Goal: Information Seeking & Learning: Learn about a topic

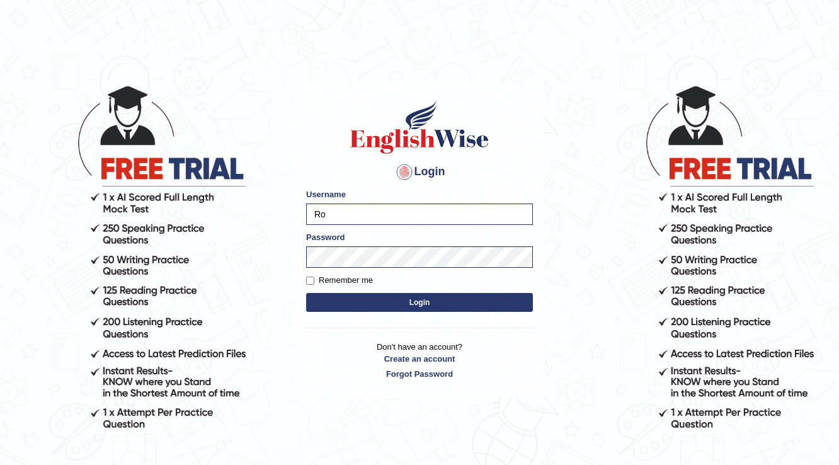
type input "R"
type input "[DEMOGRAPHIC_DATA]"
click at [53, 265] on body "Login Please fix the following errors: Username farishta Password Remember me L…" at bounding box center [419, 274] width 839 height 465
click at [306, 293] on button "Login" at bounding box center [419, 302] width 227 height 19
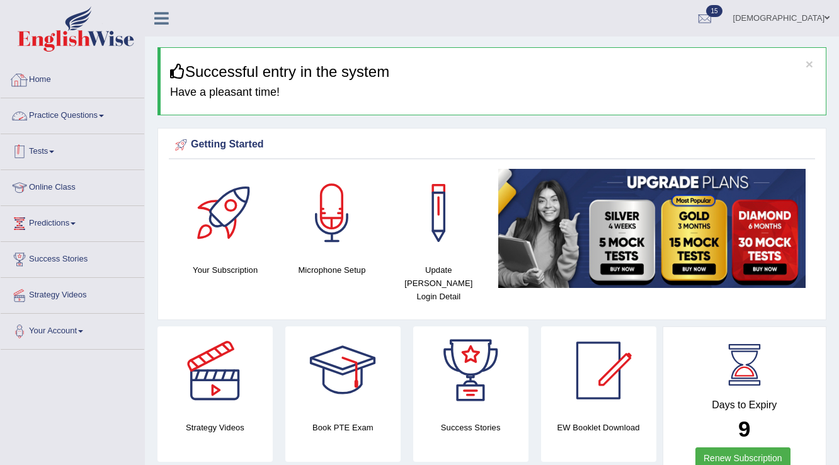
click at [47, 151] on link "Tests" at bounding box center [73, 149] width 144 height 31
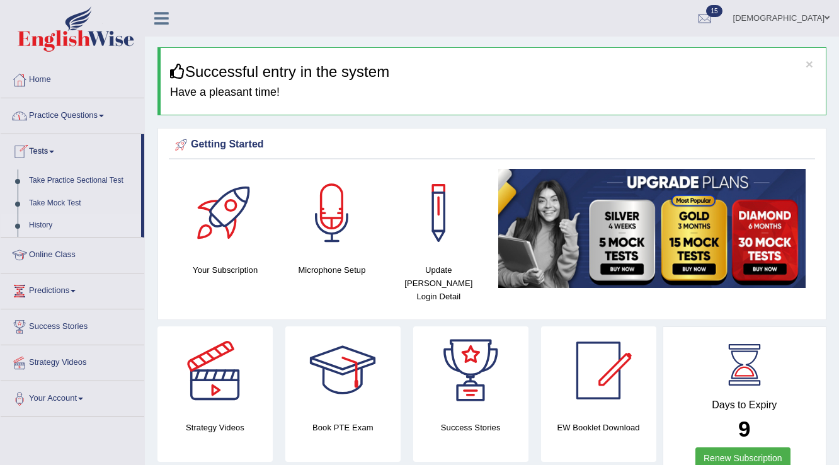
click at [43, 222] on link "History" at bounding box center [82, 225] width 118 height 23
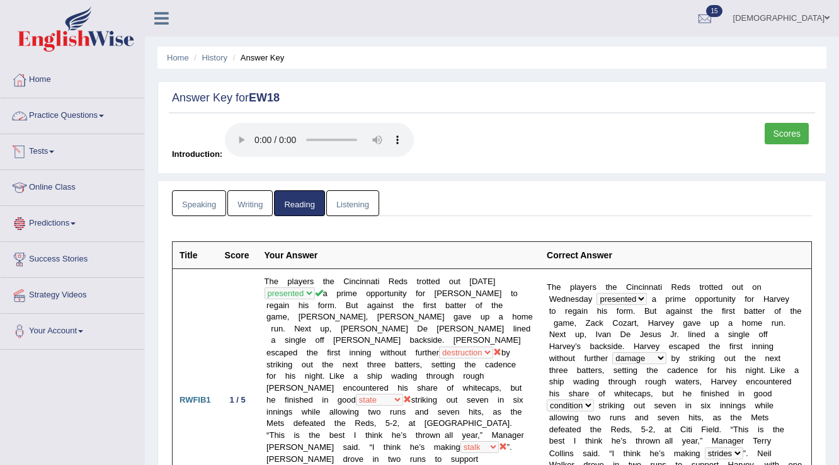
click at [47, 149] on link "Tests" at bounding box center [73, 149] width 144 height 31
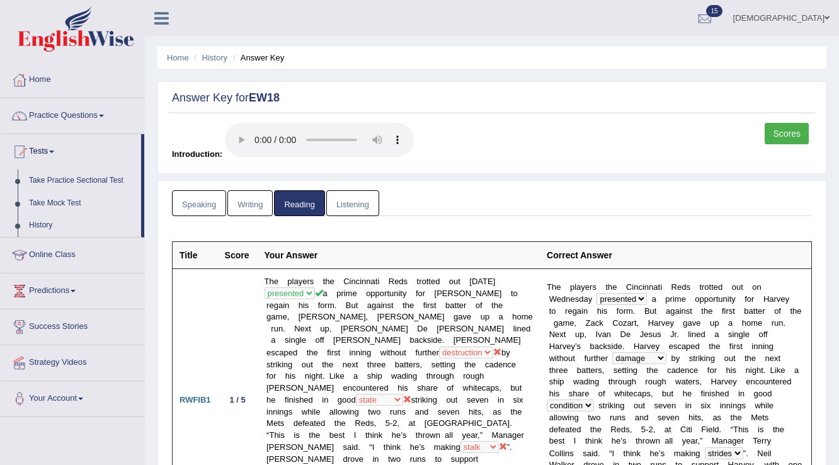
click at [44, 198] on link "Take Mock Test" at bounding box center [82, 203] width 118 height 23
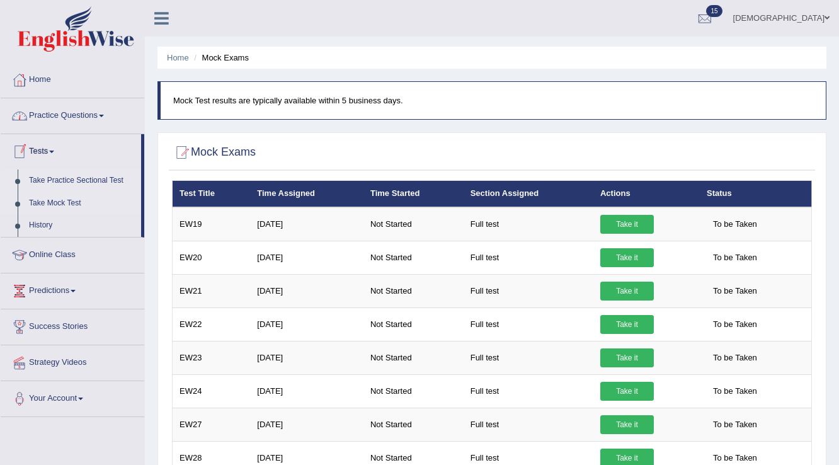
click at [66, 175] on link "Take Practice Sectional Test" at bounding box center [82, 180] width 118 height 23
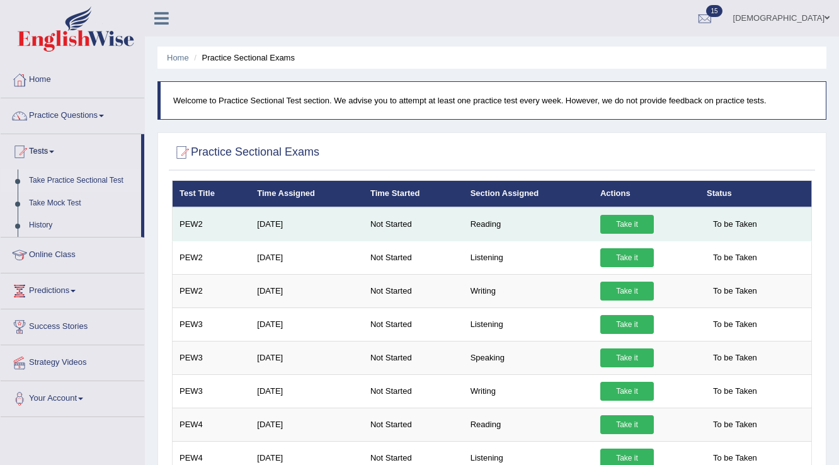
click at [636, 224] on link "Take it" at bounding box center [627, 224] width 54 height 19
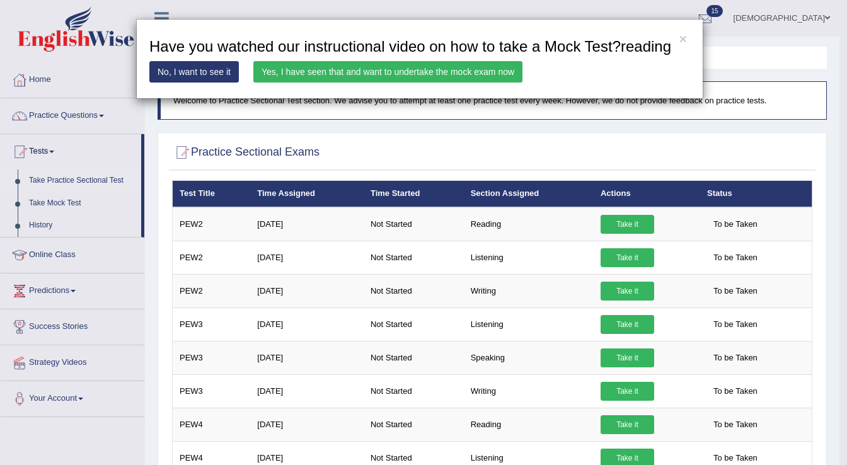
click at [432, 68] on link "Yes, I have seen that and want to undertake the mock exam now" at bounding box center [387, 71] width 269 height 21
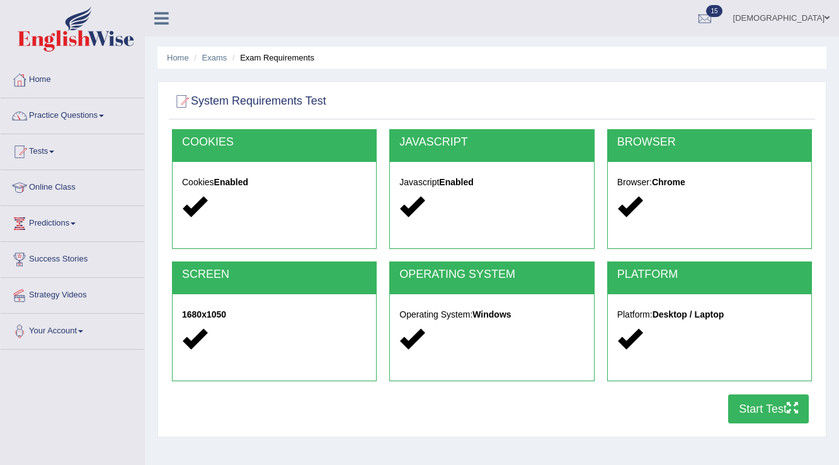
click at [776, 405] on button "Start Test" at bounding box center [768, 408] width 81 height 29
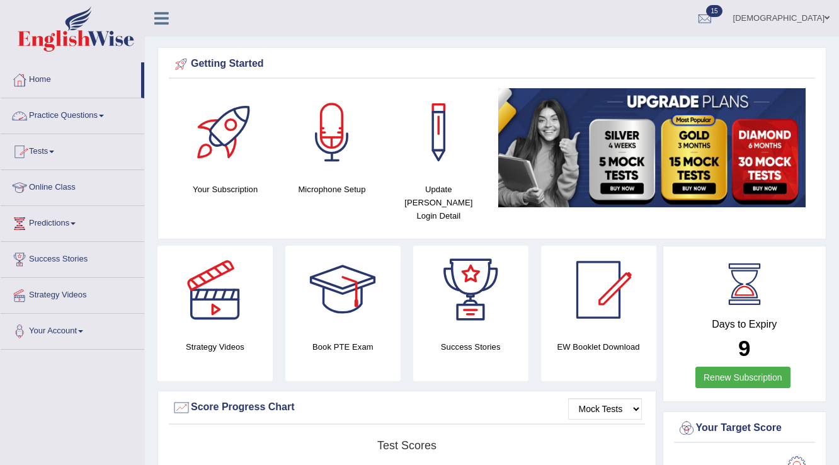
click at [84, 111] on link "Practice Questions" at bounding box center [73, 113] width 144 height 31
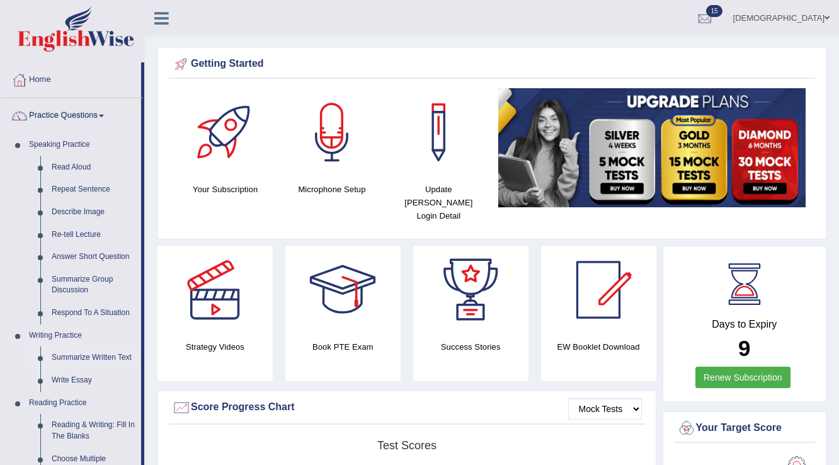
click at [86, 351] on link "Summarize Written Text" at bounding box center [93, 357] width 95 height 23
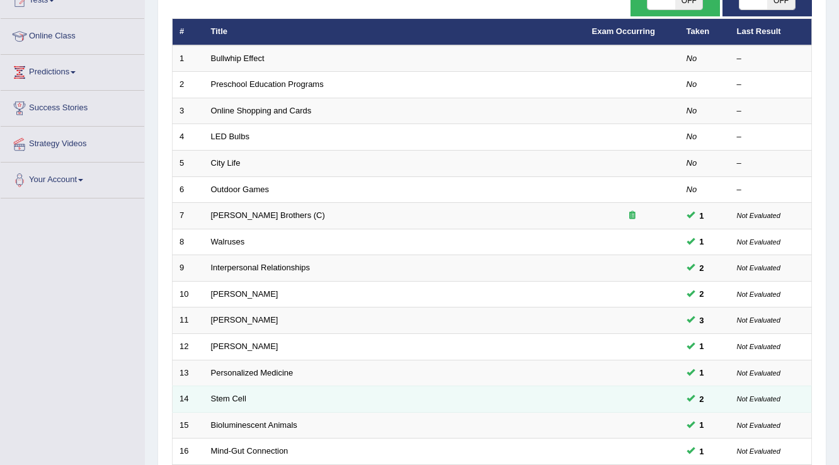
scroll to position [101, 0]
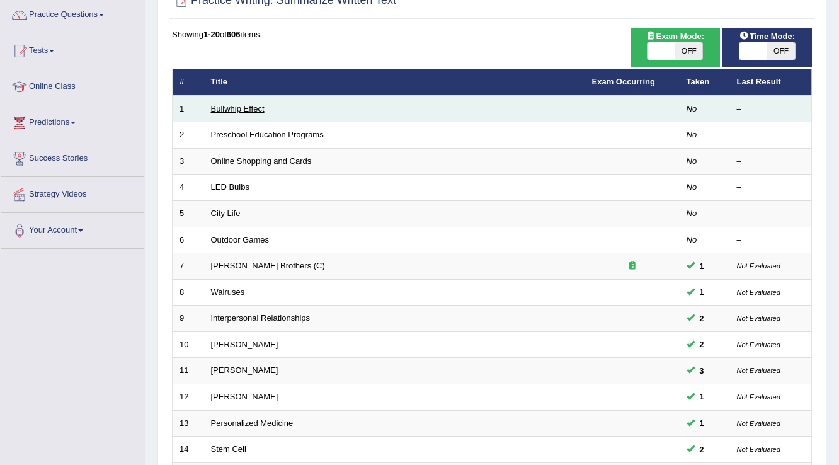
click at [243, 106] on link "Bullwhip Effect" at bounding box center [238, 108] width 54 height 9
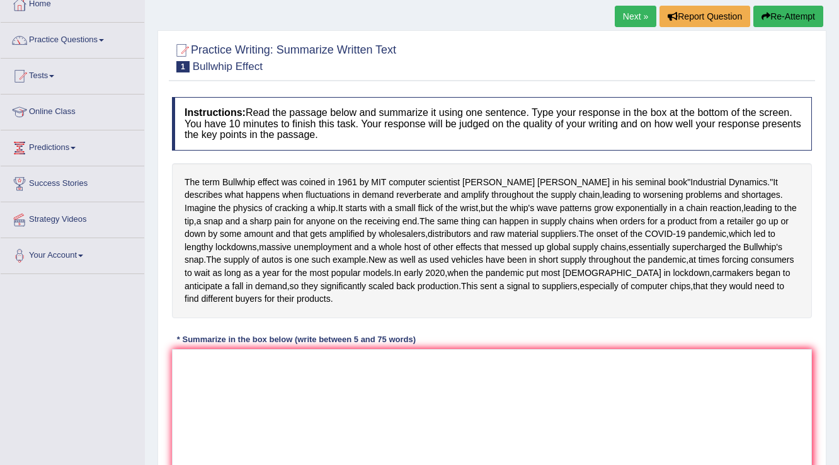
scroll to position [101, 0]
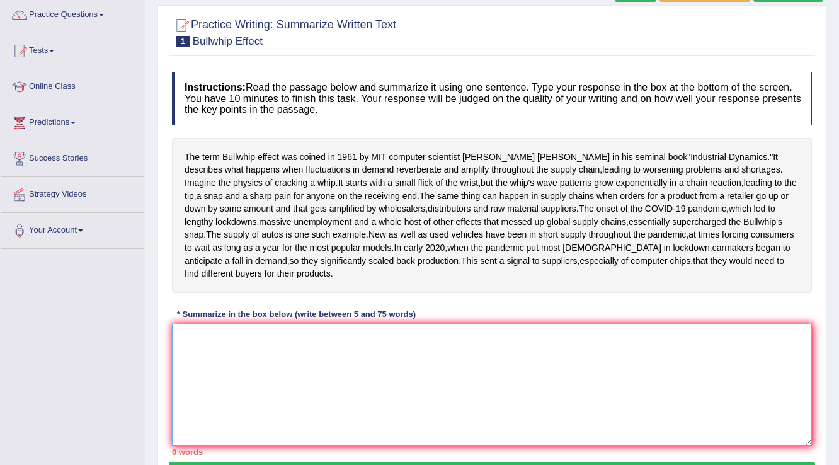
click at [381, 421] on textarea at bounding box center [492, 385] width 640 height 122
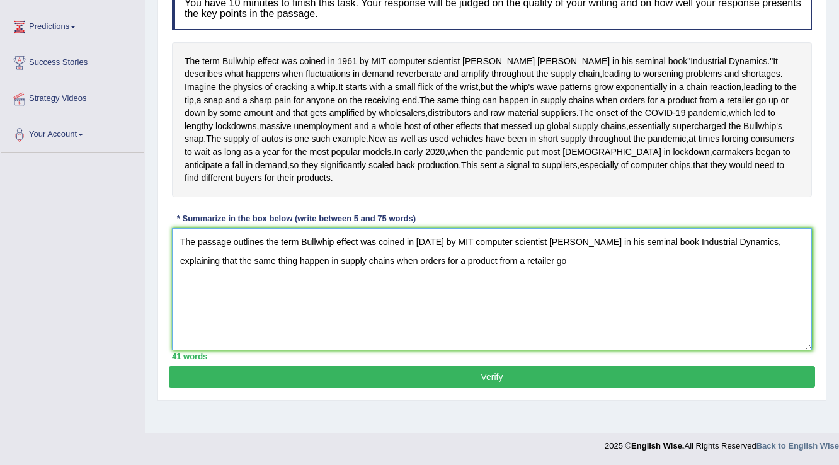
scroll to position [202, 0]
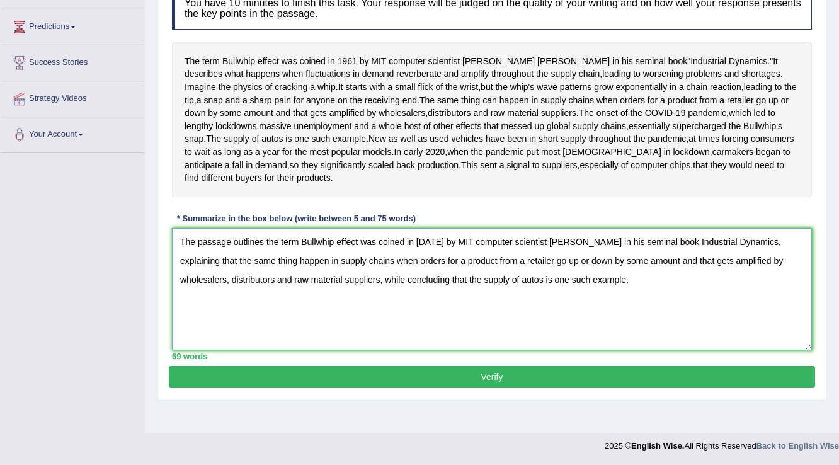
type textarea "The passage outlines the term Bullwhip effect was coined in [DATE] by MIT compu…"
click at [516, 387] on button "Verify" at bounding box center [492, 376] width 646 height 21
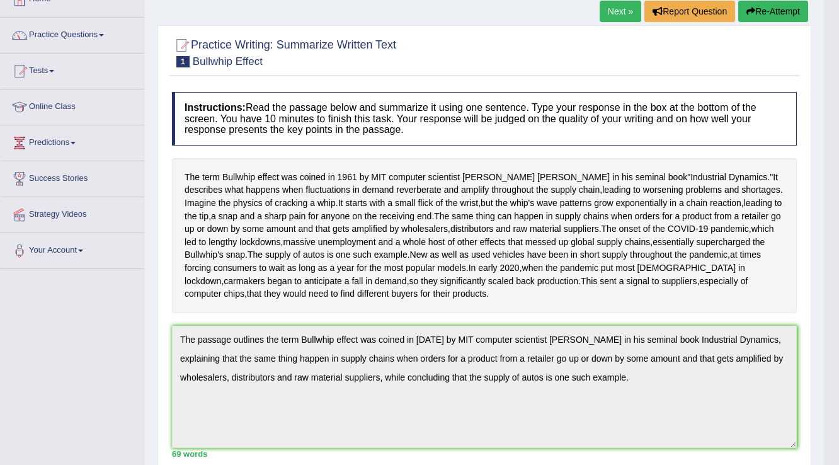
scroll to position [0, 0]
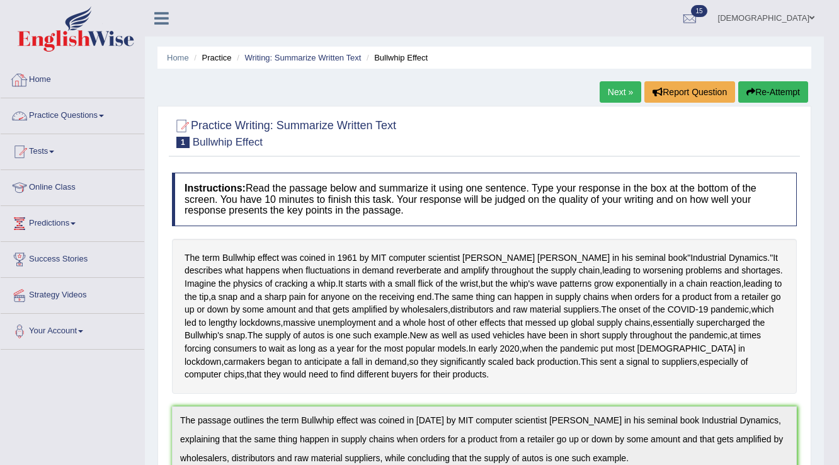
click at [42, 81] on link "Home" at bounding box center [73, 77] width 144 height 31
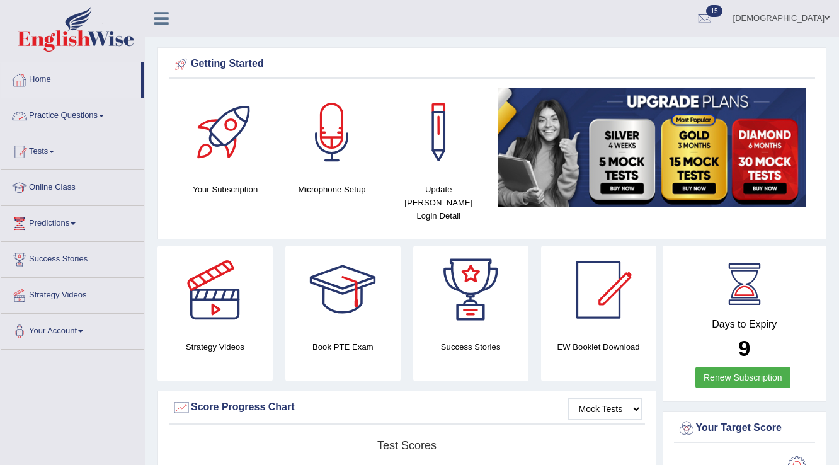
click at [46, 77] on link "Home" at bounding box center [71, 77] width 140 height 31
click at [45, 152] on link "Tests" at bounding box center [73, 149] width 144 height 31
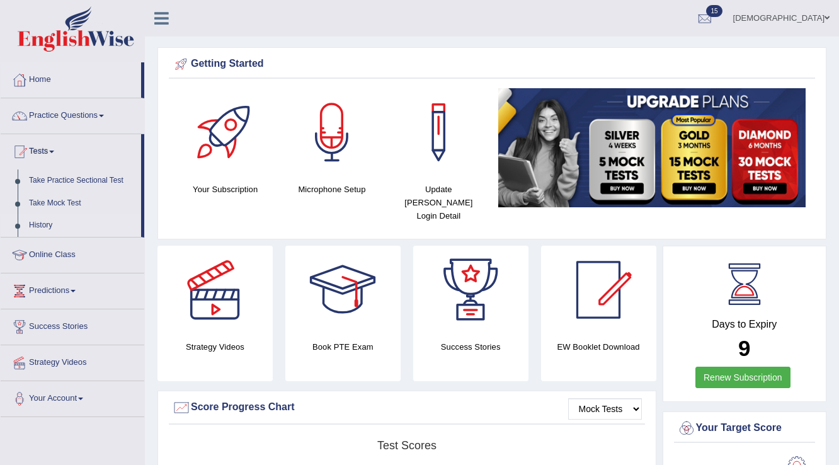
click at [41, 222] on link "History" at bounding box center [82, 225] width 118 height 23
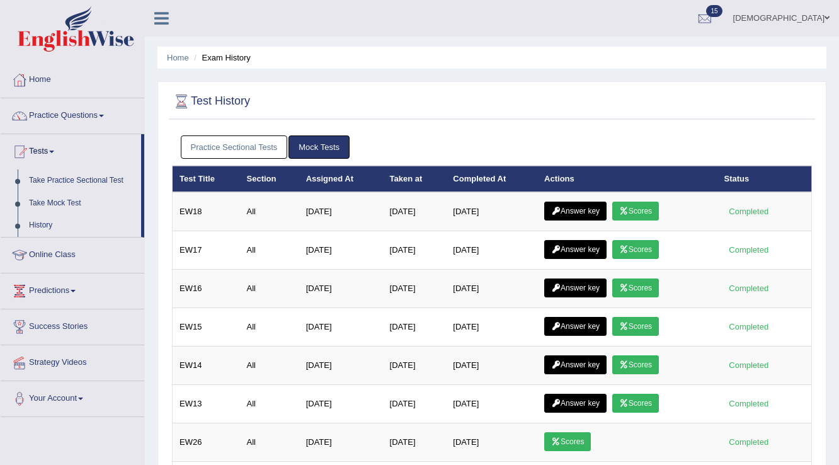
click at [234, 145] on link "Practice Sectional Tests" at bounding box center [234, 146] width 107 height 23
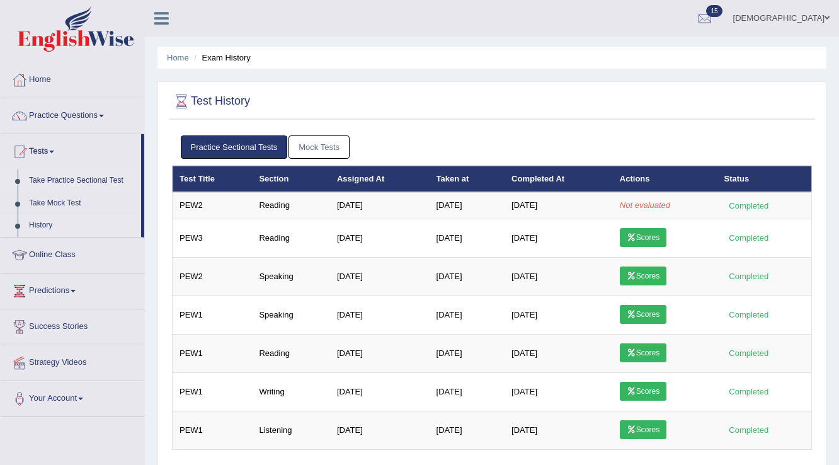
click at [96, 178] on link "Take Practice Sectional Test" at bounding box center [82, 180] width 118 height 23
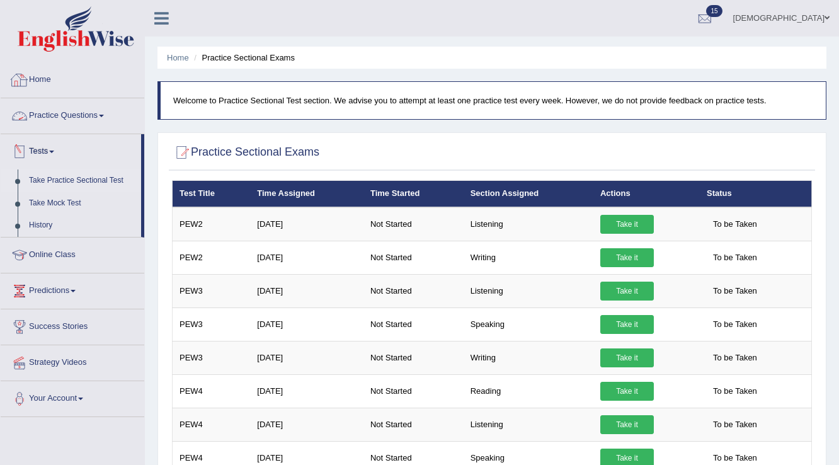
click at [43, 72] on link "Home" at bounding box center [73, 77] width 144 height 31
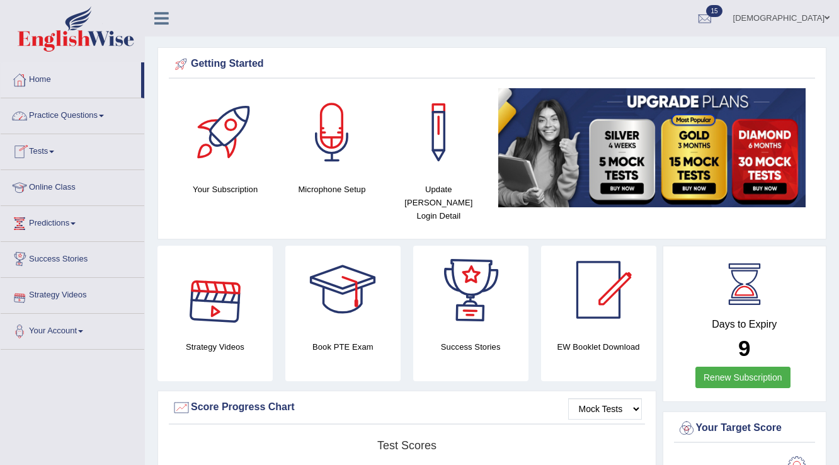
click at [46, 146] on link "Tests" at bounding box center [73, 149] width 144 height 31
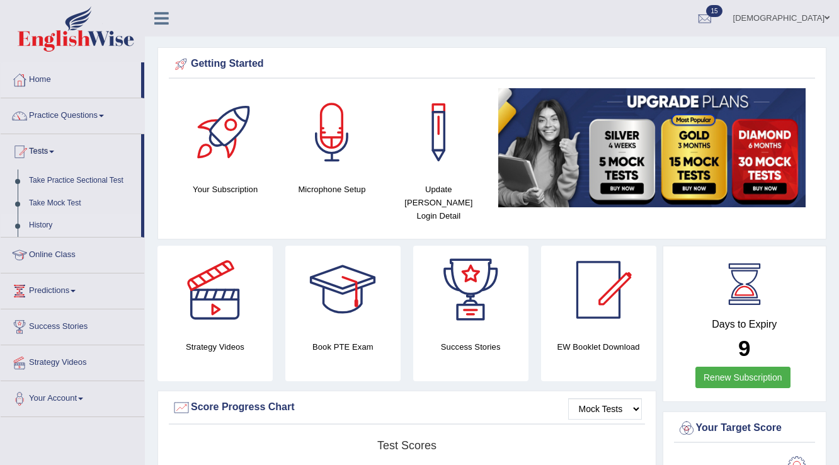
click at [38, 221] on link "History" at bounding box center [82, 225] width 118 height 23
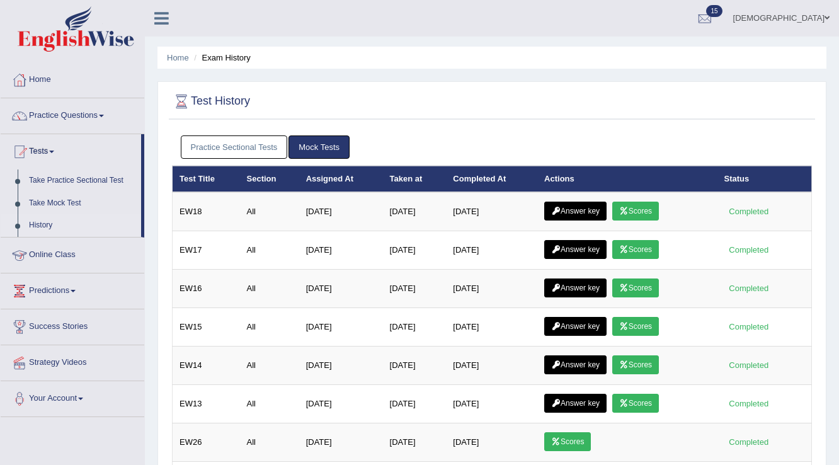
click at [240, 146] on link "Practice Sectional Tests" at bounding box center [234, 146] width 107 height 23
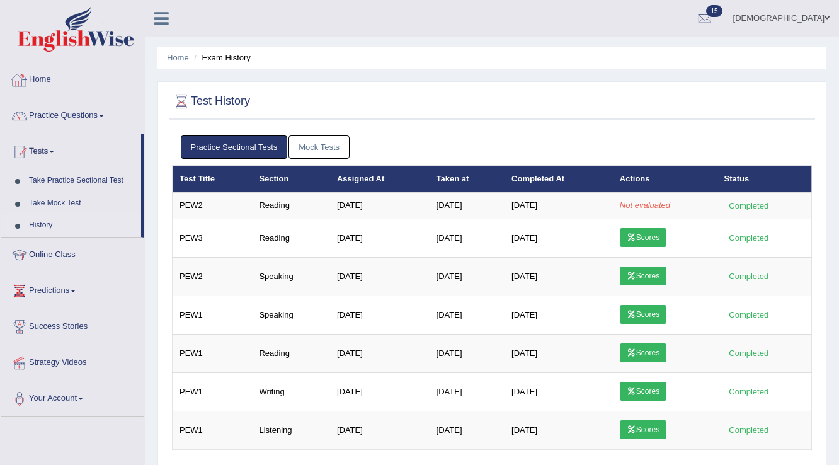
click at [36, 71] on link "Home" at bounding box center [73, 77] width 144 height 31
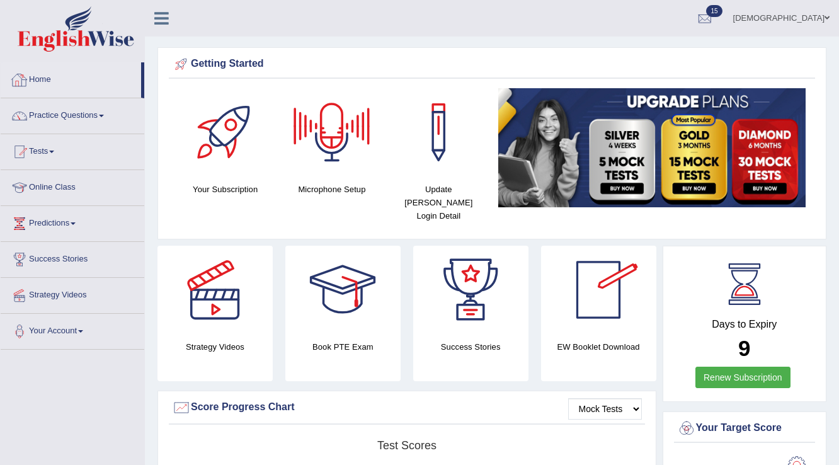
click at [43, 74] on link "Home" at bounding box center [71, 77] width 140 height 31
click at [50, 103] on link "Practice Questions" at bounding box center [73, 113] width 144 height 31
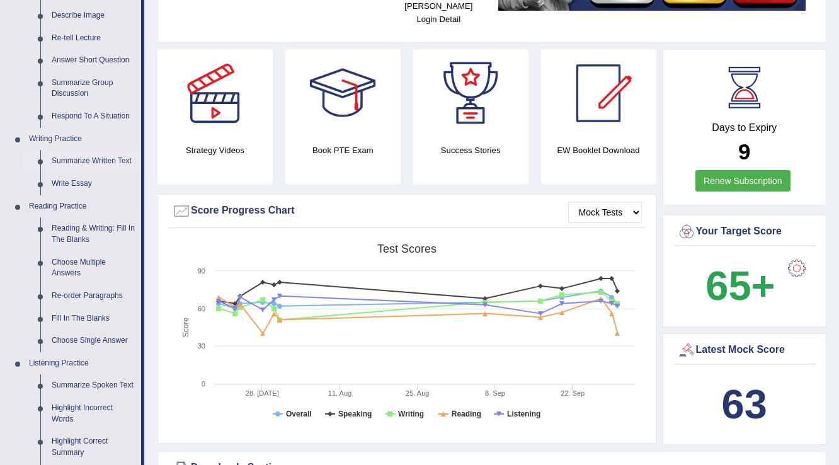
scroll to position [252, 0]
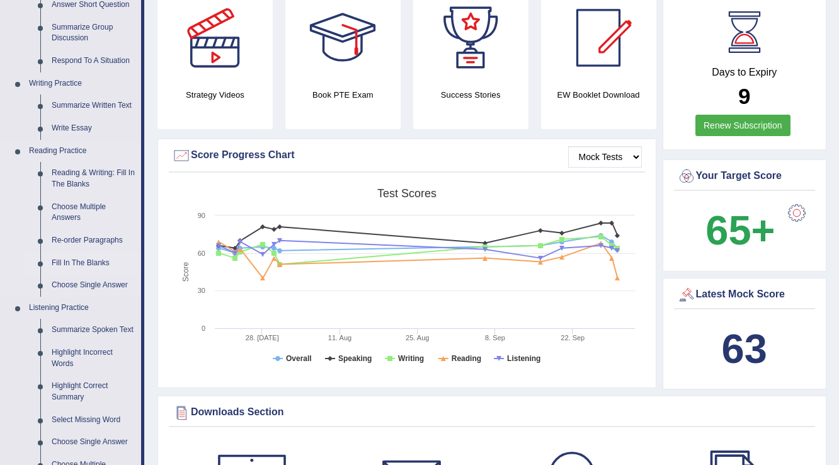
click at [68, 253] on link "Fill In The Blanks" at bounding box center [93, 263] width 95 height 23
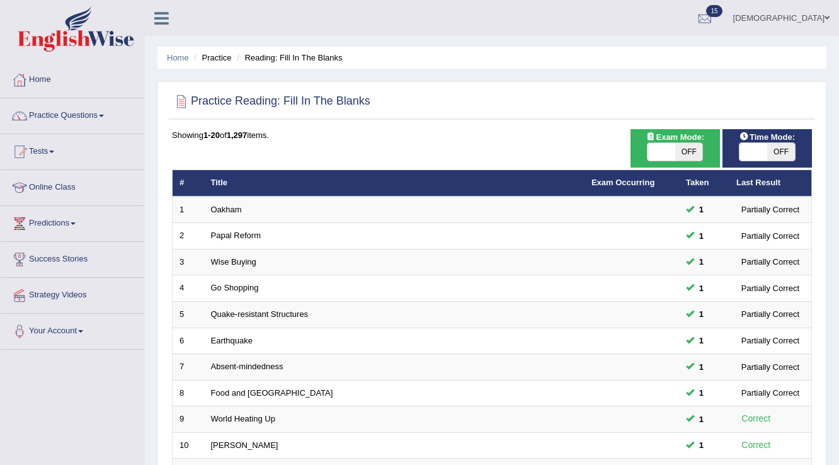
click at [756, 153] on span at bounding box center [754, 152] width 28 height 18
checkbox input "true"
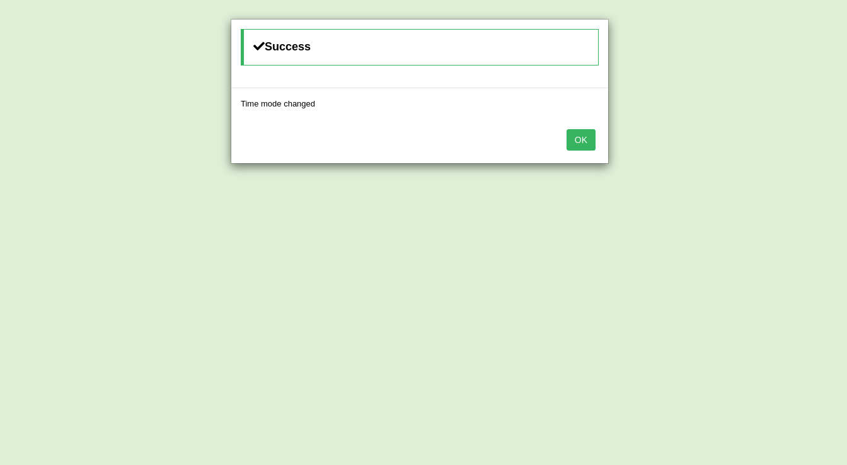
click at [571, 138] on button "OK" at bounding box center [580, 139] width 29 height 21
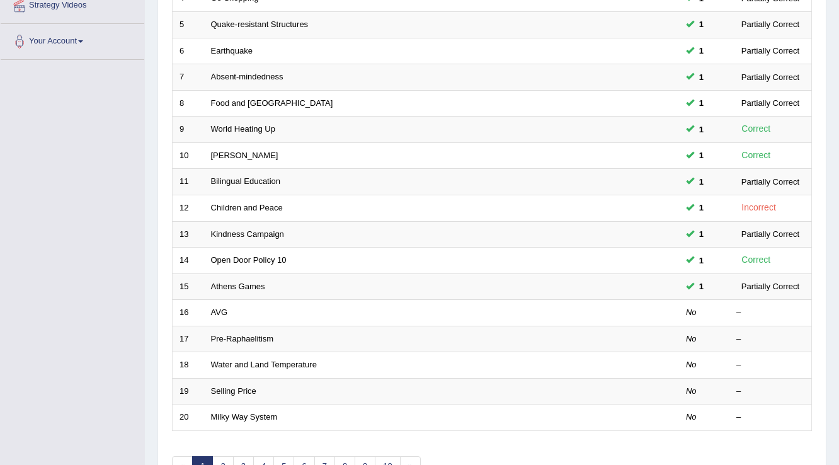
scroll to position [302, 0]
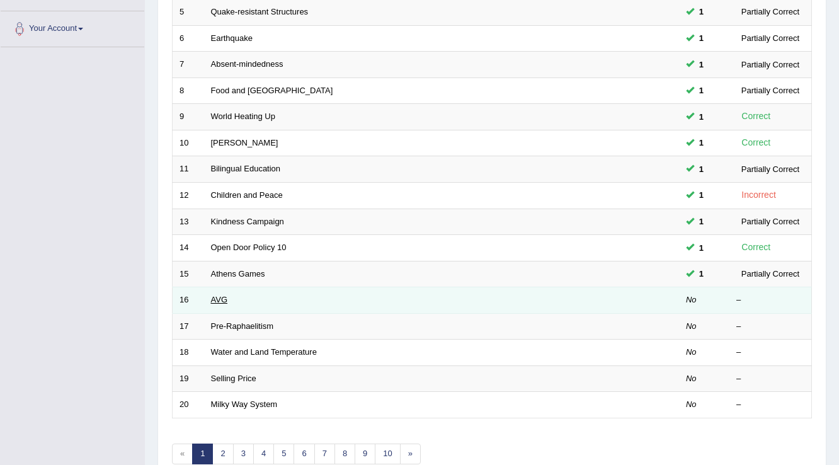
click at [220, 295] on link "AVG" at bounding box center [219, 299] width 17 height 9
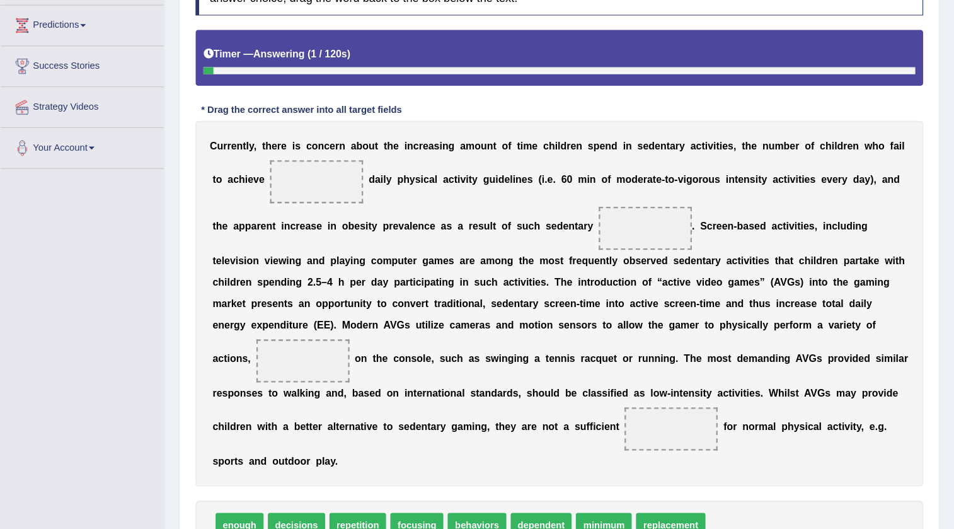
scroll to position [202, 0]
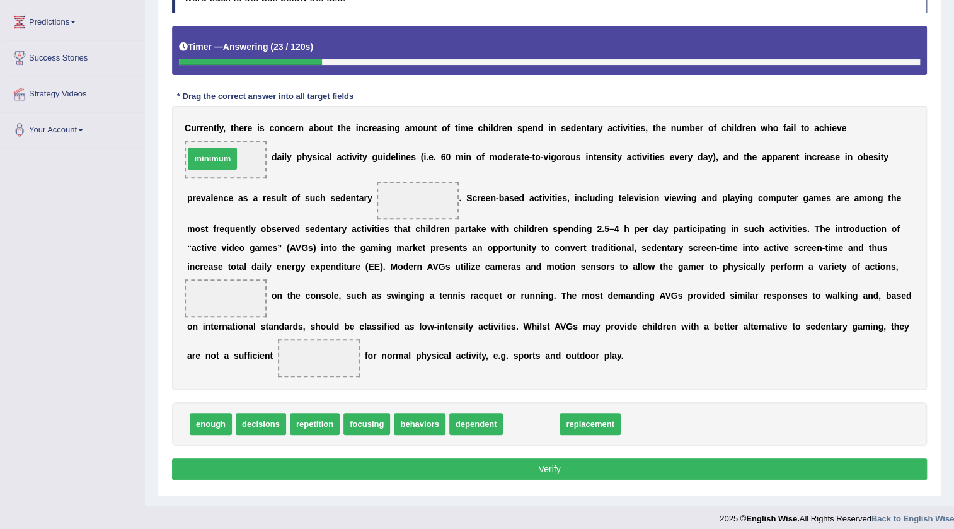
drag, startPoint x: 535, startPoint y: 428, endPoint x: 215, endPoint y: 163, distance: 415.7
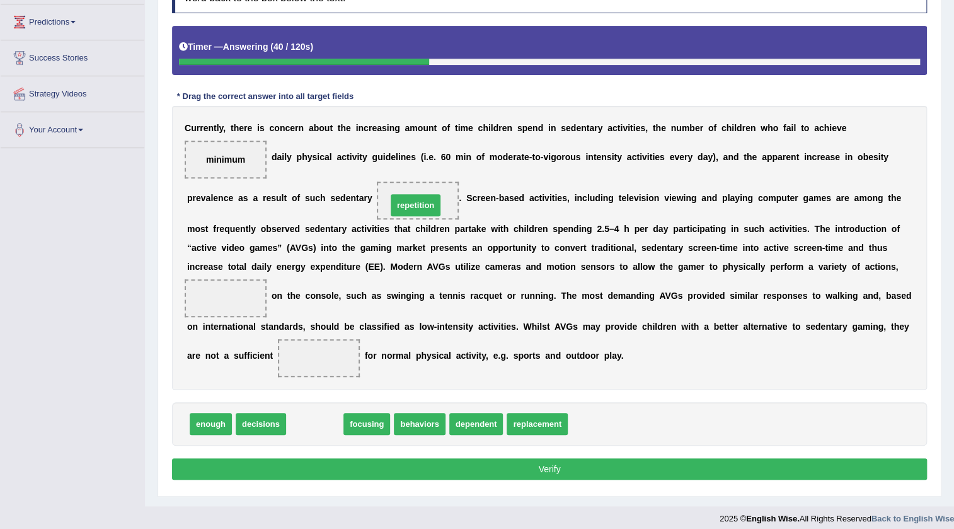
drag, startPoint x: 321, startPoint y: 423, endPoint x: 416, endPoint y: 215, distance: 228.4
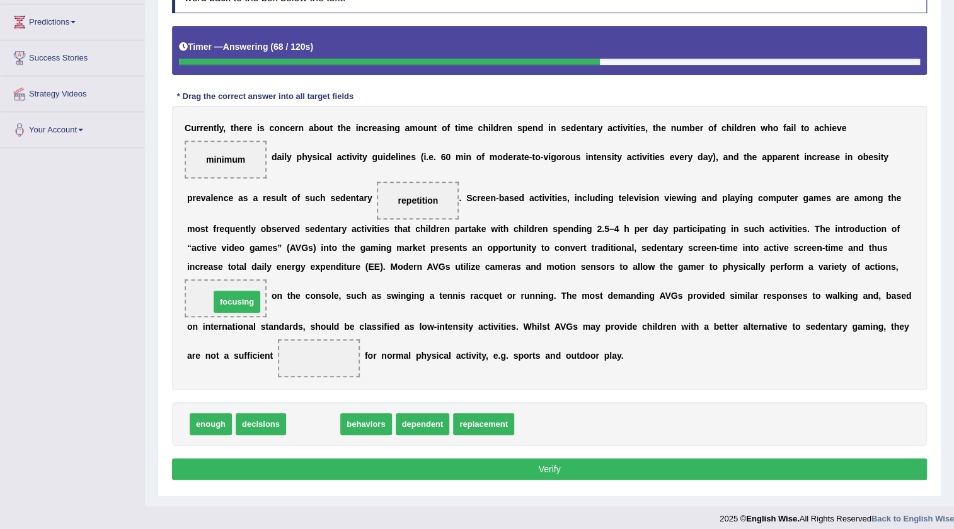
drag, startPoint x: 302, startPoint y: 425, endPoint x: 226, endPoint y: 303, distance: 144.0
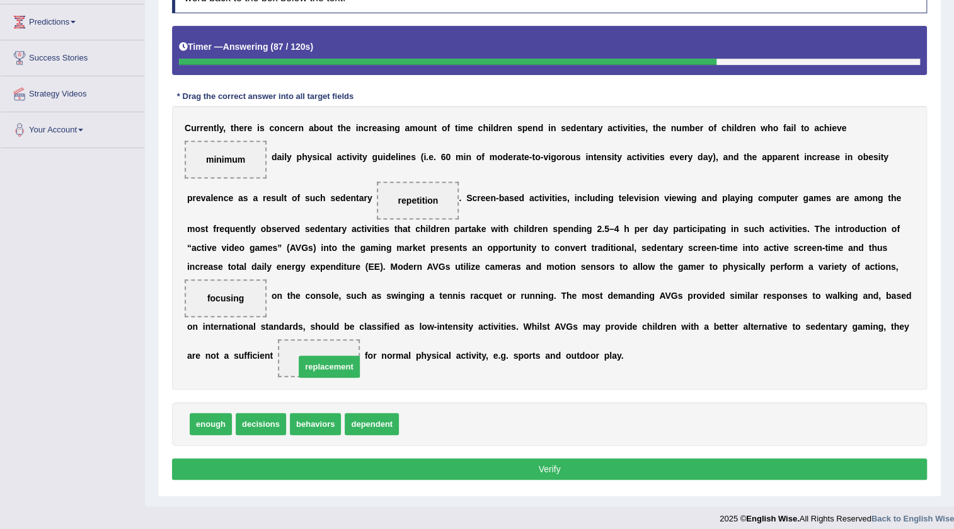
drag, startPoint x: 438, startPoint y: 425, endPoint x: 335, endPoint y: 368, distance: 118.7
click at [387, 462] on button "Verify" at bounding box center [549, 468] width 755 height 21
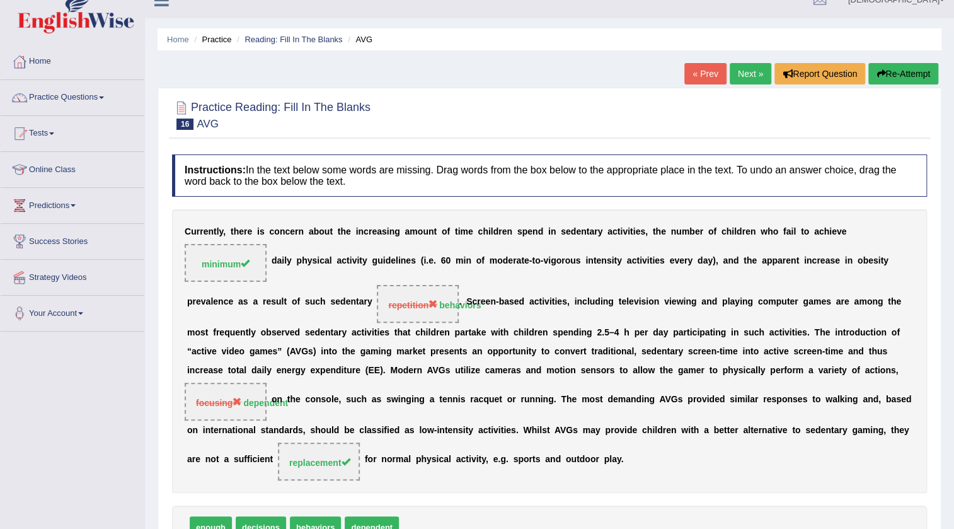
scroll to position [0, 0]
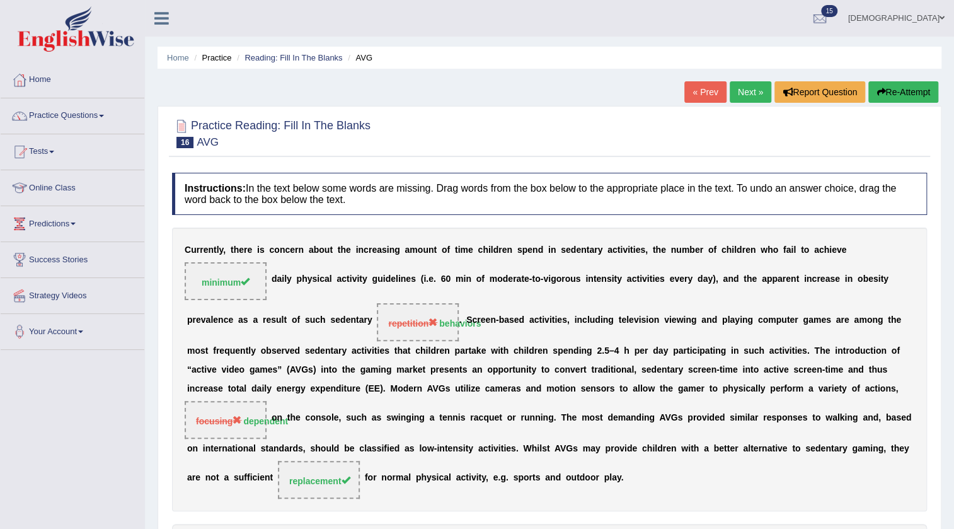
click at [748, 87] on link "Next »" at bounding box center [751, 91] width 42 height 21
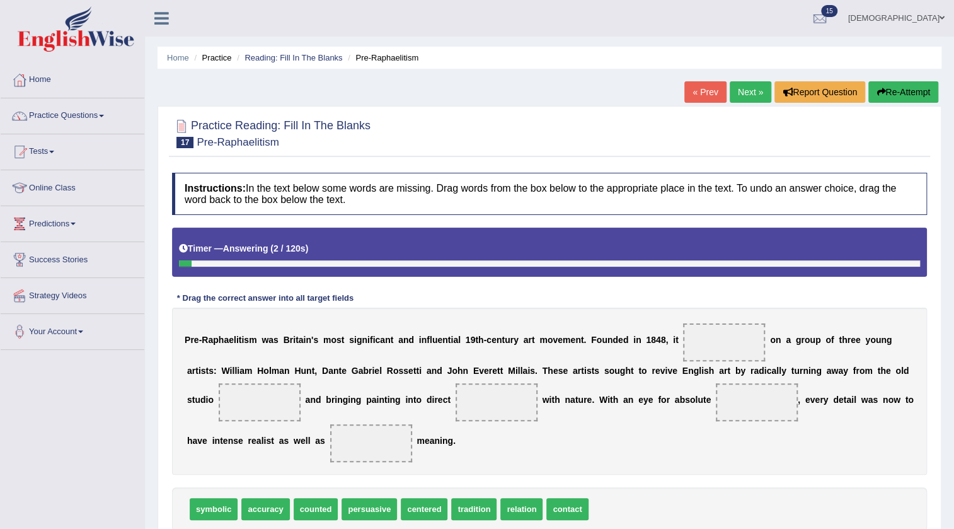
scroll to position [57, 0]
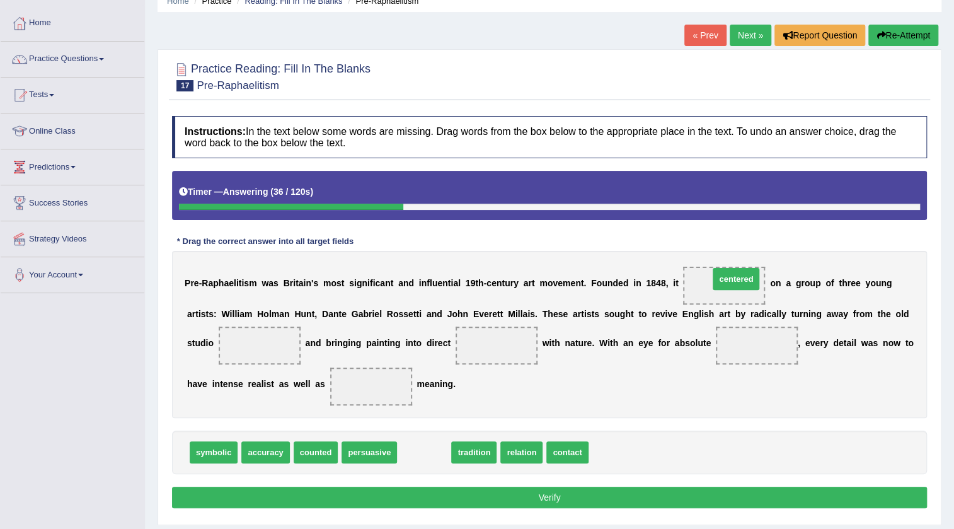
drag, startPoint x: 428, startPoint y: 454, endPoint x: 740, endPoint y: 280, distance: 356.7
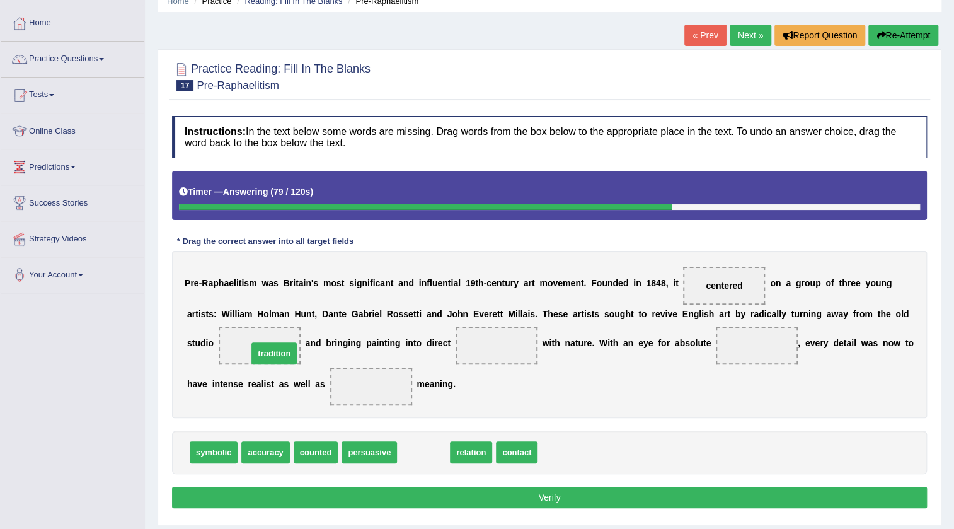
drag, startPoint x: 415, startPoint y: 447, endPoint x: 265, endPoint y: 348, distance: 179.1
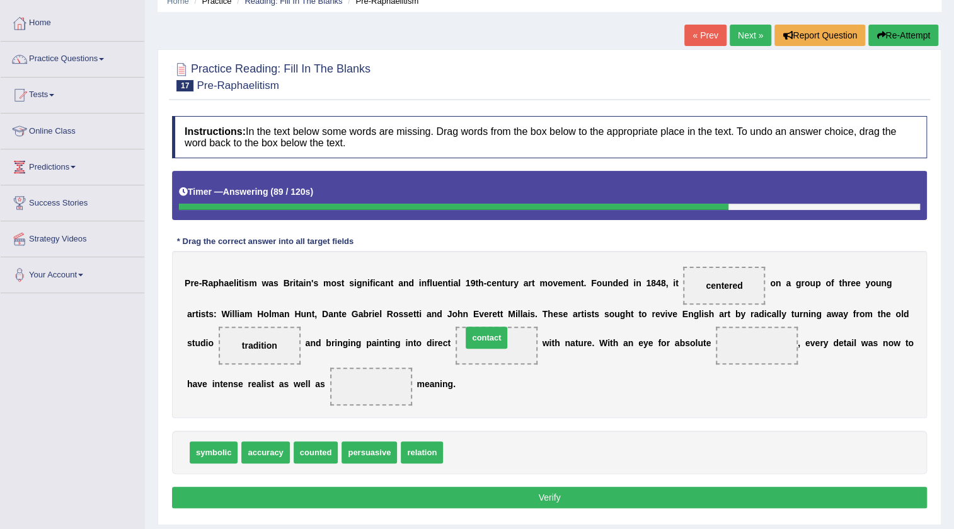
drag, startPoint x: 465, startPoint y: 452, endPoint x: 484, endPoint y: 338, distance: 115.6
drag, startPoint x: 415, startPoint y: 448, endPoint x: 764, endPoint y: 341, distance: 364.9
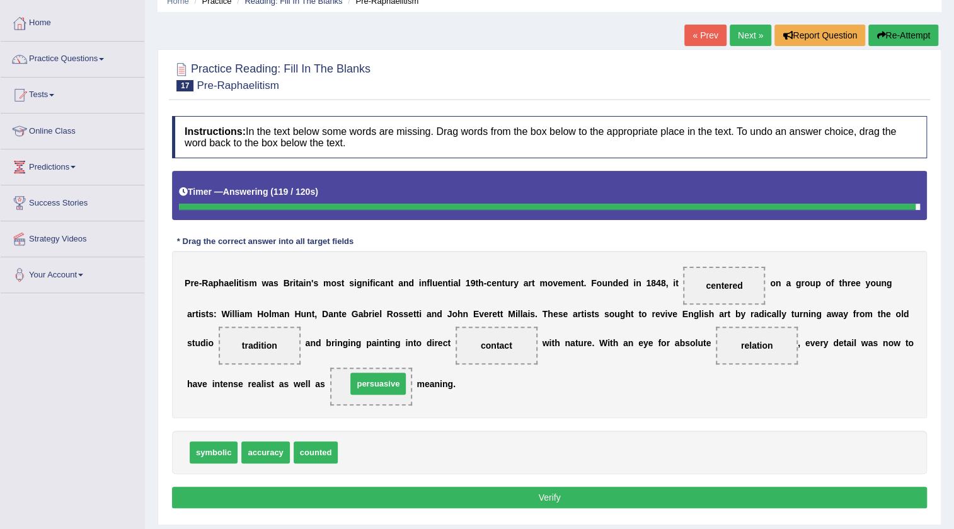
drag, startPoint x: 372, startPoint y: 416, endPoint x: 369, endPoint y: 384, distance: 32.3
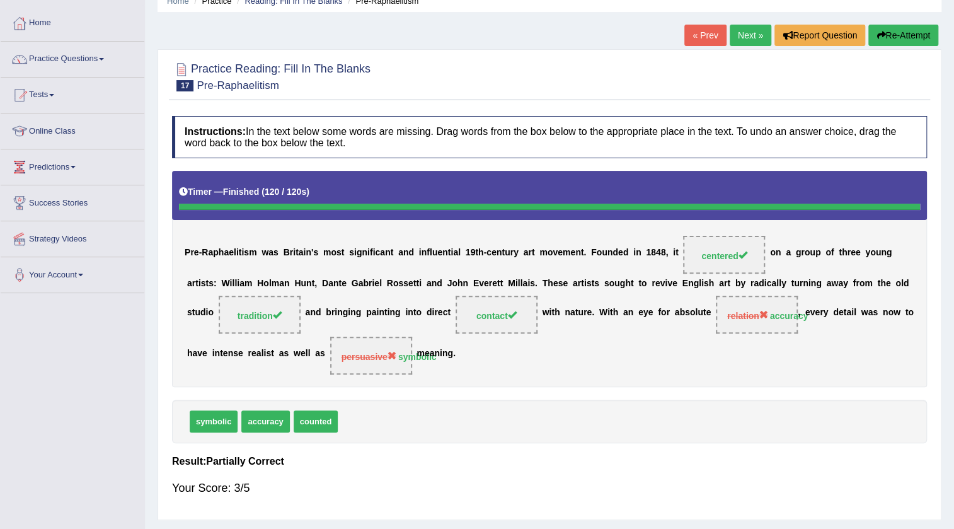
scroll to position [0, 0]
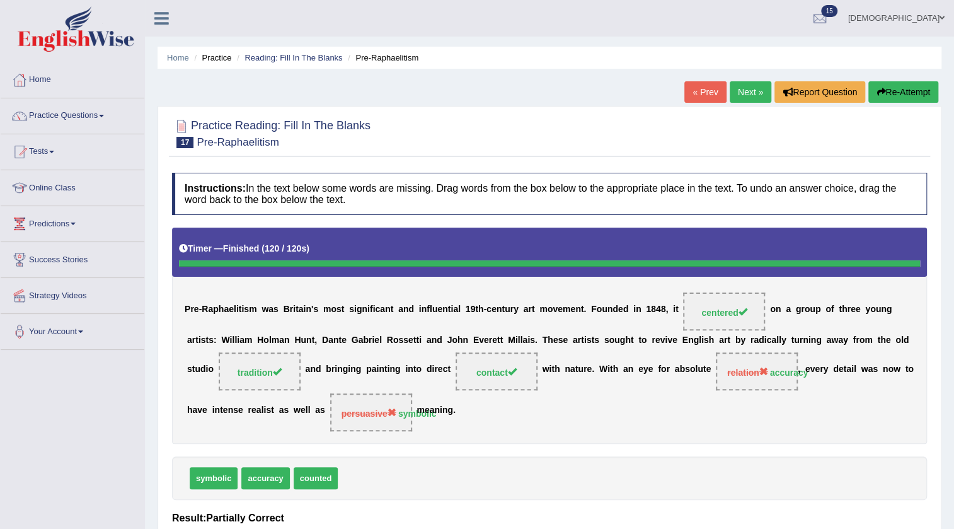
click at [752, 97] on link "Next »" at bounding box center [751, 91] width 42 height 21
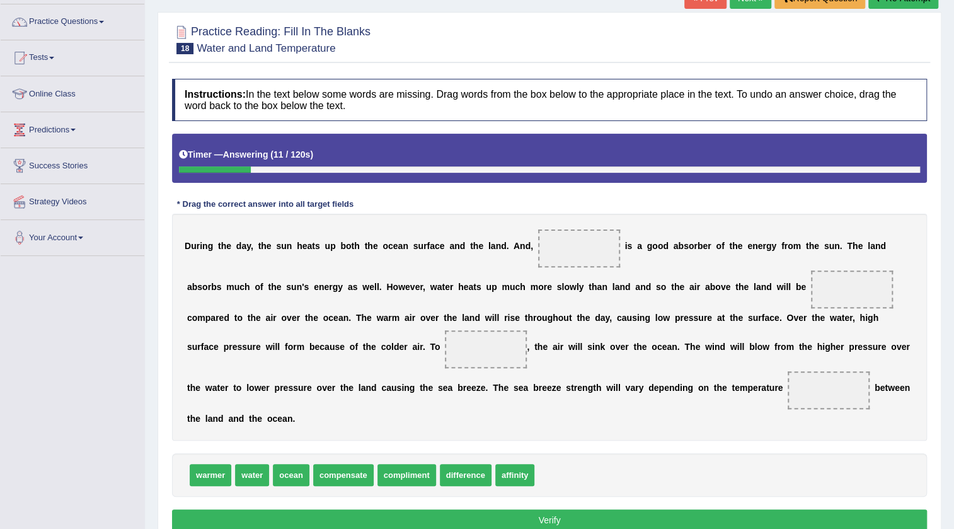
scroll to position [114, 0]
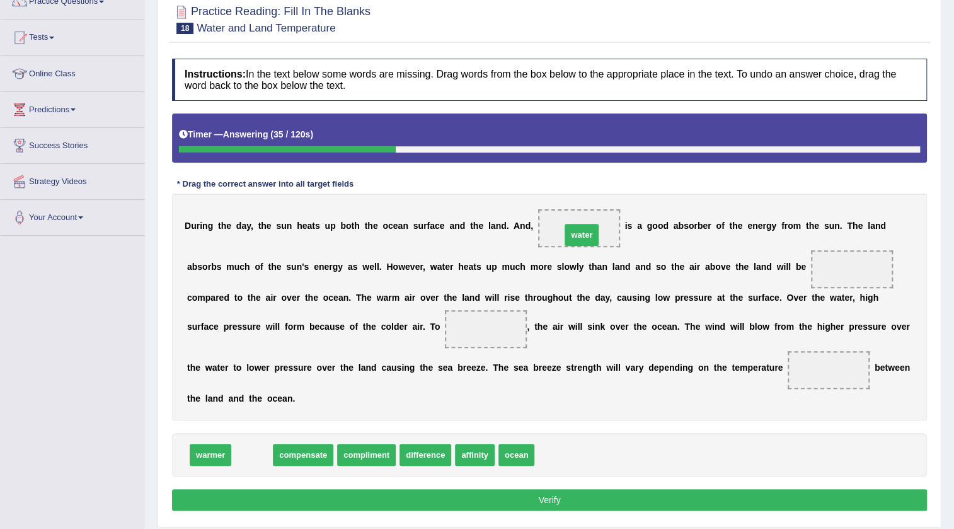
drag, startPoint x: 249, startPoint y: 453, endPoint x: 579, endPoint y: 233, distance: 396.1
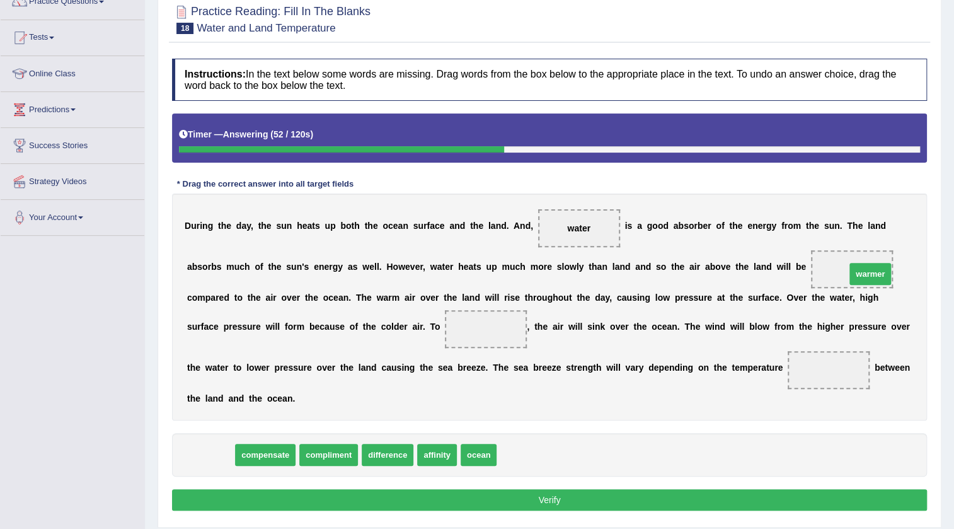
drag, startPoint x: 206, startPoint y: 447, endPoint x: 866, endPoint y: 266, distance: 684.1
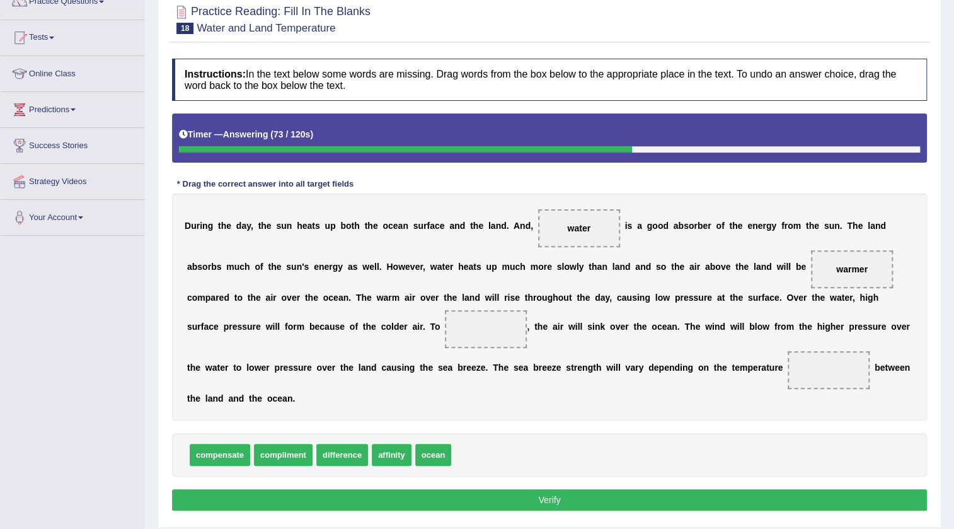
click at [210, 461] on span "compensate" at bounding box center [220, 455] width 60 height 22
drag, startPoint x: 307, startPoint y: 456, endPoint x: 504, endPoint y: 329, distance: 234.7
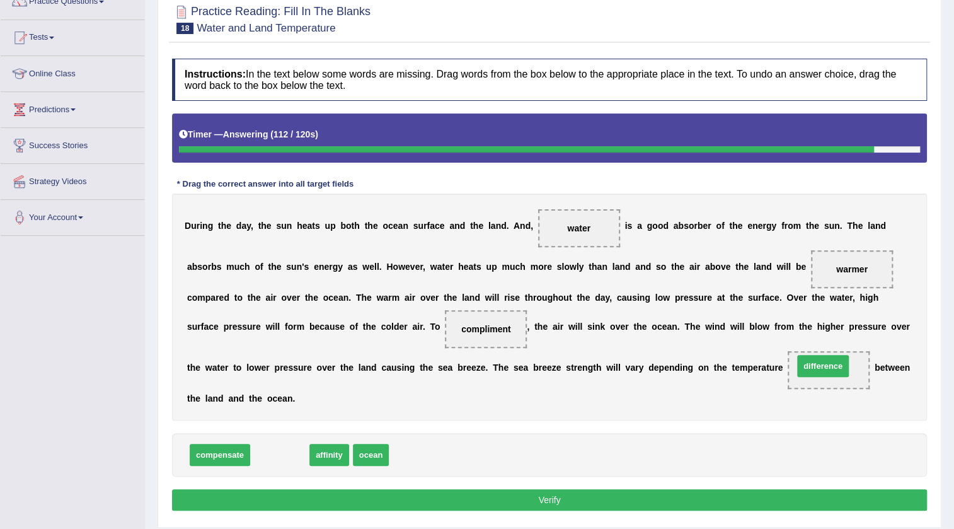
drag, startPoint x: 280, startPoint y: 454, endPoint x: 823, endPoint y: 365, distance: 550.3
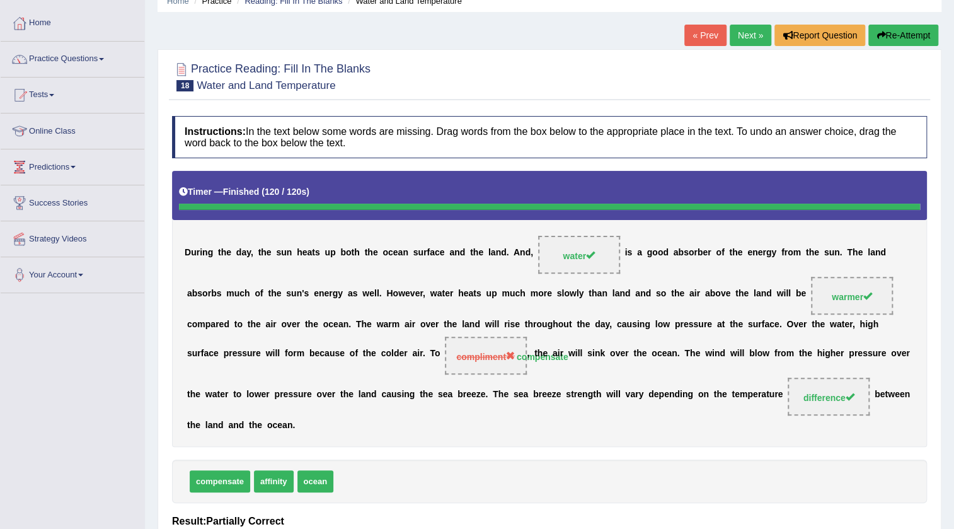
scroll to position [0, 0]
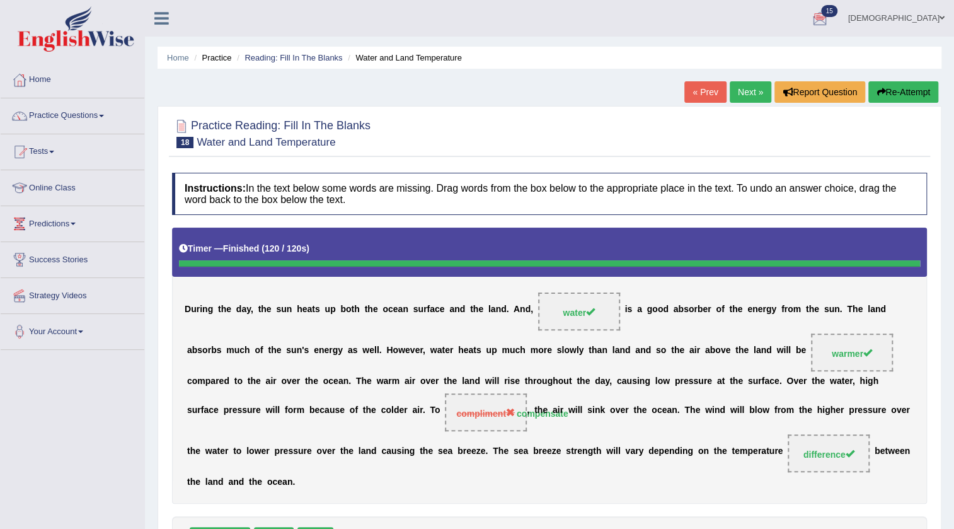
click at [755, 95] on link "Next »" at bounding box center [751, 91] width 42 height 21
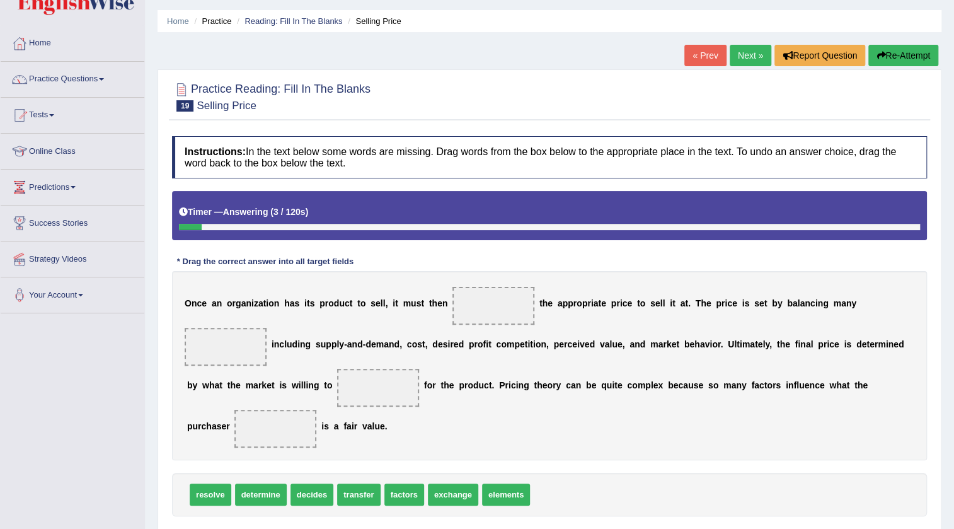
scroll to position [57, 0]
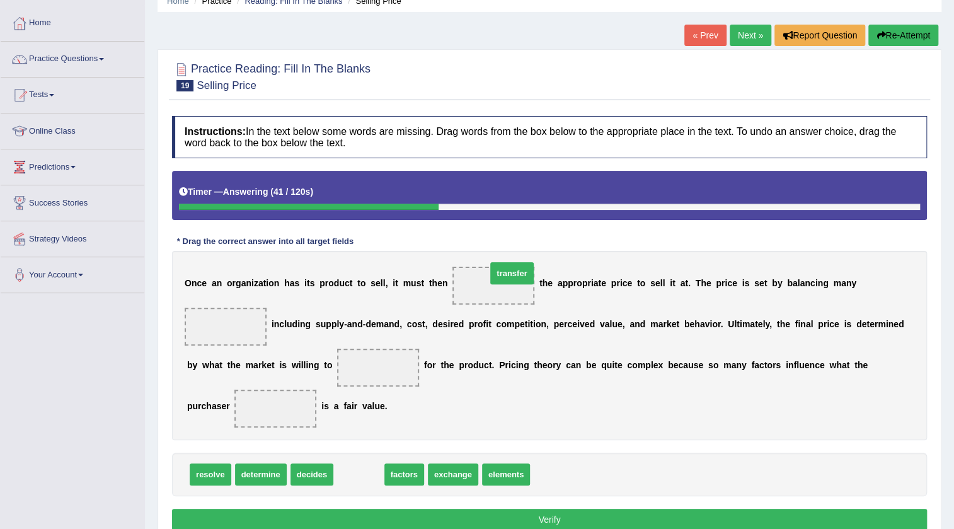
drag, startPoint x: 355, startPoint y: 474, endPoint x: 508, endPoint y: 273, distance: 252.6
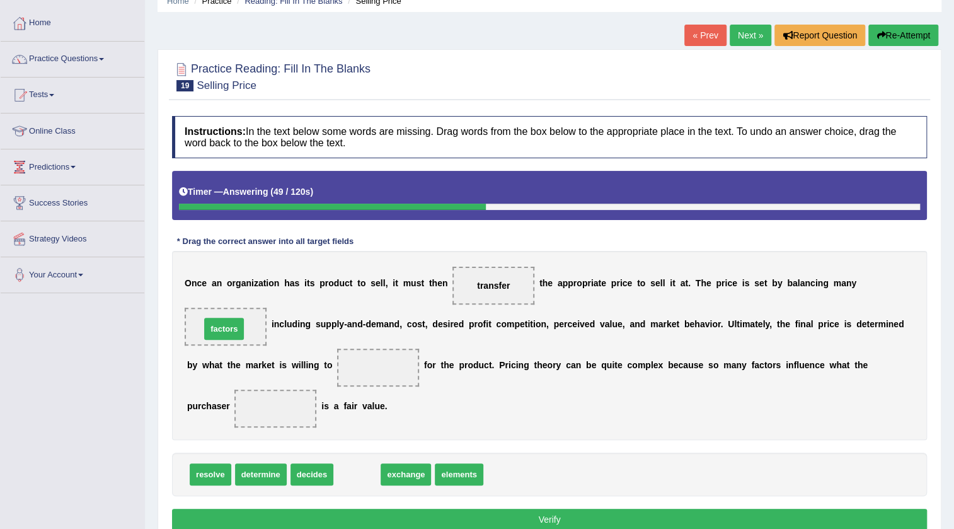
drag, startPoint x: 364, startPoint y: 476, endPoint x: 233, endPoint y: 331, distance: 194.5
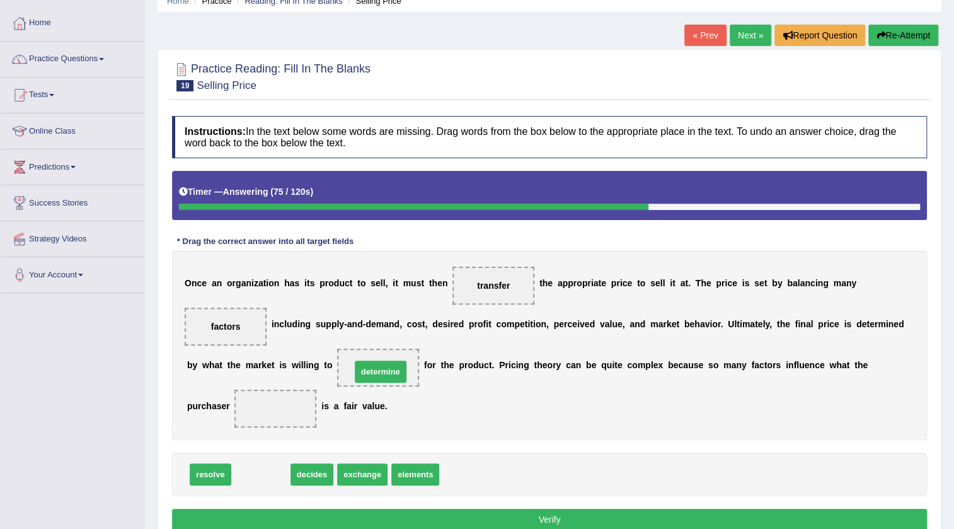
drag, startPoint x: 272, startPoint y: 471, endPoint x: 392, endPoint y: 369, distance: 157.7
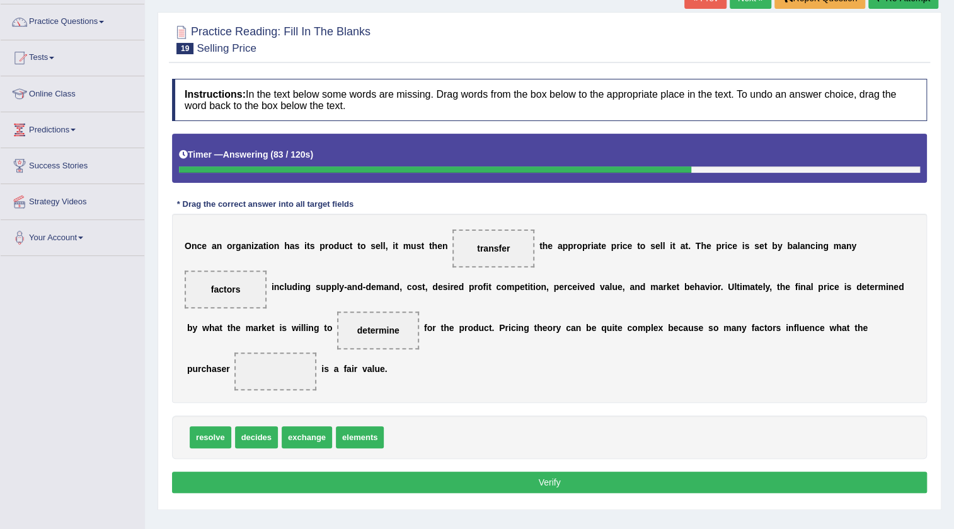
scroll to position [114, 0]
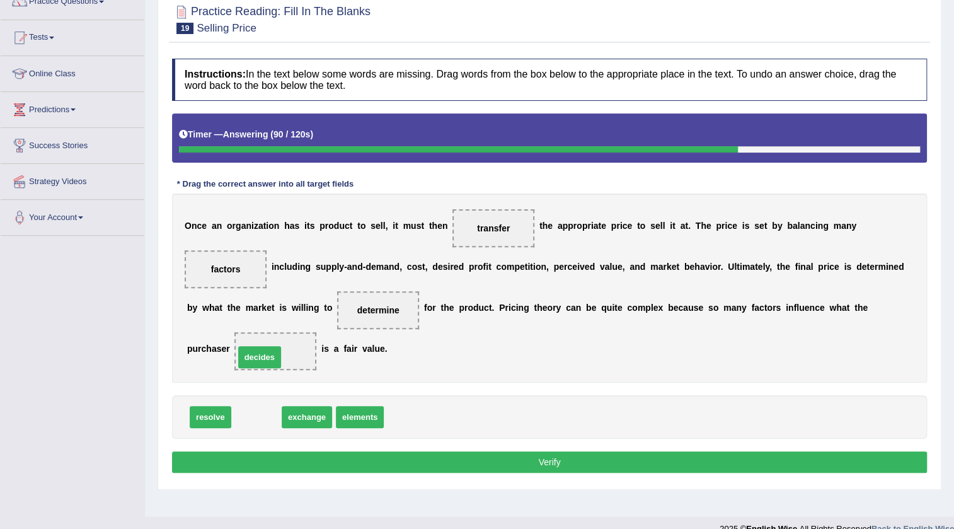
drag, startPoint x: 256, startPoint y: 419, endPoint x: 262, endPoint y: 351, distance: 68.3
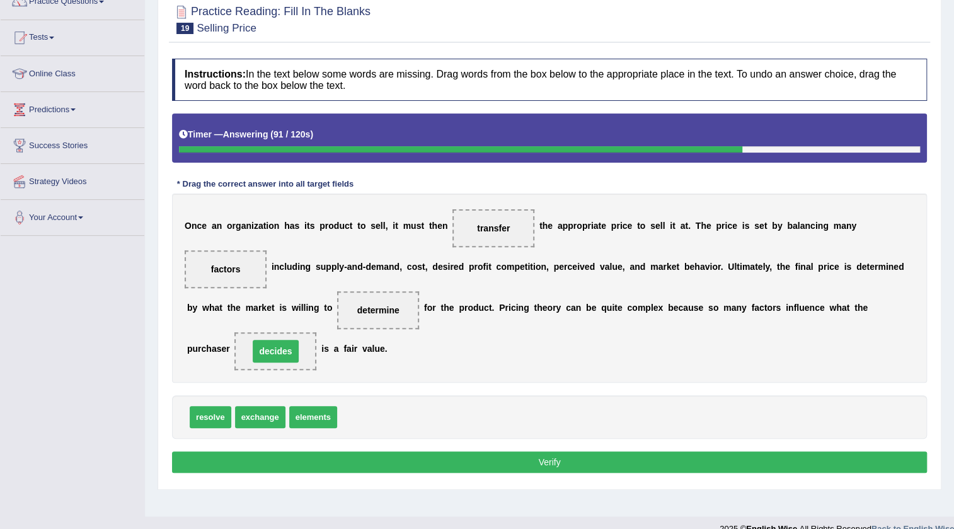
click at [271, 460] on button "Verify" at bounding box center [549, 461] width 755 height 21
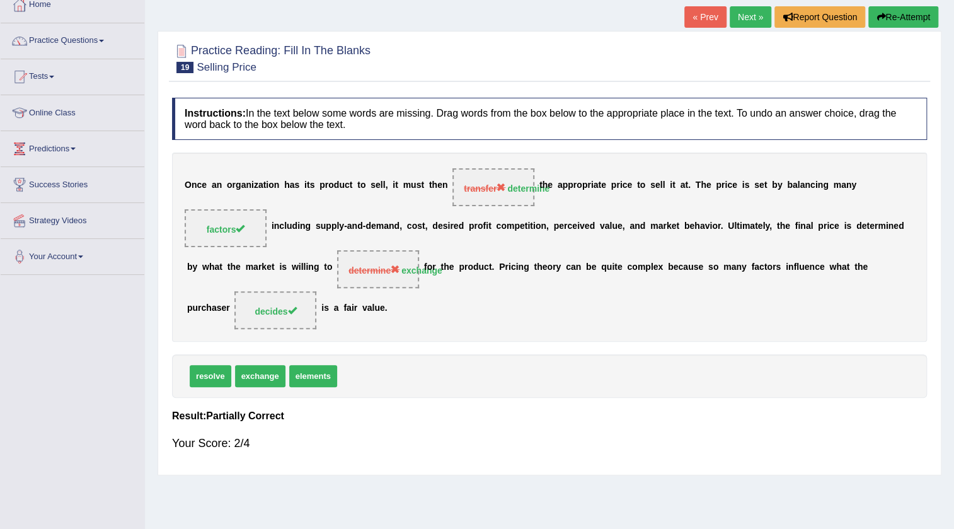
scroll to position [0, 0]
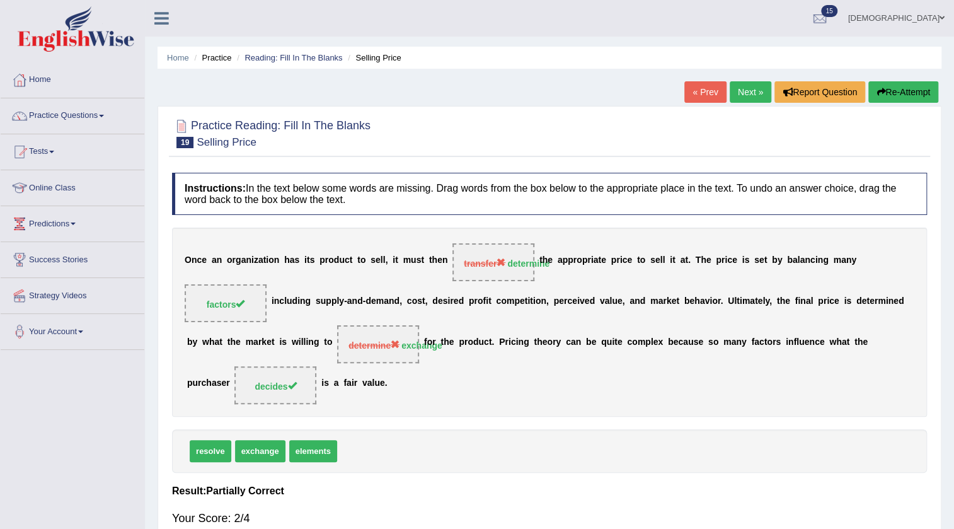
click at [45, 77] on link "Home" at bounding box center [73, 77] width 144 height 31
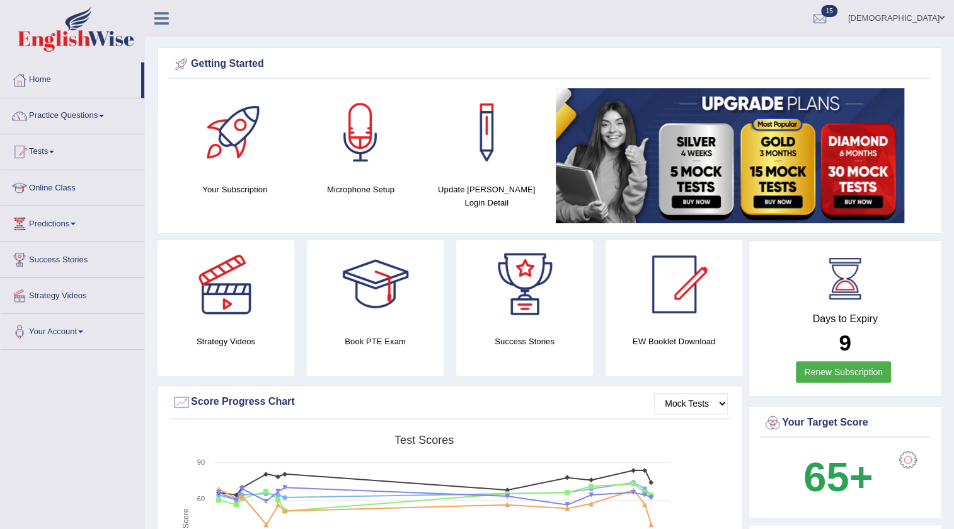
click at [86, 110] on link "Practice Questions" at bounding box center [73, 113] width 144 height 31
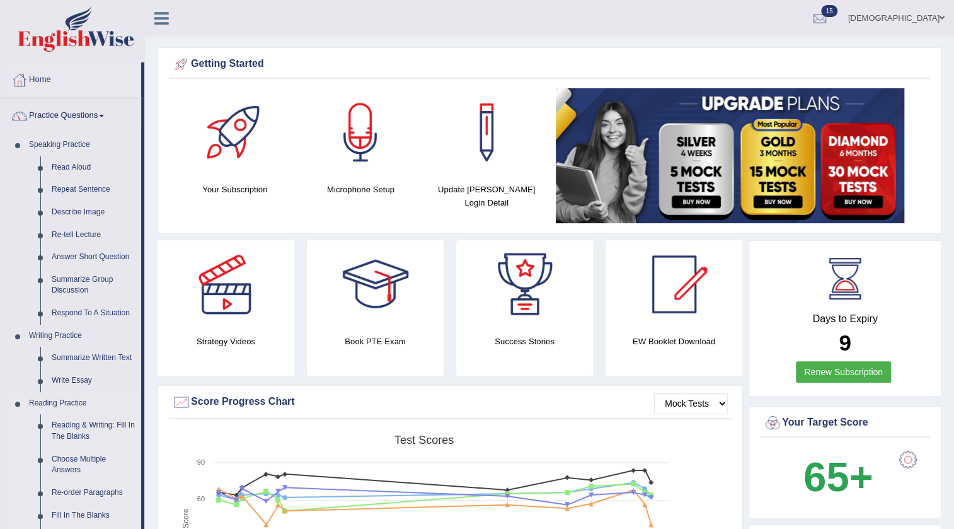
click at [84, 493] on link "Re-order Paragraphs" at bounding box center [93, 492] width 95 height 23
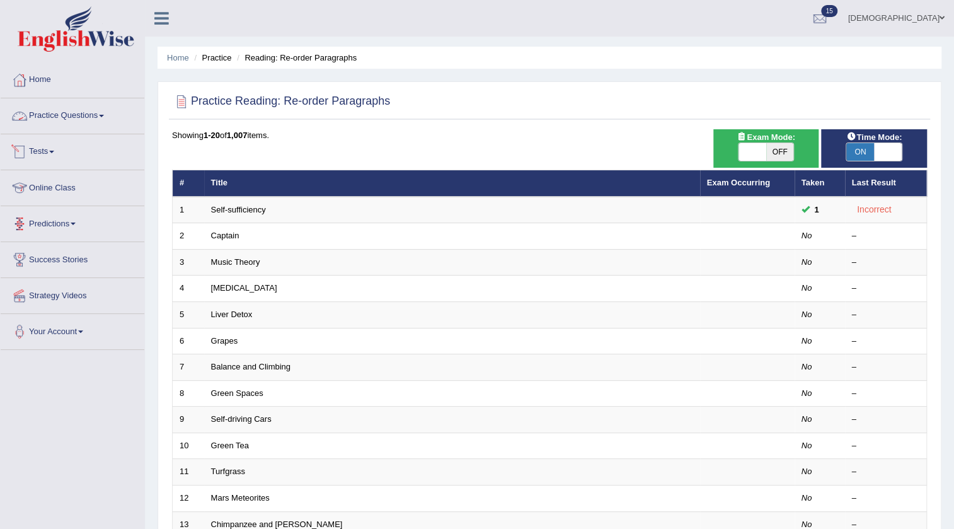
click at [71, 105] on link "Practice Questions" at bounding box center [73, 113] width 144 height 31
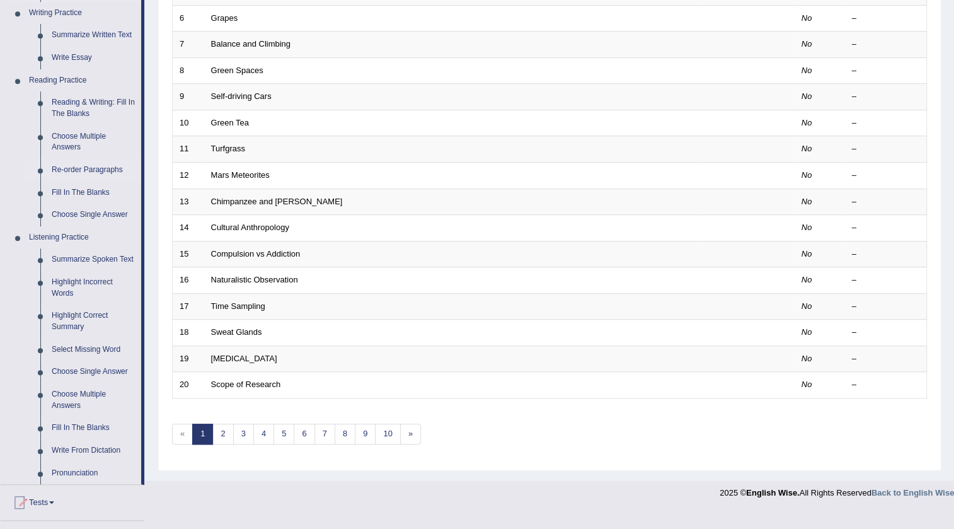
scroll to position [343, 0]
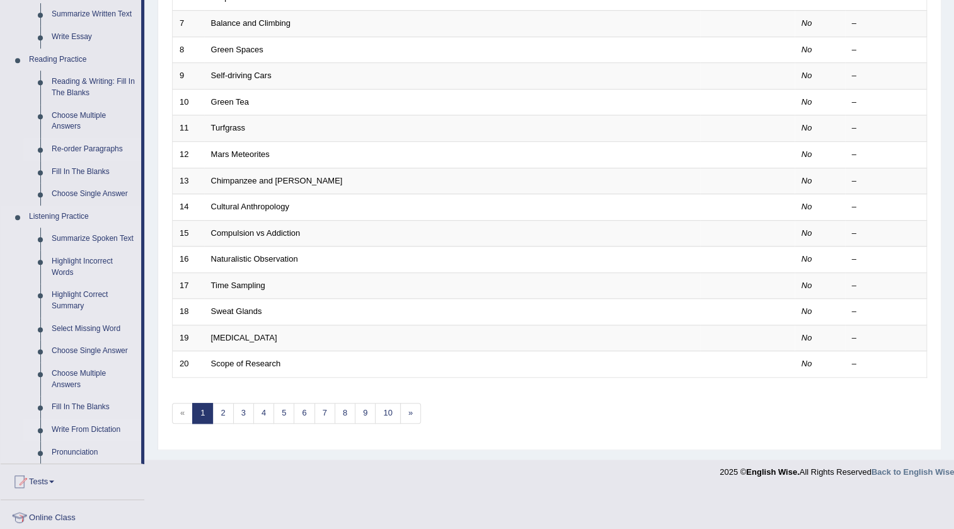
click at [103, 423] on link "Write From Dictation" at bounding box center [93, 429] width 95 height 23
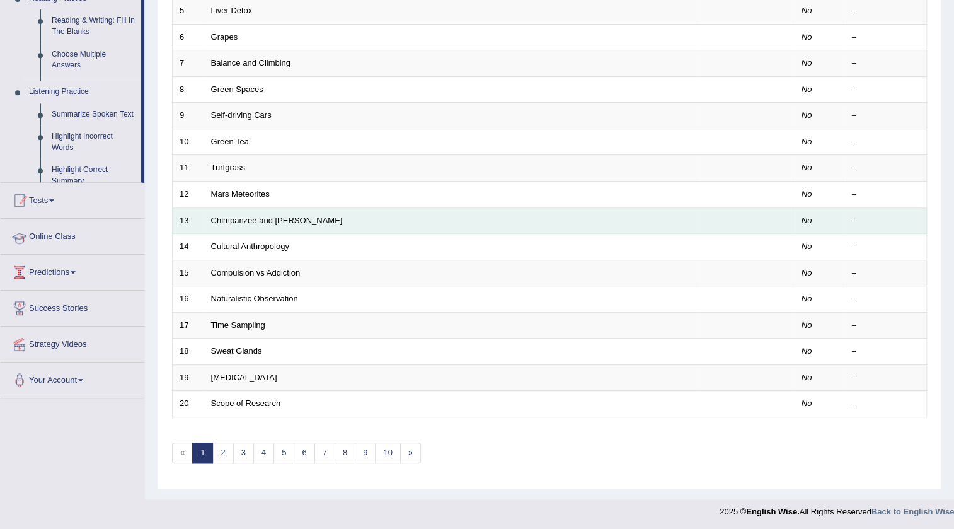
scroll to position [163, 0]
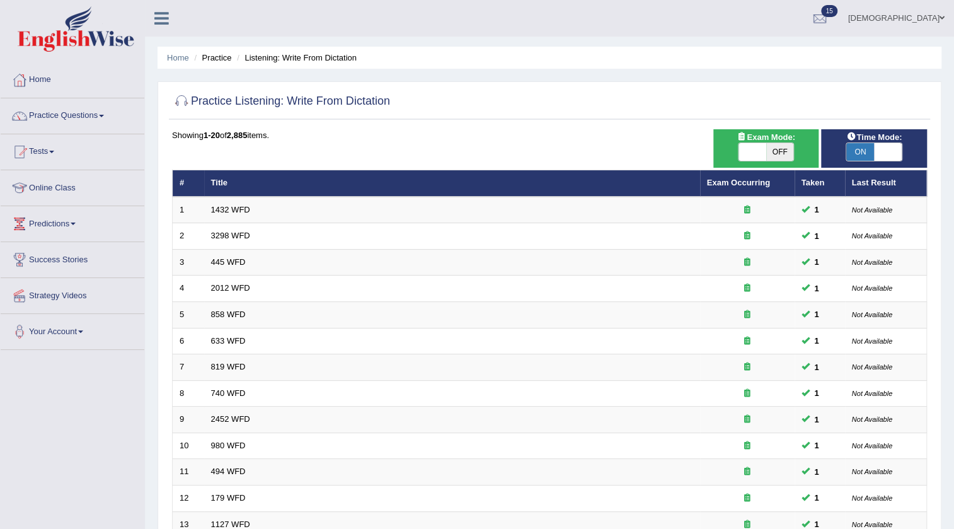
click at [885, 141] on span "Time Mode:" at bounding box center [874, 136] width 66 height 13
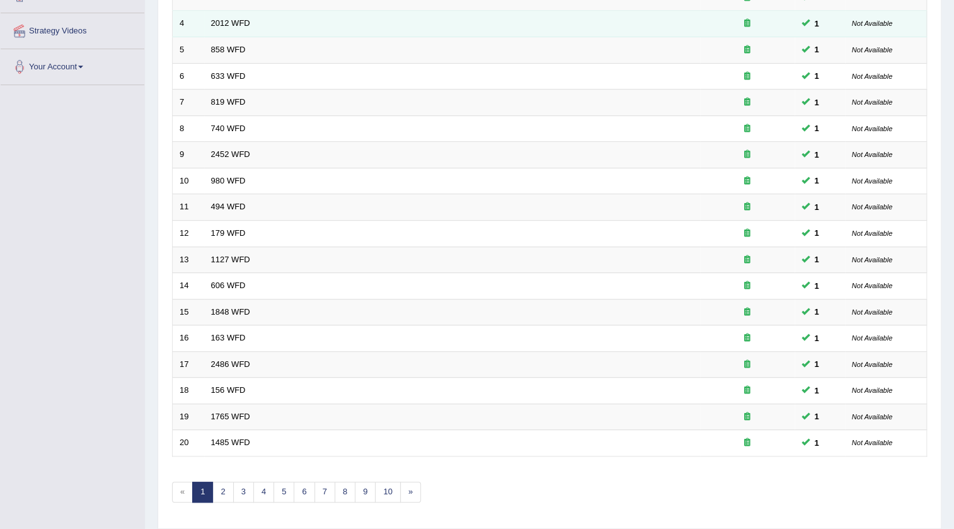
scroll to position [304, 0]
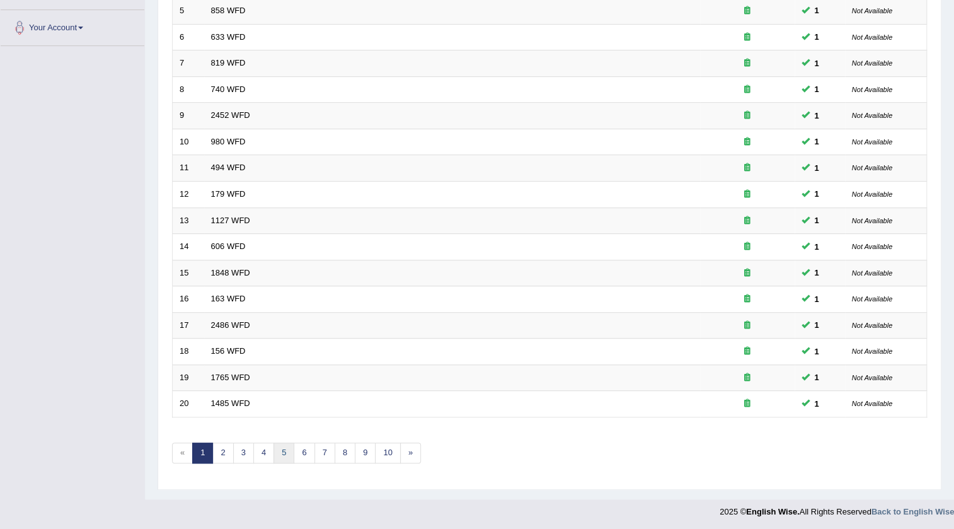
click at [277, 459] on link "5" at bounding box center [283, 452] width 21 height 21
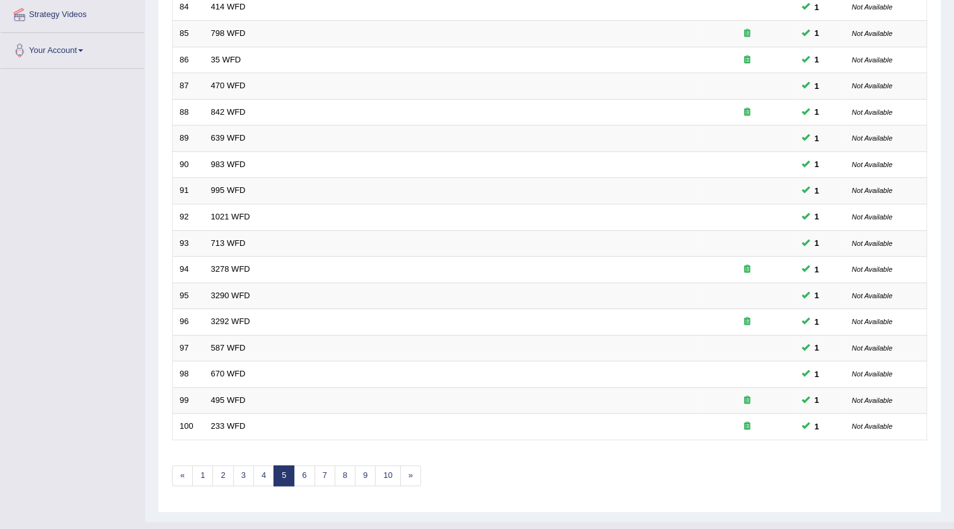
scroll to position [286, 0]
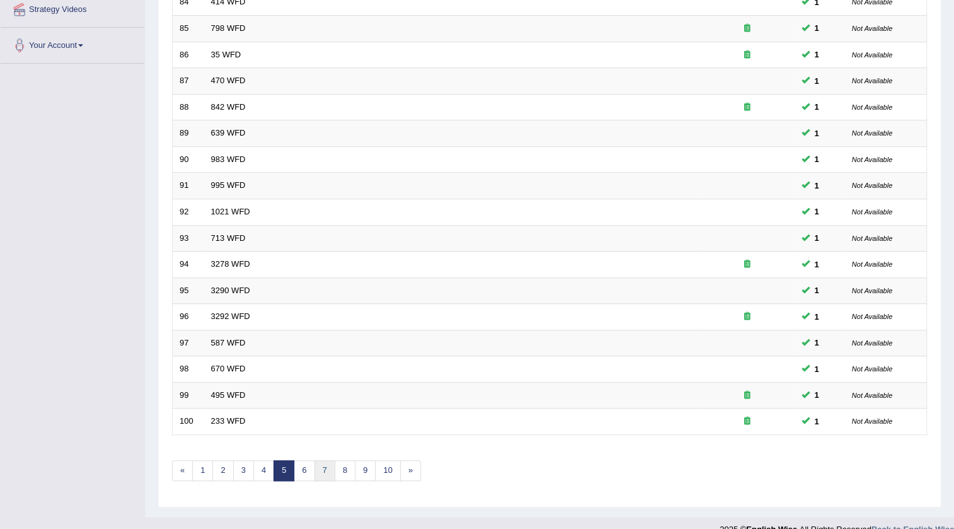
click at [326, 466] on link "7" at bounding box center [324, 470] width 21 height 21
click at [321, 472] on link "8" at bounding box center [324, 470] width 21 height 21
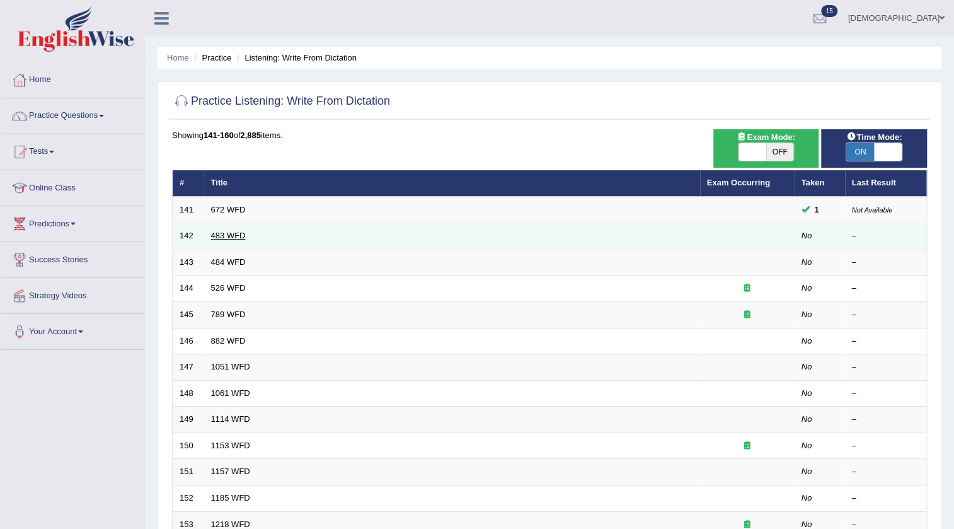
click at [232, 234] on link "483 WFD" at bounding box center [228, 235] width 35 height 9
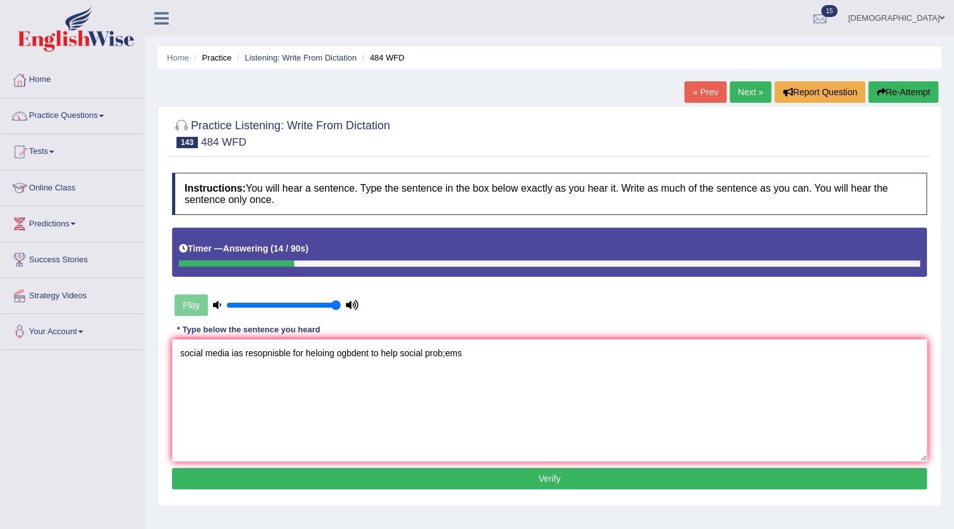
drag, startPoint x: 403, startPoint y: 353, endPoint x: 396, endPoint y: 356, distance: 8.2
click at [400, 354] on textarea "social media ias resopnisble for heloing ogbdent to help social prob;ems" at bounding box center [549, 400] width 755 height 122
click at [394, 356] on textarea "social media ias resopnisble for heloing ogbdent to help social prob;ems" at bounding box center [549, 400] width 755 height 122
click at [397, 356] on textarea "social media ias resopnisble for heloing ogbdent to help social prob;ems" at bounding box center [549, 400] width 755 height 122
click at [183, 353] on textarea "social media ias resopnisble for heloing ogbdent to solve social prob;ems" at bounding box center [549, 400] width 755 height 122
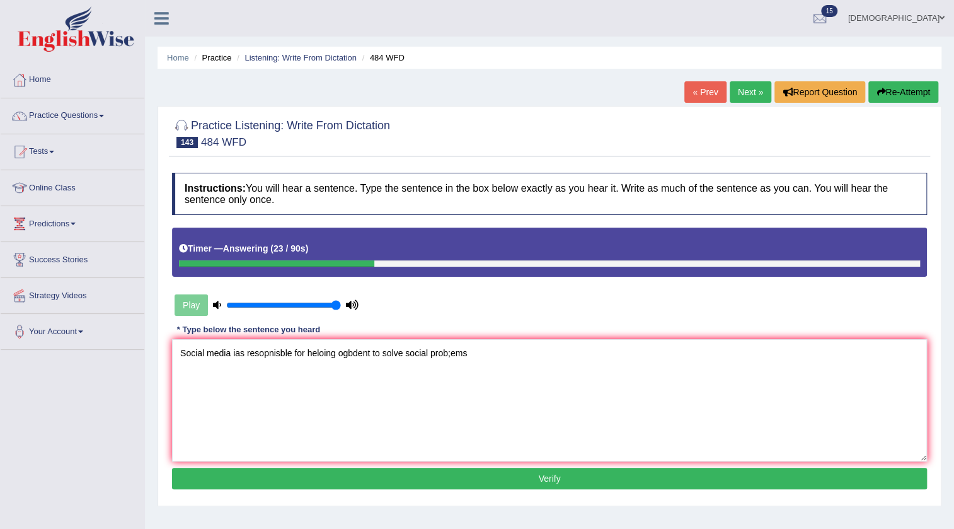
click at [239, 360] on textarea "Social media ias resopnisble for heloing ogbdent to solve social prob;ems" at bounding box center [549, 400] width 755 height 122
click at [287, 361] on textarea "Social media is resopnisble for heloing ogbdent to solve social prob;ems" at bounding box center [549, 400] width 755 height 122
click at [317, 364] on textarea "Social media is responsible for heloing ogbdent to solve social prob;ems" at bounding box center [549, 400] width 755 height 122
click at [349, 362] on textarea "Social media is responsible for helping ogbdent to solve social prob;ems" at bounding box center [549, 400] width 755 height 122
click at [366, 357] on textarea "Social media is responsible for helping ogbdent to solve social prob;ems" at bounding box center [549, 400] width 755 height 122
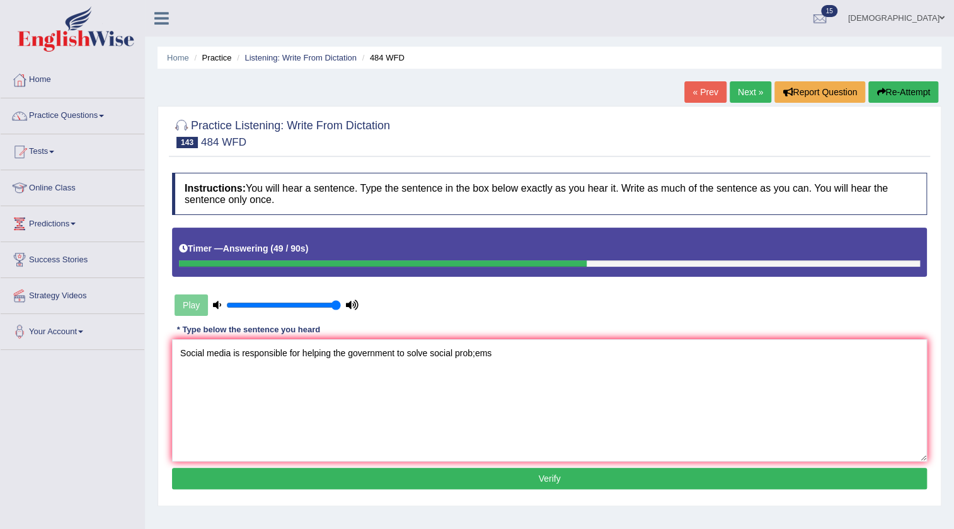
click at [493, 357] on textarea "Social media is responsible for helping the government to solve social prob;ems" at bounding box center [549, 400] width 755 height 122
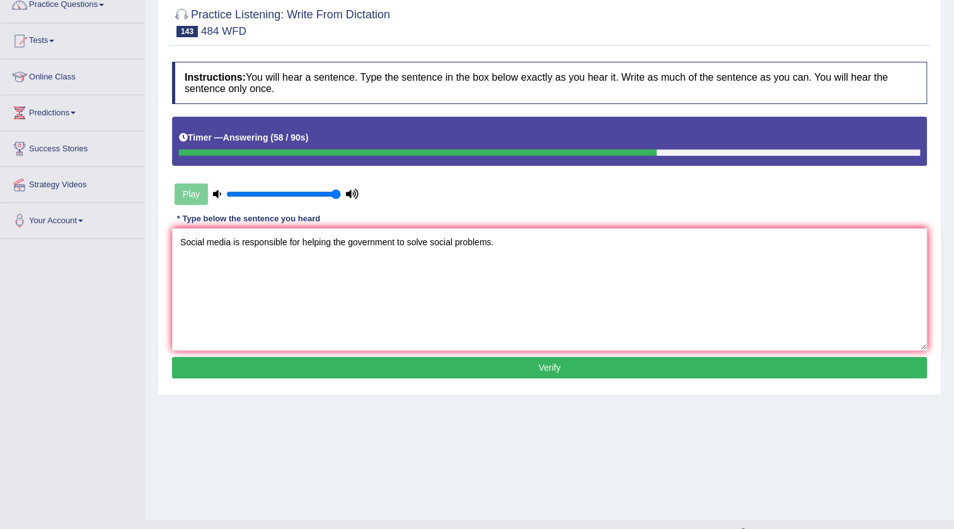
scroll to position [114, 0]
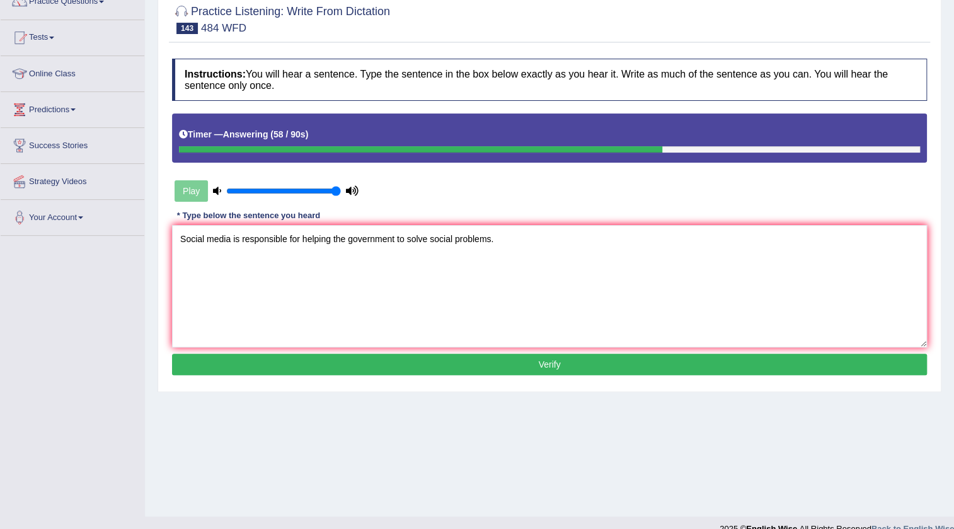
type textarea "Social media is responsible for helping the government to solve social problems."
click at [367, 364] on button "Verify" at bounding box center [549, 363] width 755 height 21
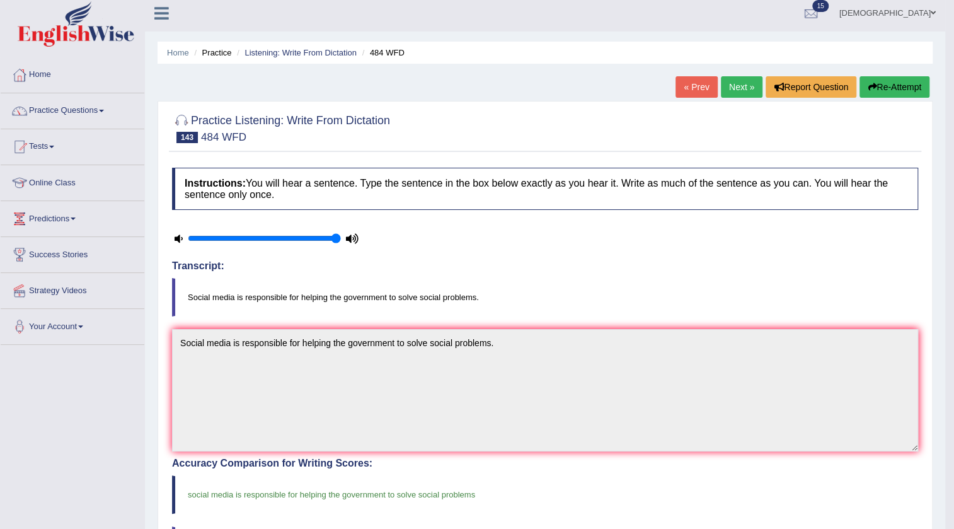
scroll to position [0, 0]
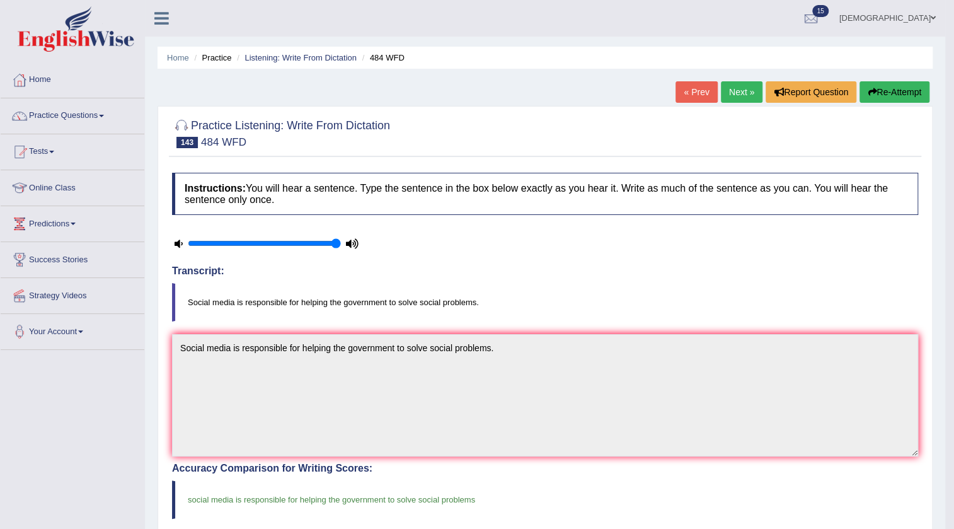
click at [733, 92] on link "Next »" at bounding box center [742, 91] width 42 height 21
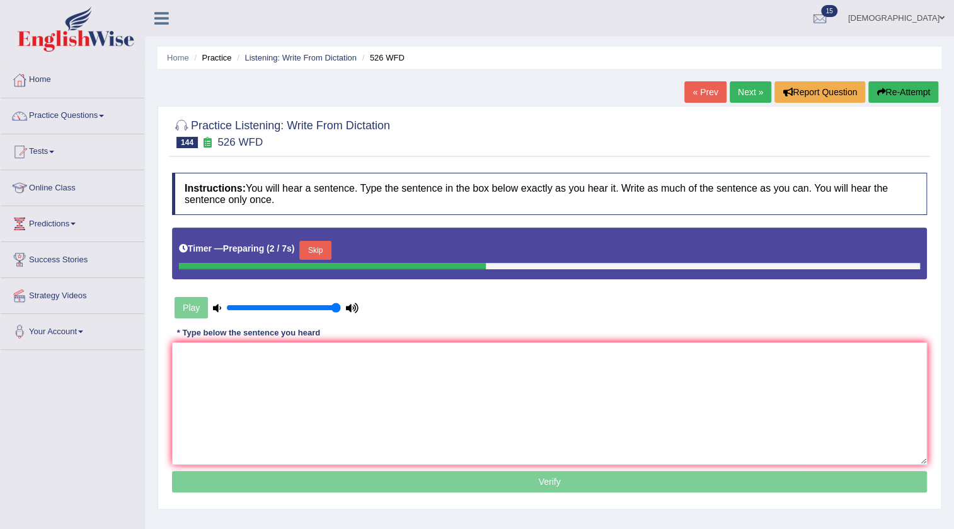
click at [573, 437] on textarea at bounding box center [549, 403] width 755 height 122
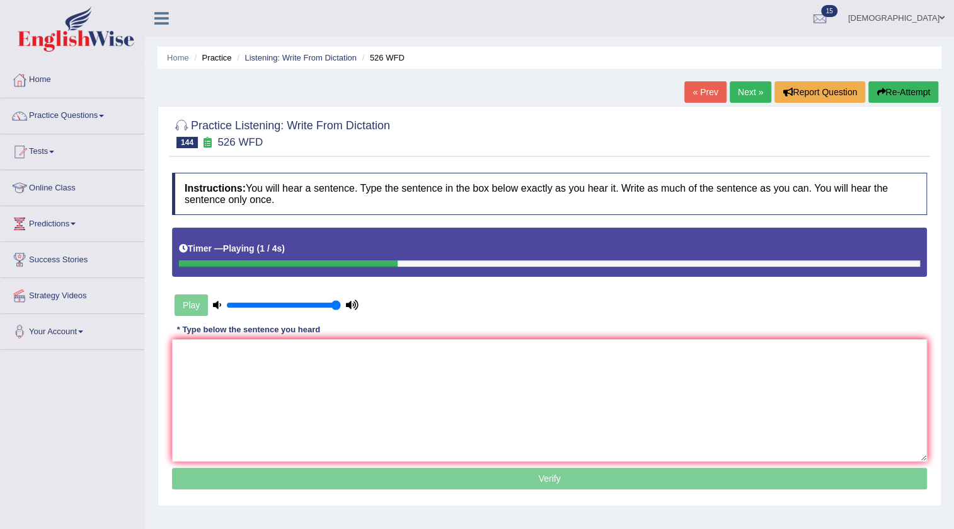
type textarea "r"
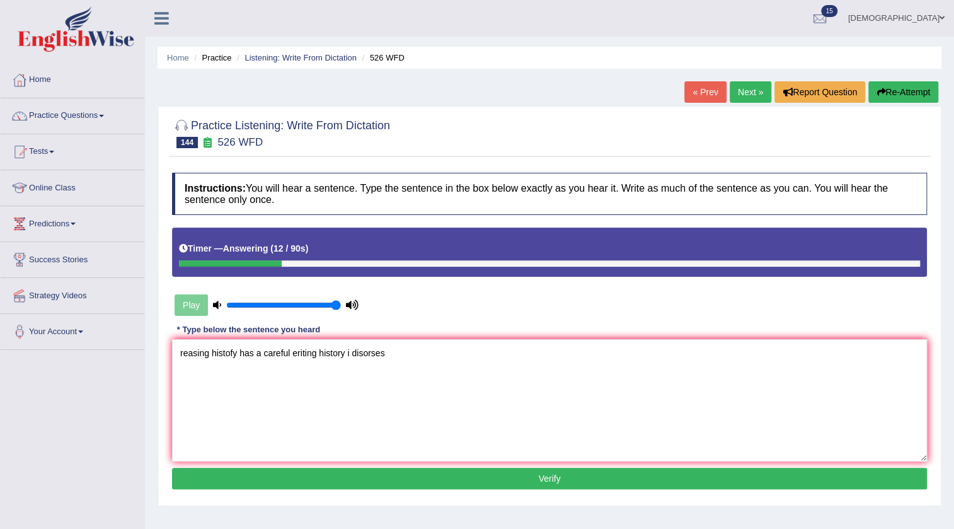
click at [185, 346] on textarea "reasing histofy has a careful eriting history i disorses" at bounding box center [549, 400] width 755 height 122
click at [471, 354] on textarea "Reasing histofy has a careful eriting history i disorses" at bounding box center [549, 400] width 755 height 122
type textarea "Reasing histofy has a careful eriting history i disorses."
click at [341, 487] on button "Verify" at bounding box center [549, 477] width 755 height 21
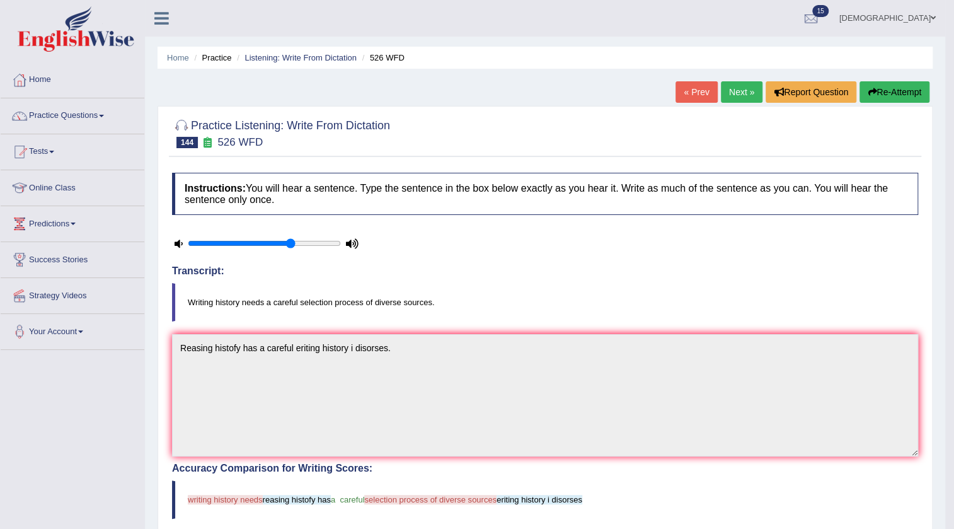
type input "0.7"
click at [292, 240] on input "range" at bounding box center [264, 243] width 153 height 10
click at [49, 65] on link "Home" at bounding box center [73, 77] width 144 height 31
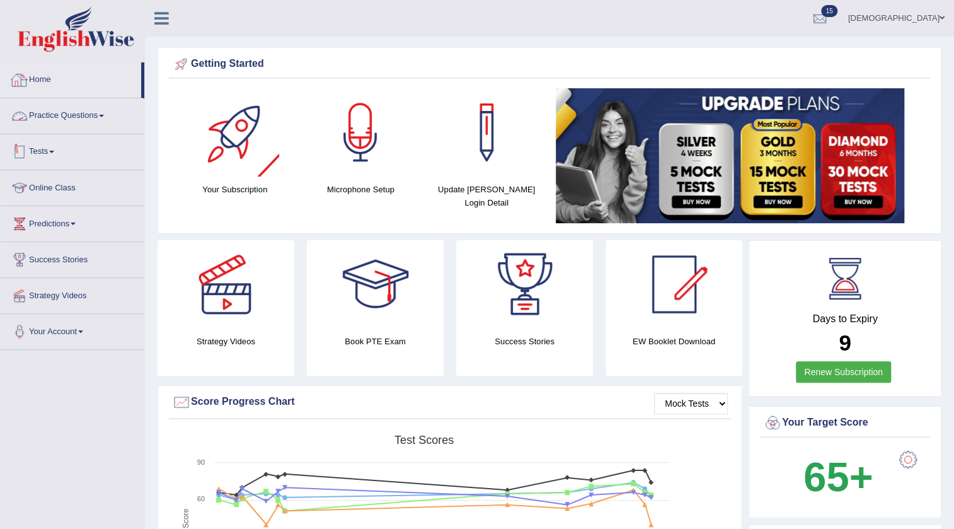
click at [47, 151] on link "Tests" at bounding box center [73, 149] width 144 height 31
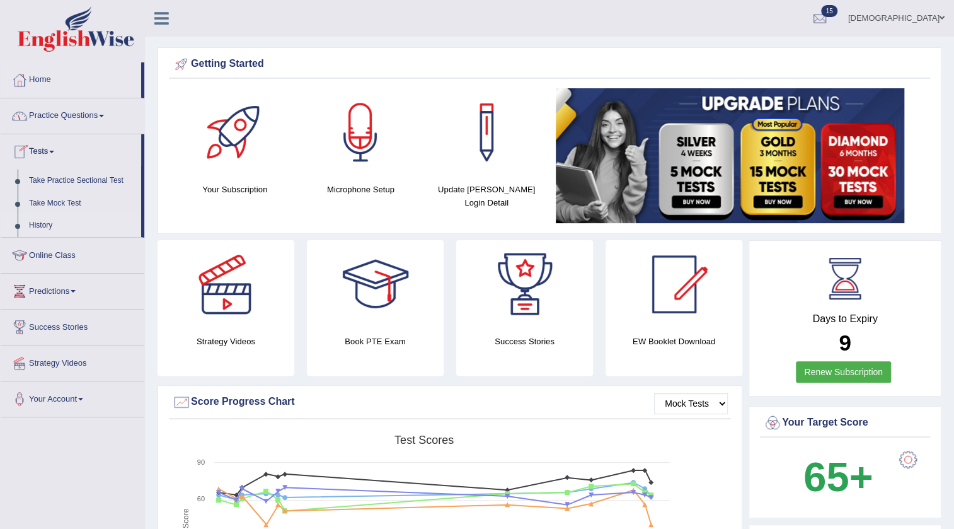
click at [42, 217] on link "History" at bounding box center [82, 225] width 118 height 23
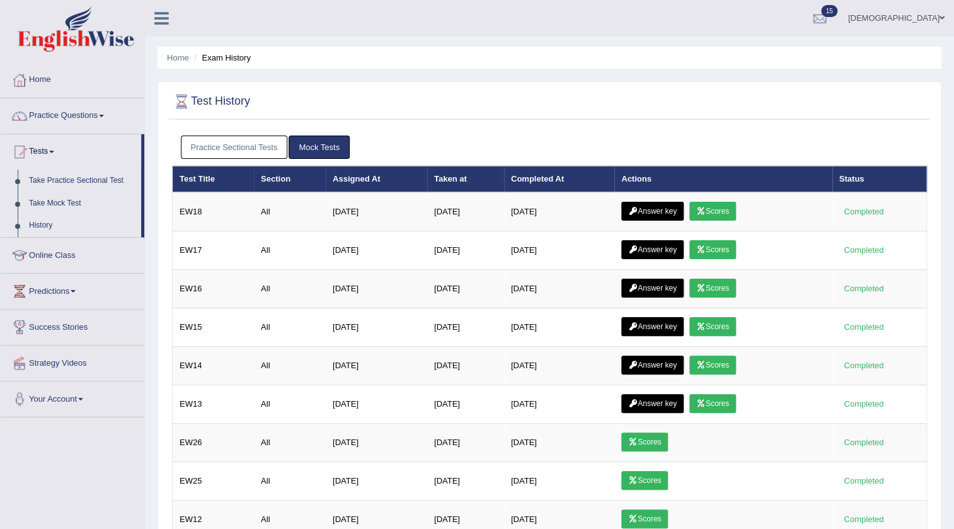
click at [229, 135] on link "Practice Sectional Tests" at bounding box center [234, 146] width 107 height 23
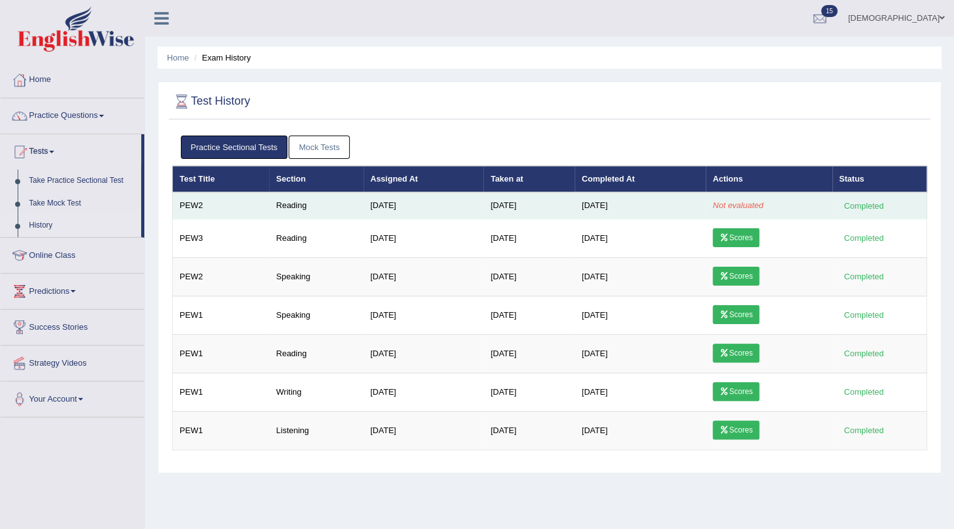
click at [544, 208] on td "[DATE]" at bounding box center [528, 205] width 91 height 26
click at [464, 195] on td "[DATE]" at bounding box center [424, 205] width 120 height 26
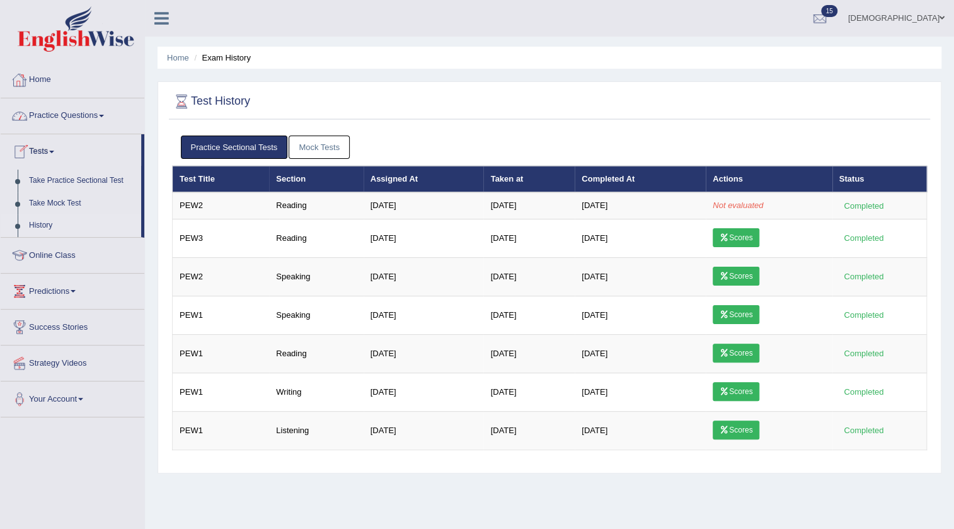
click at [39, 74] on link "Home" at bounding box center [73, 77] width 144 height 31
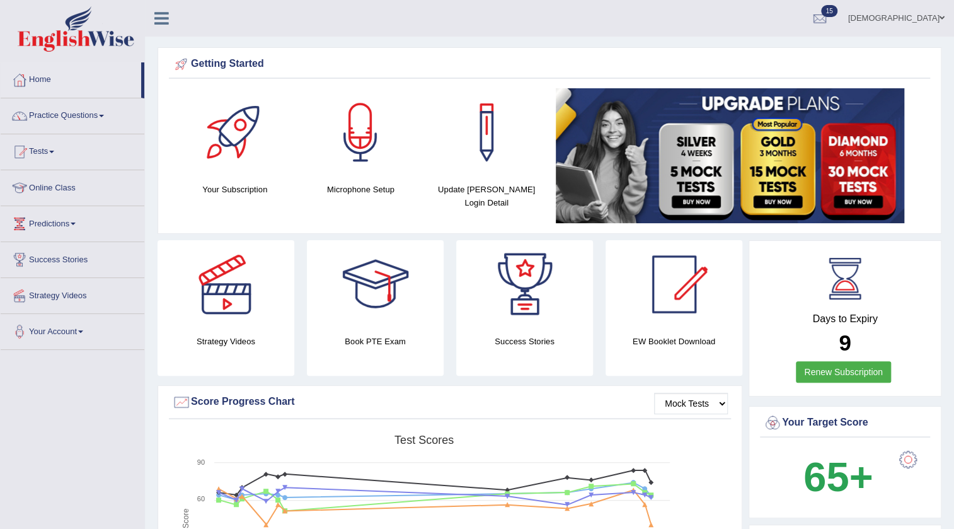
click at [925, 21] on link "farishta" at bounding box center [896, 16] width 115 height 33
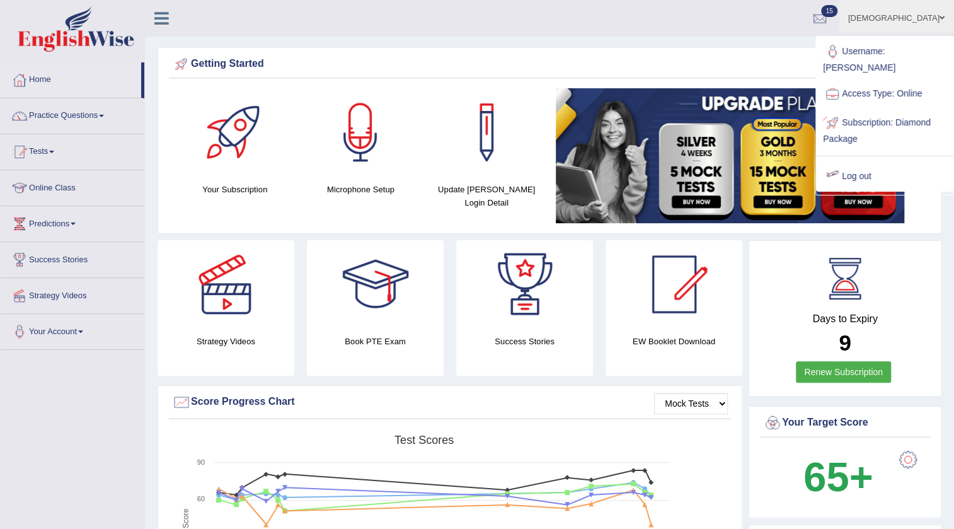
click at [856, 162] on link "Log out" at bounding box center [884, 176] width 136 height 29
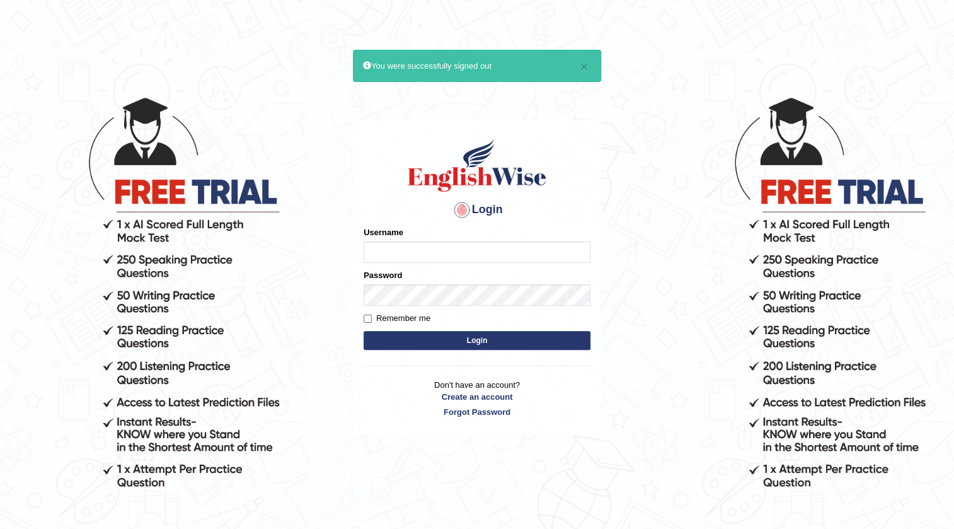
type input "Rosegeorgina"
click at [506, 342] on button "Login" at bounding box center [477, 340] width 227 height 19
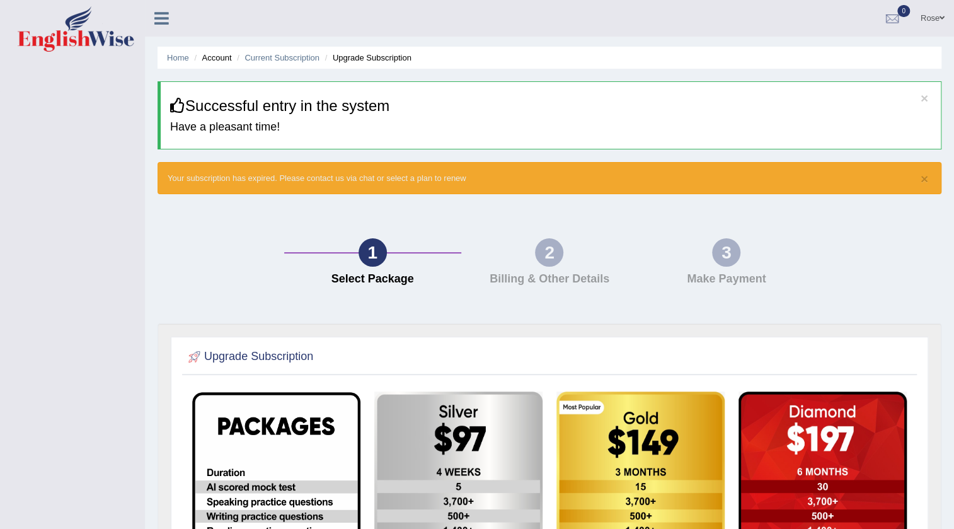
click at [929, 18] on link "Rose" at bounding box center [932, 16] width 43 height 33
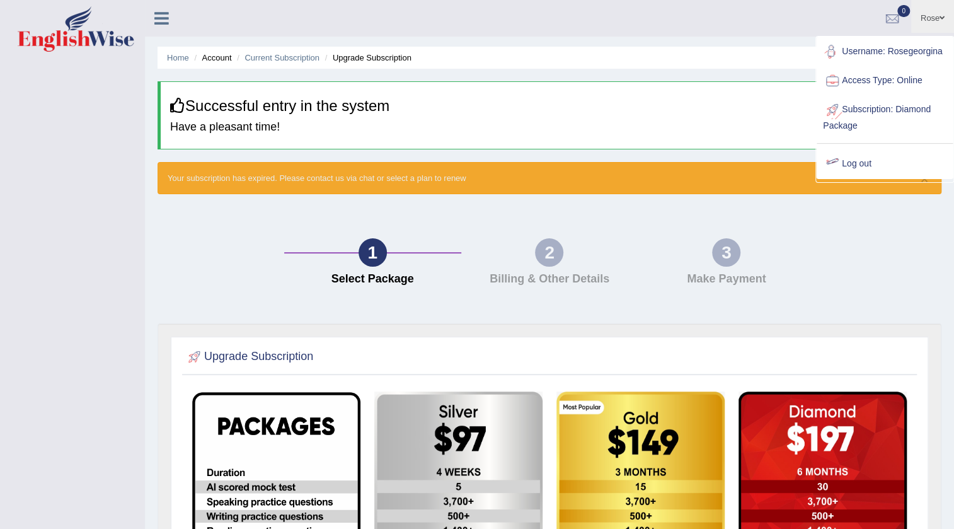
click at [864, 161] on link "Log out" at bounding box center [884, 163] width 136 height 29
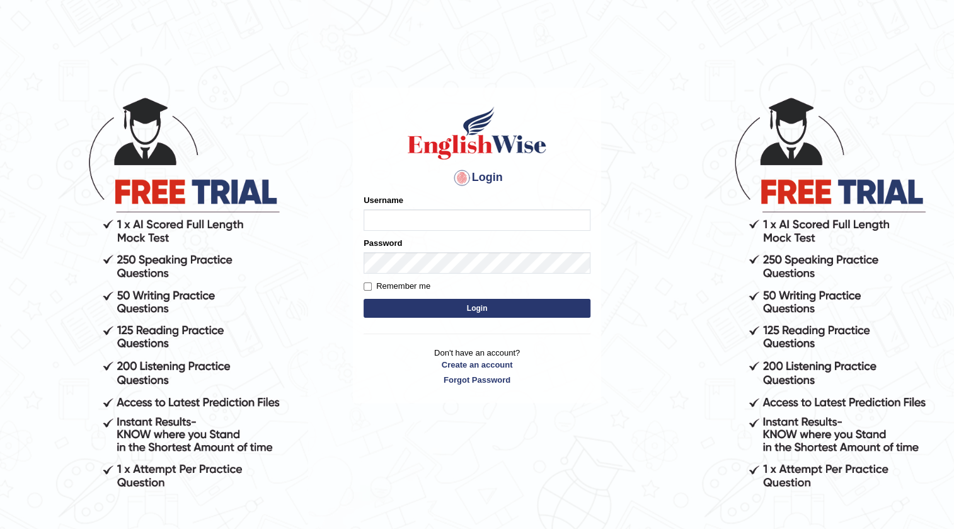
type input "Rosegeorgina"
click at [443, 215] on input "Rosegeorgina" at bounding box center [477, 219] width 227 height 21
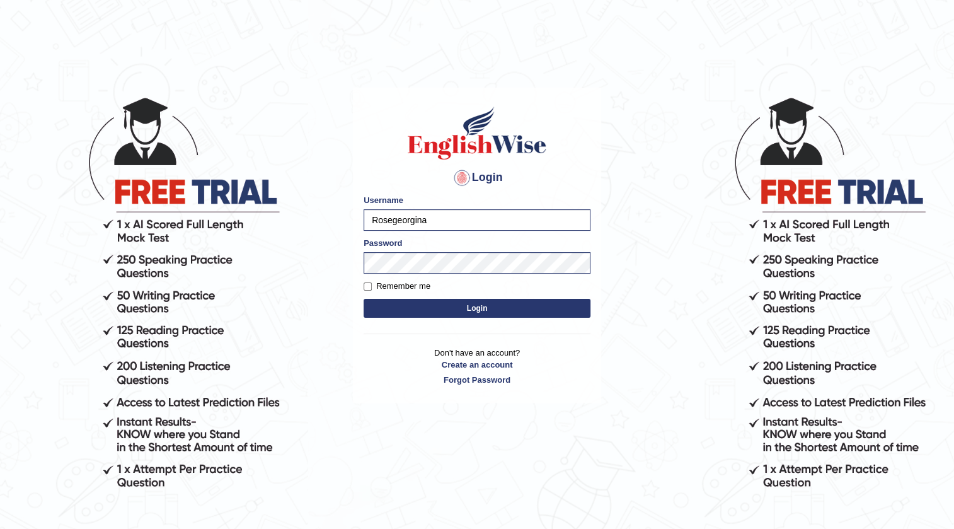
drag, startPoint x: 444, startPoint y: 216, endPoint x: 347, endPoint y: 221, distance: 97.2
click at [347, 221] on body "Login Please fix the following errors: Username Rosegeorgina Password Remember …" at bounding box center [477, 312] width 954 height 529
type input "kam123"
click at [352, 275] on main "Login Please fix the following errors: Username kam123 Password Remember me Log…" at bounding box center [477, 226] width 252 height 357
click at [401, 307] on button "Login" at bounding box center [477, 308] width 227 height 19
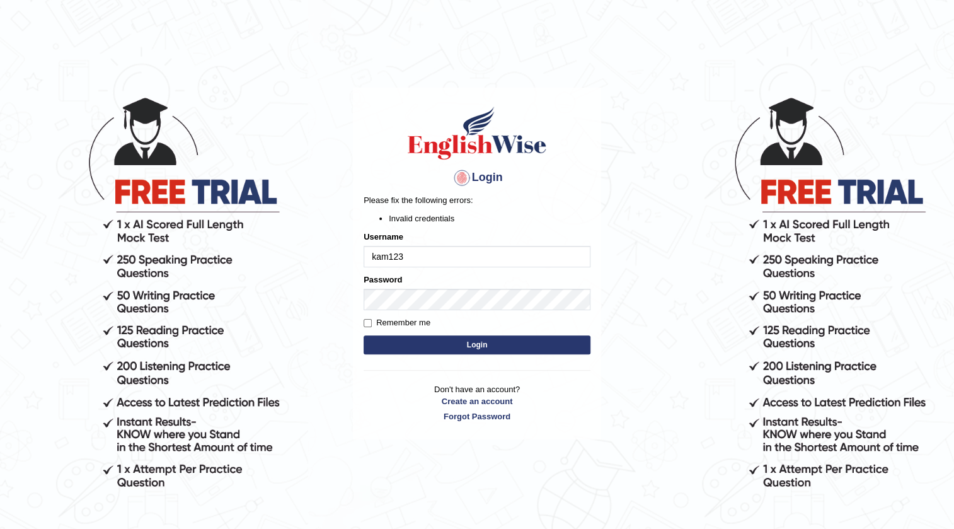
click at [385, 341] on button "Login" at bounding box center [477, 344] width 227 height 19
click at [613, 382] on body "Login Please fix the following errors: Invalid credentials Username kam123 Pass…" at bounding box center [477, 312] width 954 height 529
click at [447, 287] on div "Password" at bounding box center [477, 291] width 227 height 37
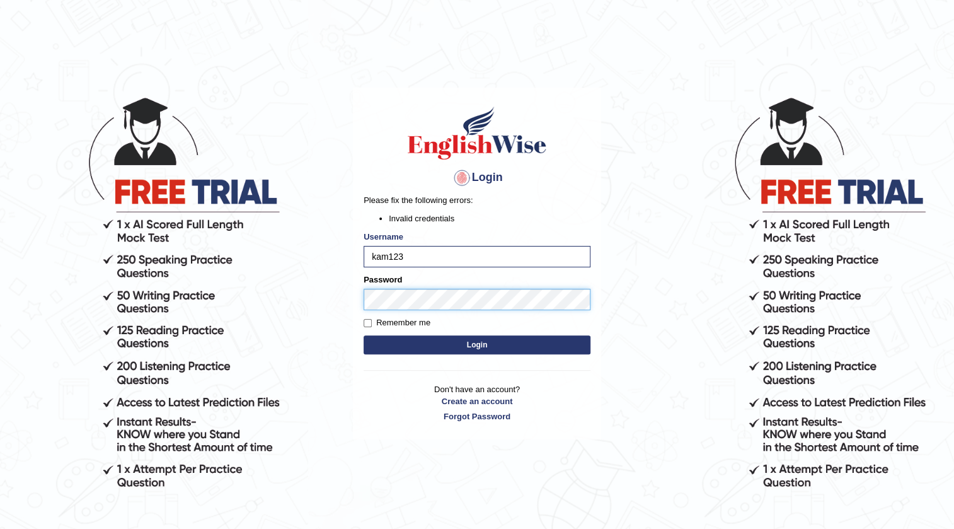
click at [356, 305] on div "Login Please fix the following errors: Invalid credentials Username kam123 Pass…" at bounding box center [477, 264] width 248 height 352
click at [392, 342] on button "Login" at bounding box center [477, 344] width 227 height 19
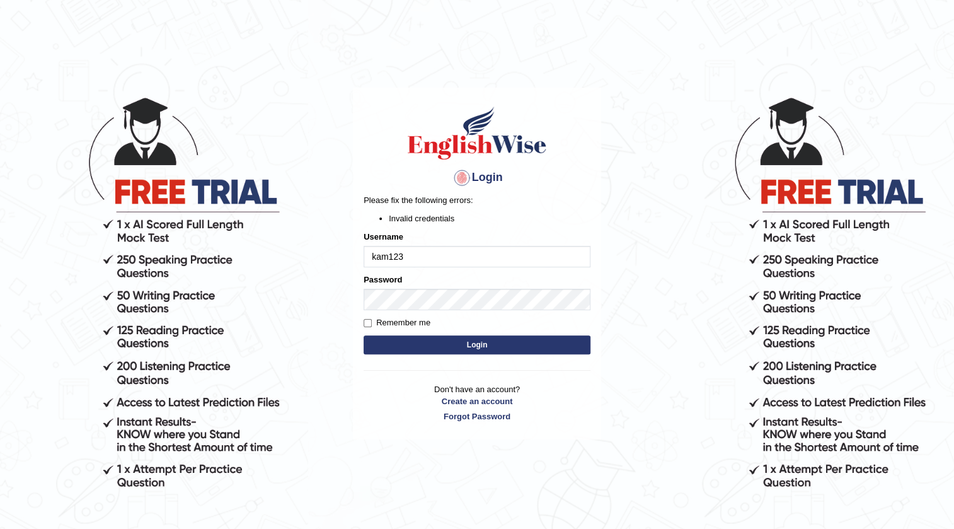
click at [424, 263] on input "kam123" at bounding box center [477, 256] width 227 height 21
click at [638, 318] on body "Login Please fix the following errors: Invalid credentials Username kam123 Pass…" at bounding box center [477, 312] width 954 height 529
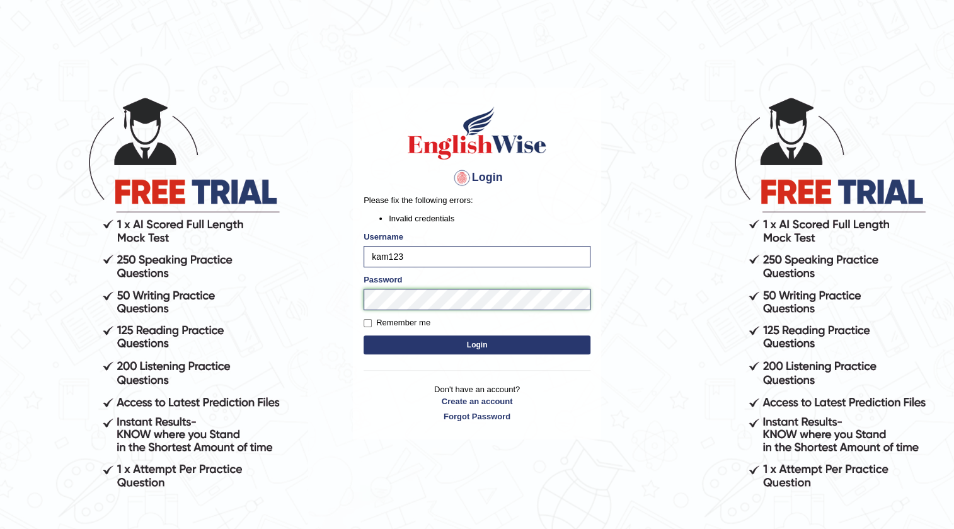
click at [311, 310] on body "Login Please fix the following errors: Invalid credentials Username kam123 Pass…" at bounding box center [477, 312] width 954 height 529
click at [387, 346] on button "Login" at bounding box center [477, 344] width 227 height 19
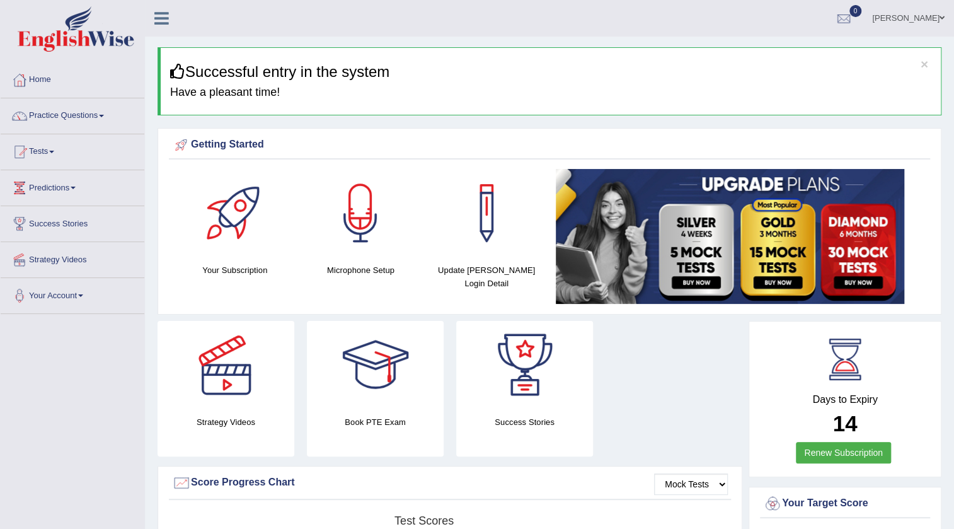
click at [96, 117] on link "Practice Questions" at bounding box center [73, 113] width 144 height 31
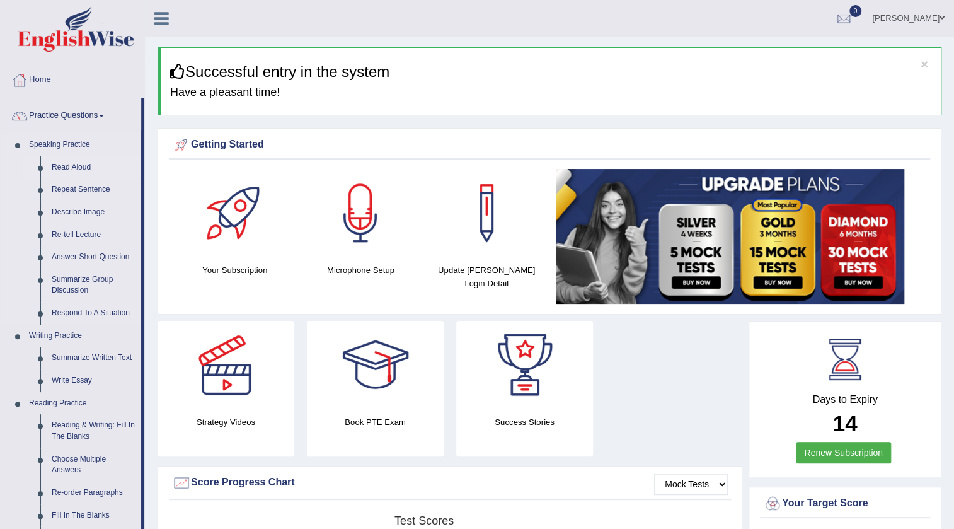
click at [88, 165] on link "Read Aloud" at bounding box center [93, 167] width 95 height 23
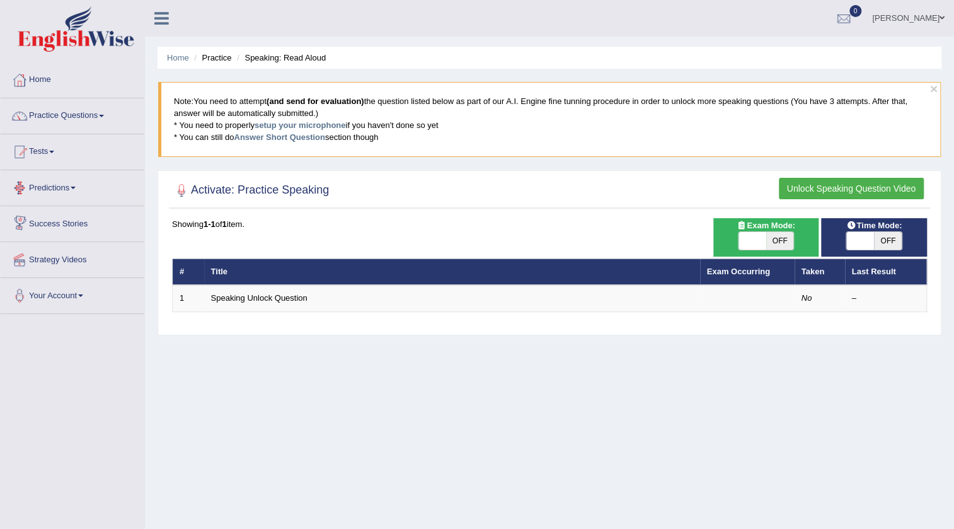
click at [775, 243] on span "OFF" at bounding box center [780, 241] width 28 height 18
checkbox input "true"
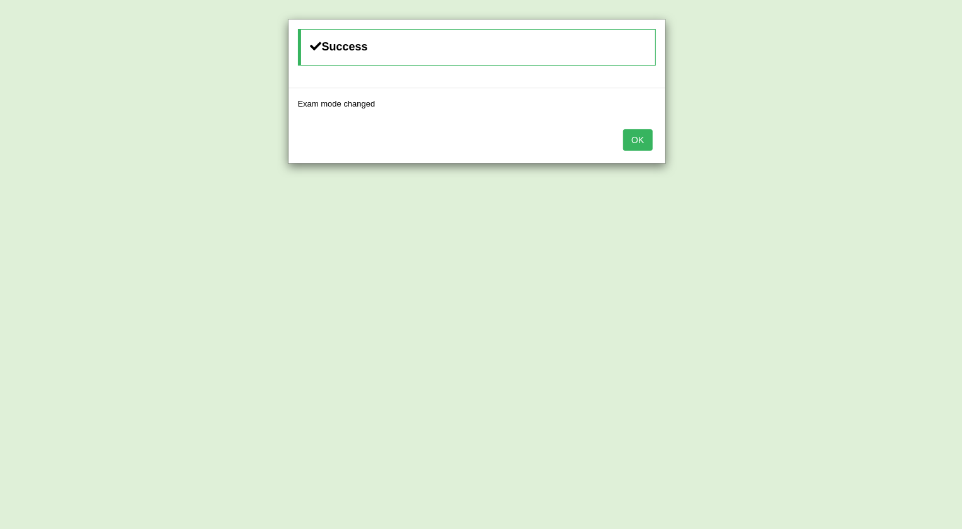
click at [638, 138] on button "OK" at bounding box center [637, 139] width 29 height 21
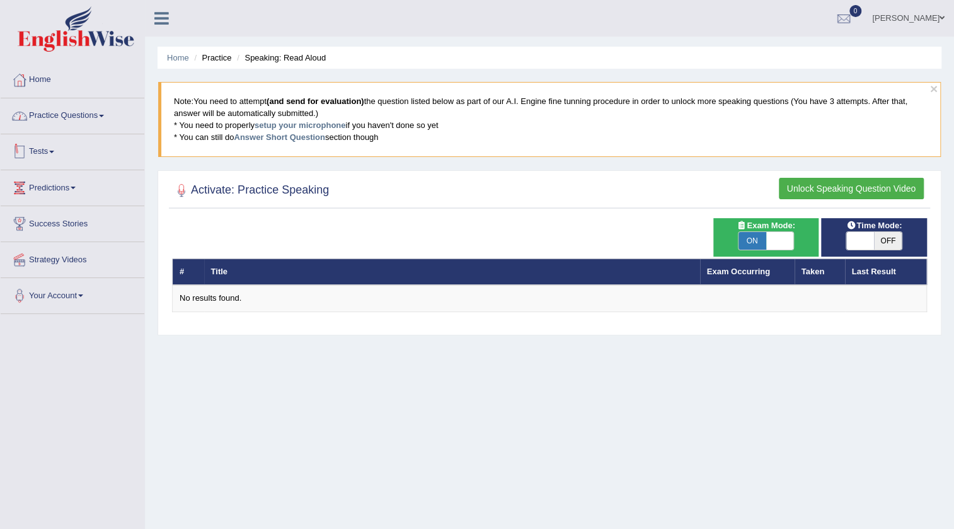
click at [89, 114] on link "Practice Questions" at bounding box center [73, 113] width 144 height 31
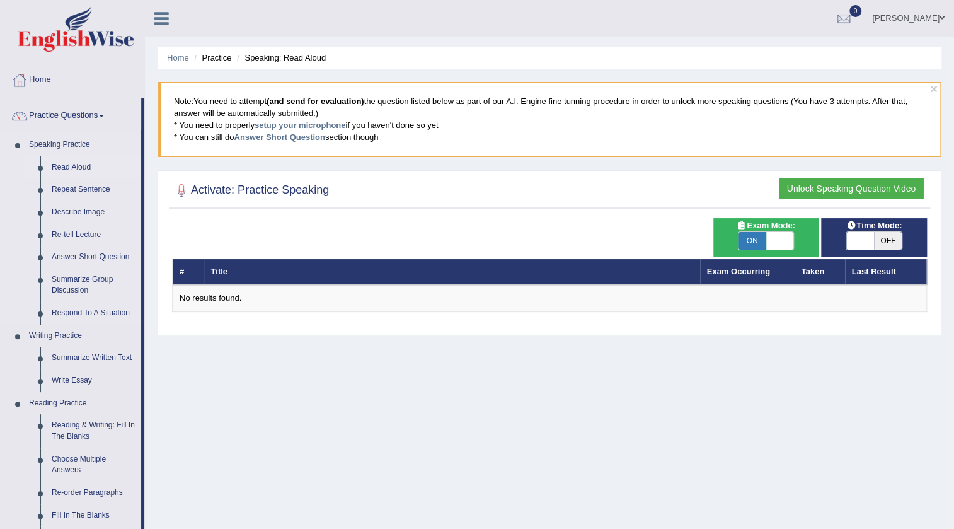
click at [72, 169] on link "Read Aloud" at bounding box center [93, 167] width 95 height 23
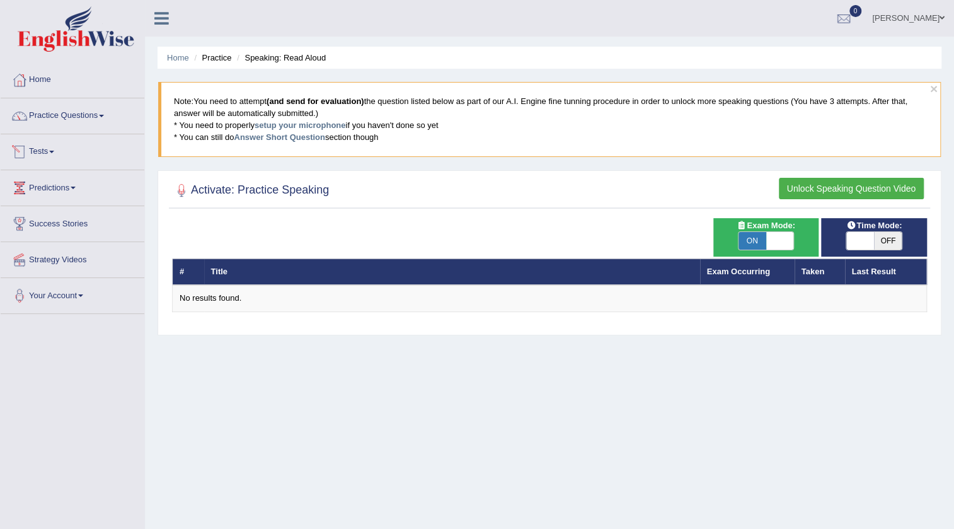
click at [57, 156] on link "Tests" at bounding box center [73, 149] width 144 height 31
click at [57, 156] on link "Tests" at bounding box center [71, 149] width 140 height 31
click at [57, 156] on link "Tests" at bounding box center [73, 149] width 144 height 31
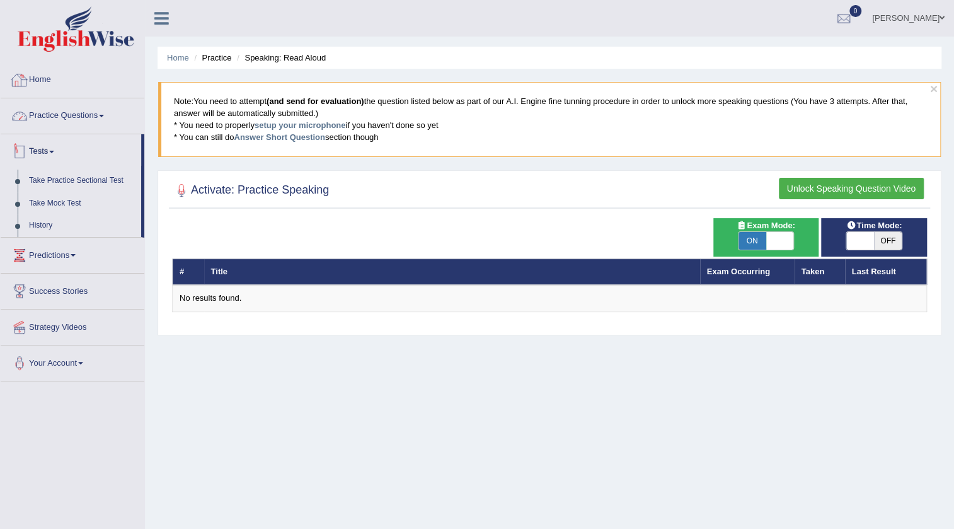
click at [129, 86] on link "Home" at bounding box center [73, 77] width 144 height 31
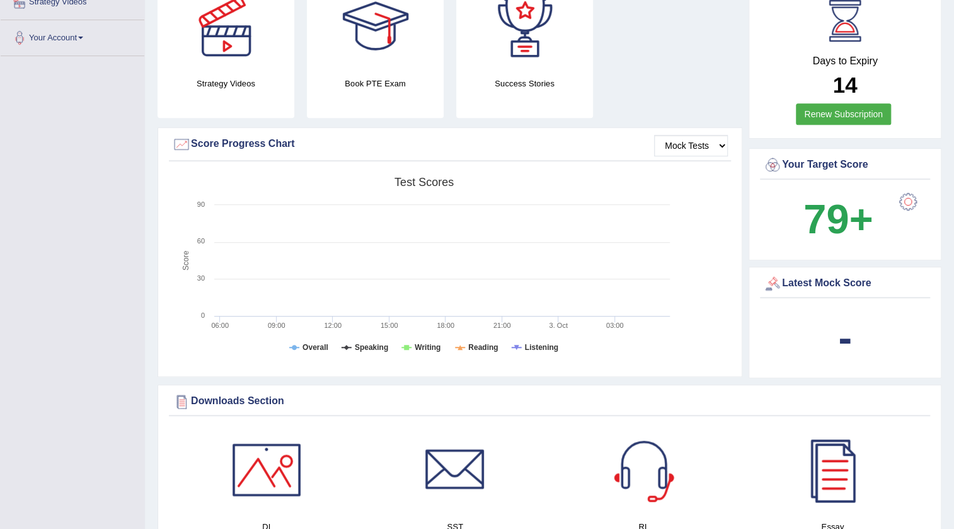
scroll to position [229, 0]
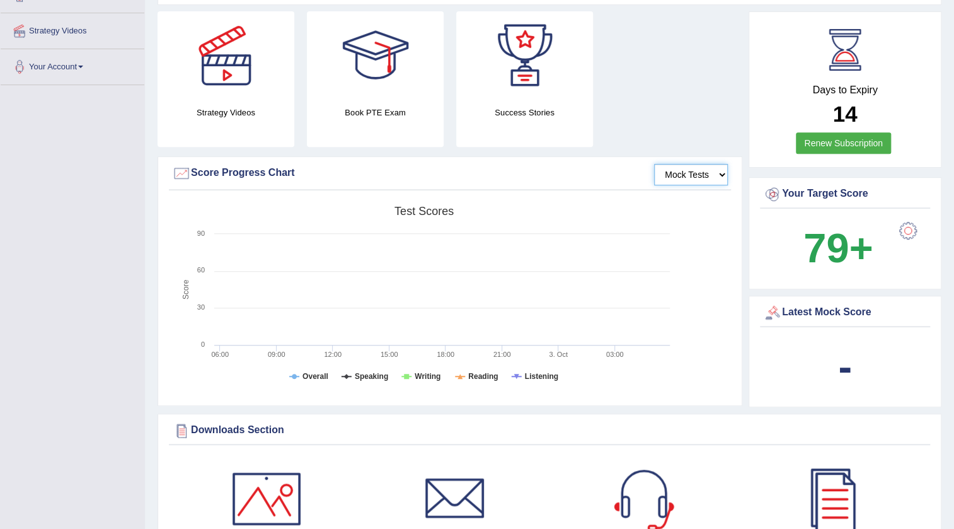
click at [723, 171] on select "Mock Tests" at bounding box center [691, 174] width 74 height 21
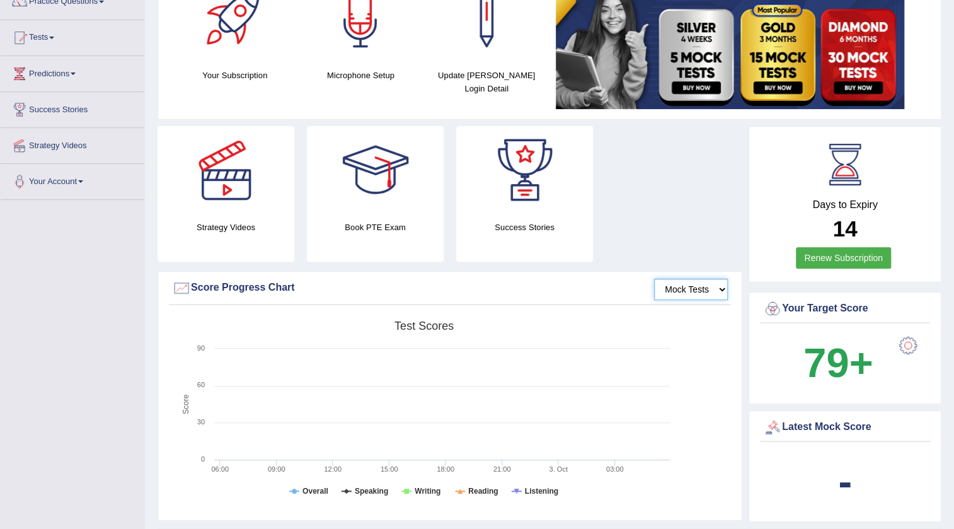
scroll to position [0, 0]
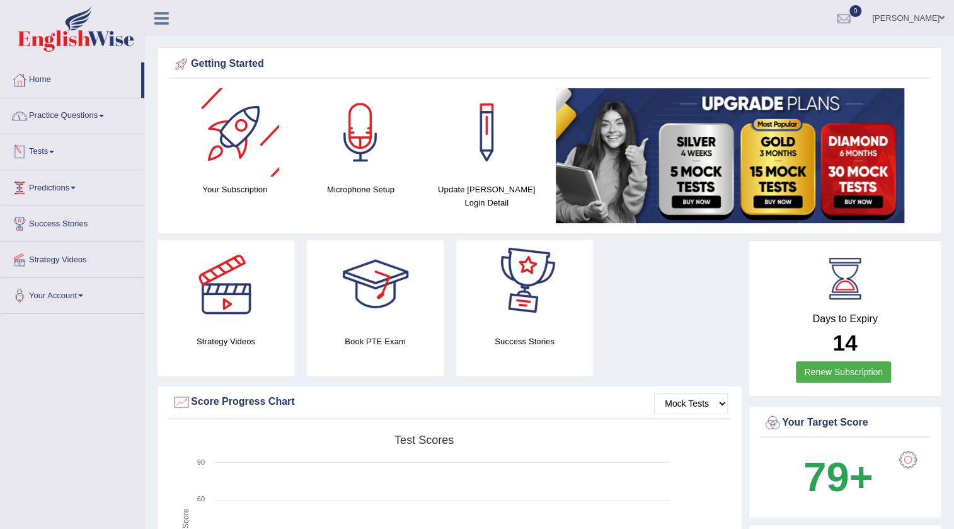
click at [79, 118] on link "Practice Questions" at bounding box center [73, 113] width 144 height 31
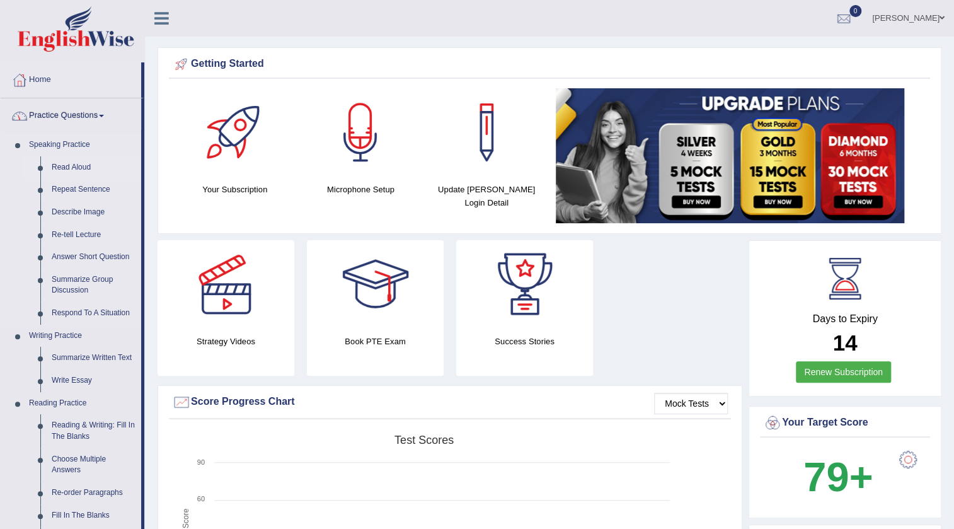
click at [78, 169] on link "Read Aloud" at bounding box center [93, 167] width 95 height 23
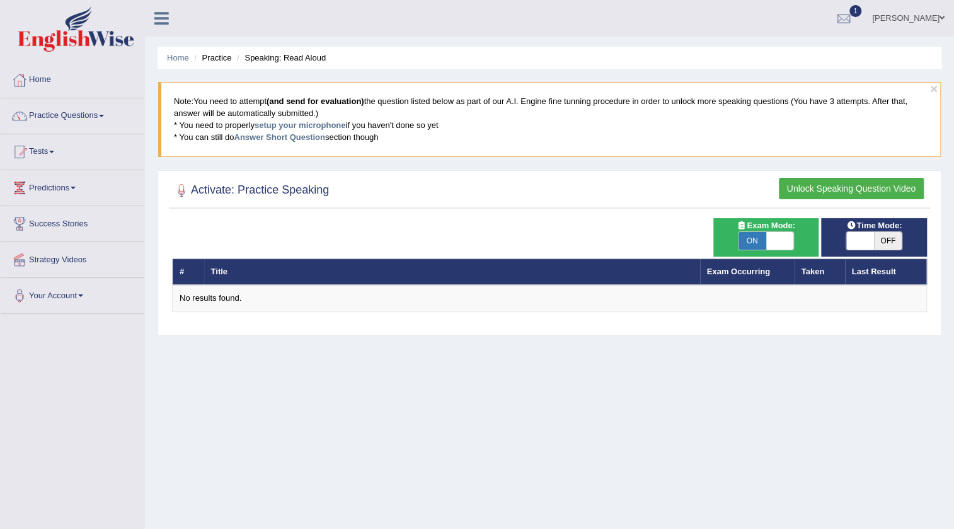
click at [312, 117] on blockquote "Note: You need to attempt (and send for evaluation) the question listed below a…" at bounding box center [549, 119] width 782 height 74
click at [312, 126] on link "setup your microphone" at bounding box center [300, 124] width 91 height 9
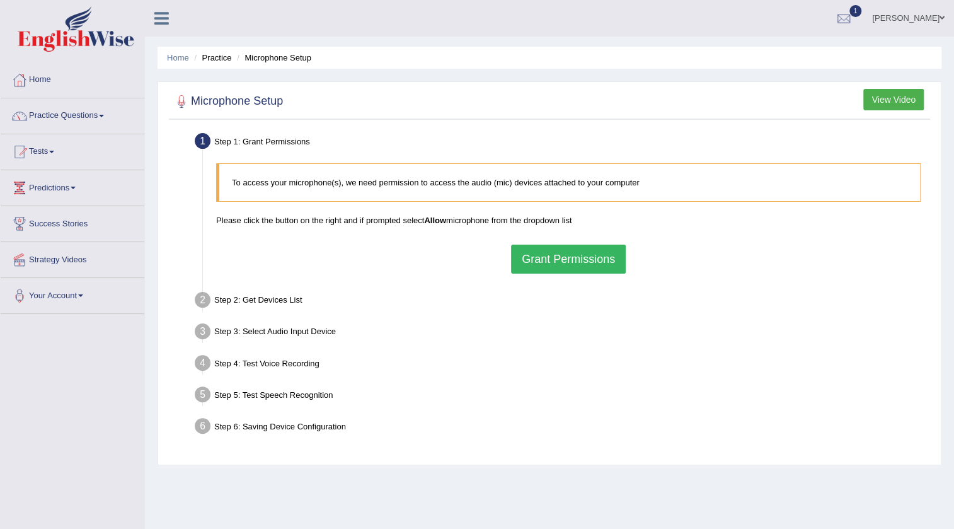
click at [544, 260] on button "Grant Permissions" at bounding box center [568, 258] width 115 height 29
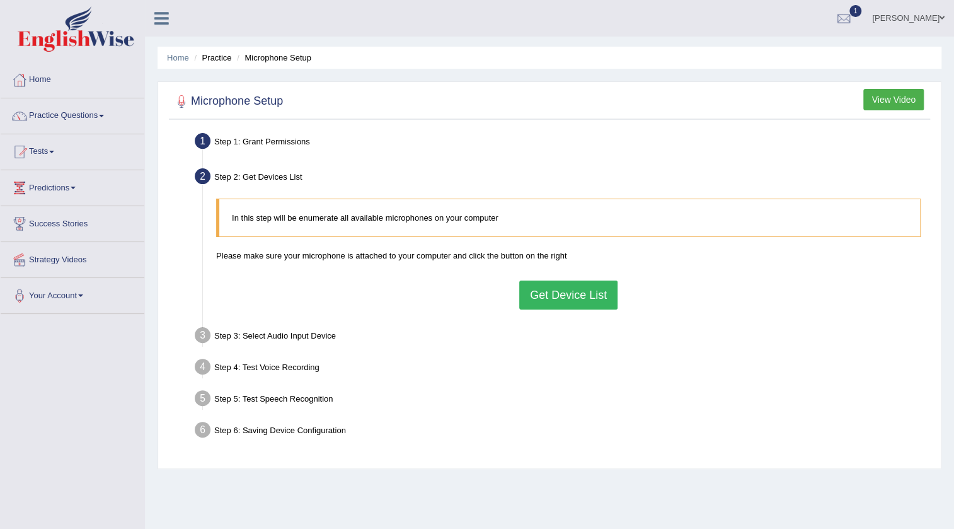
click at [588, 277] on div "In this step will be enumerate all available microphones on your computer Pleas…" at bounding box center [568, 253] width 717 height 123
click at [580, 301] on button "Get Device List" at bounding box center [568, 294] width 98 height 29
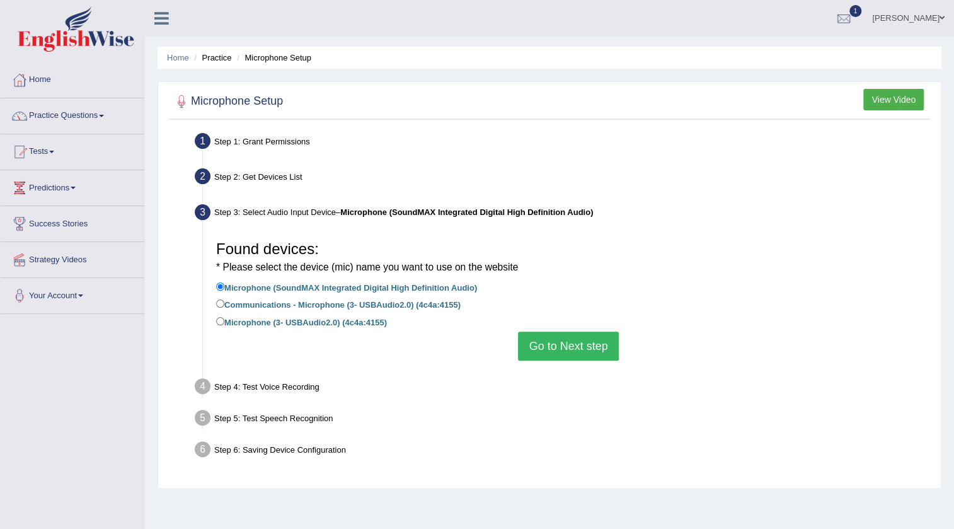
click at [566, 340] on button "Go to Next step" at bounding box center [568, 345] width 100 height 29
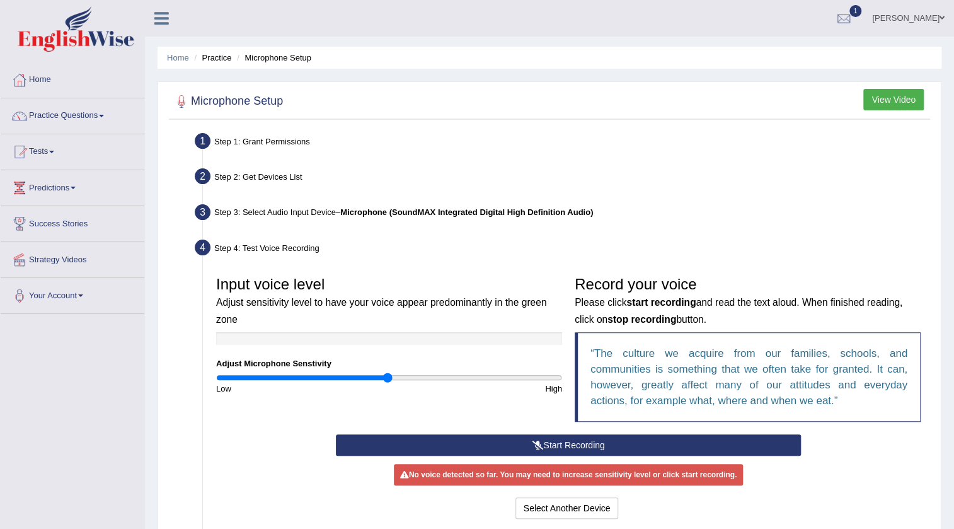
click at [534, 446] on icon at bounding box center [537, 444] width 11 height 9
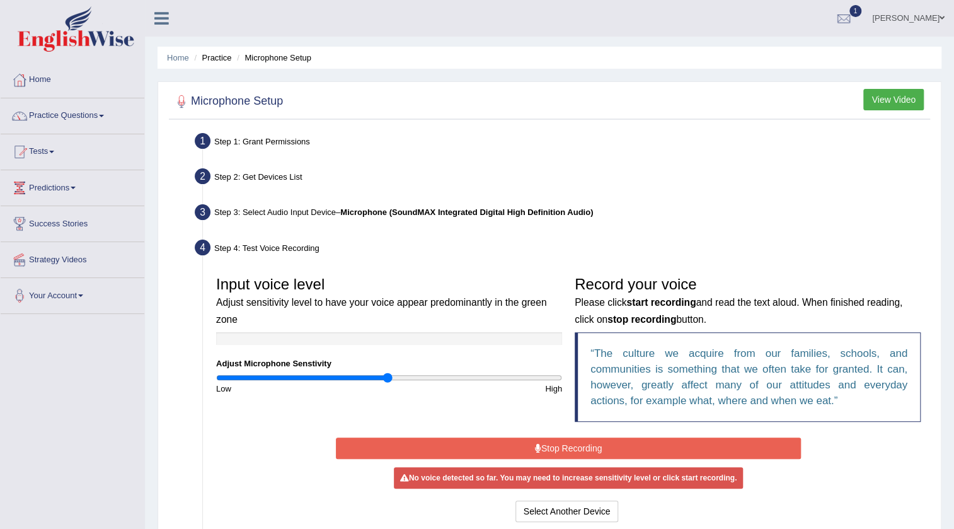
click at [535, 446] on icon at bounding box center [538, 448] width 6 height 9
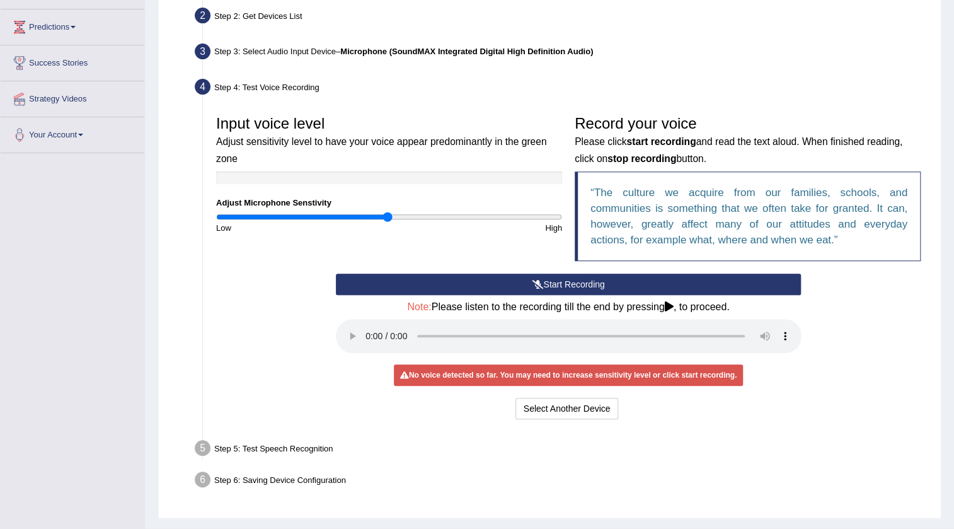
scroll to position [191, 0]
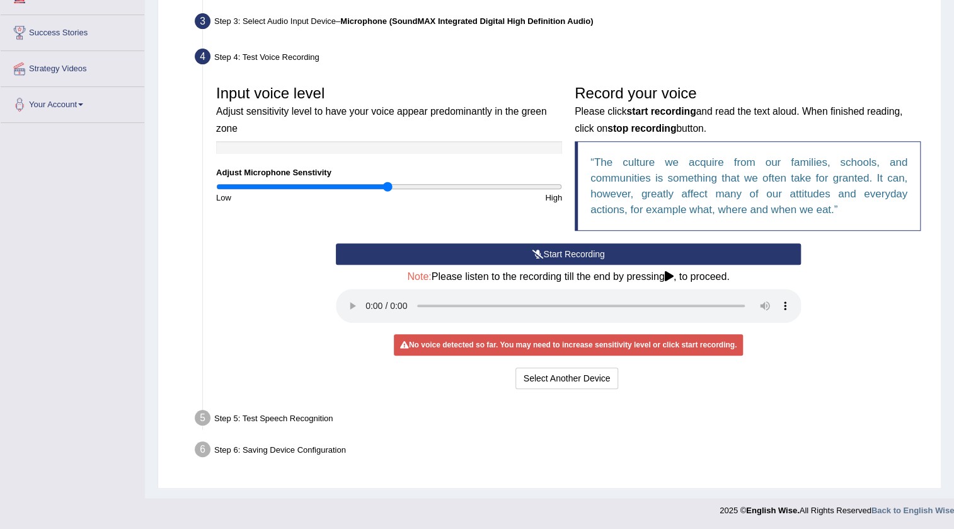
click at [647, 284] on div "Note: Please listen to the recording till the end by pressing , to proceed." at bounding box center [569, 298] width 466 height 55
click at [563, 259] on button "Start Recording" at bounding box center [569, 253] width 466 height 21
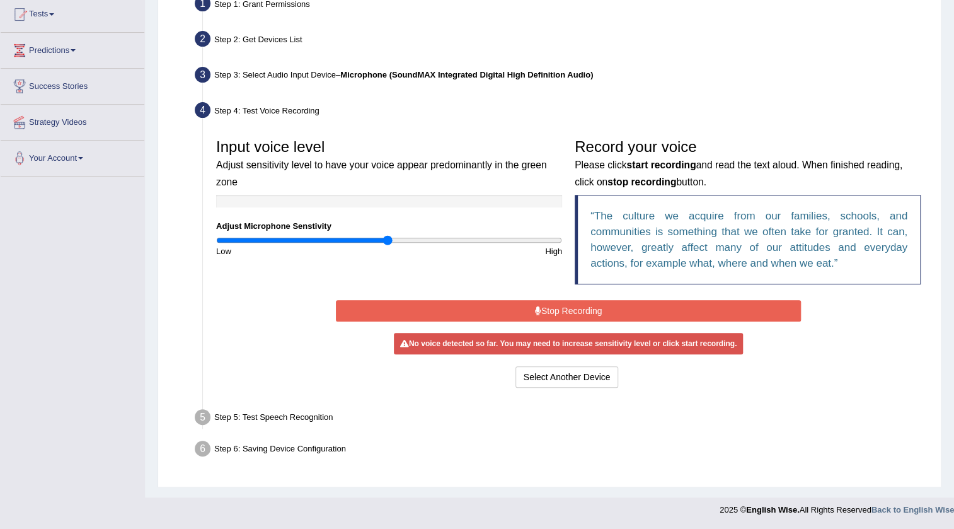
scroll to position [133, 0]
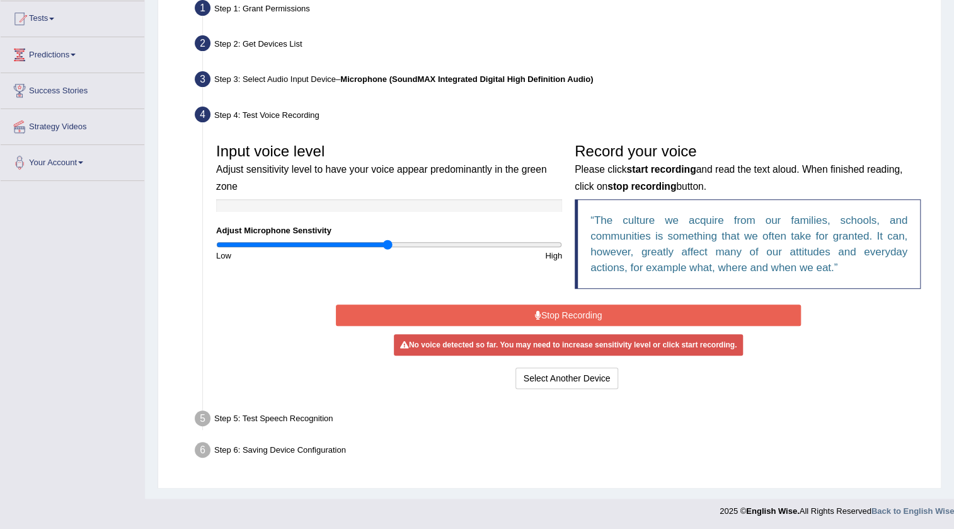
click at [602, 310] on button "Stop Recording" at bounding box center [569, 314] width 466 height 21
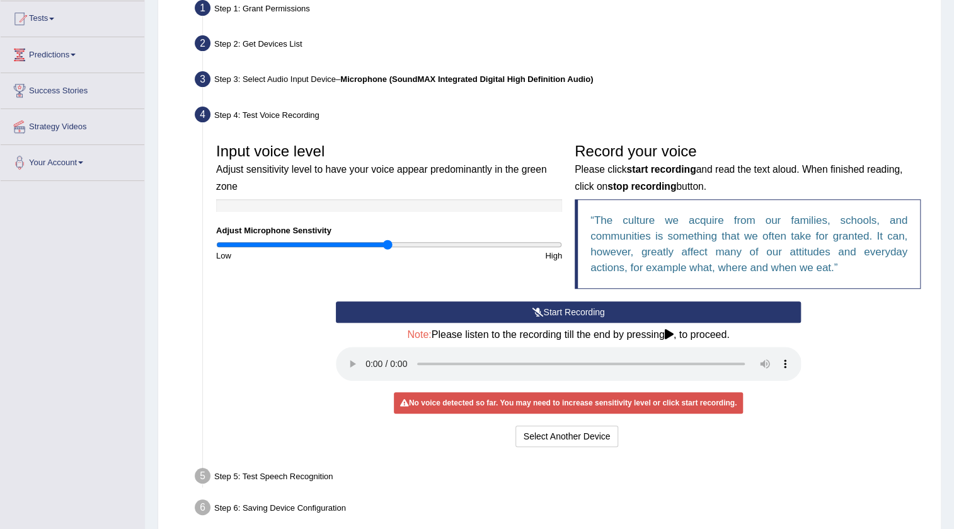
click at [602, 310] on button "Start Recording" at bounding box center [569, 311] width 466 height 21
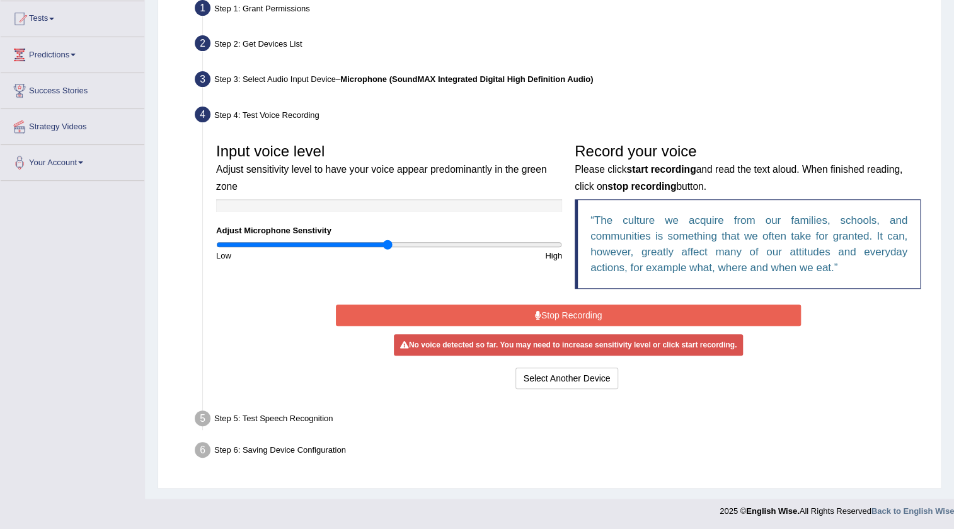
click at [688, 311] on button "Stop Recording" at bounding box center [569, 314] width 466 height 21
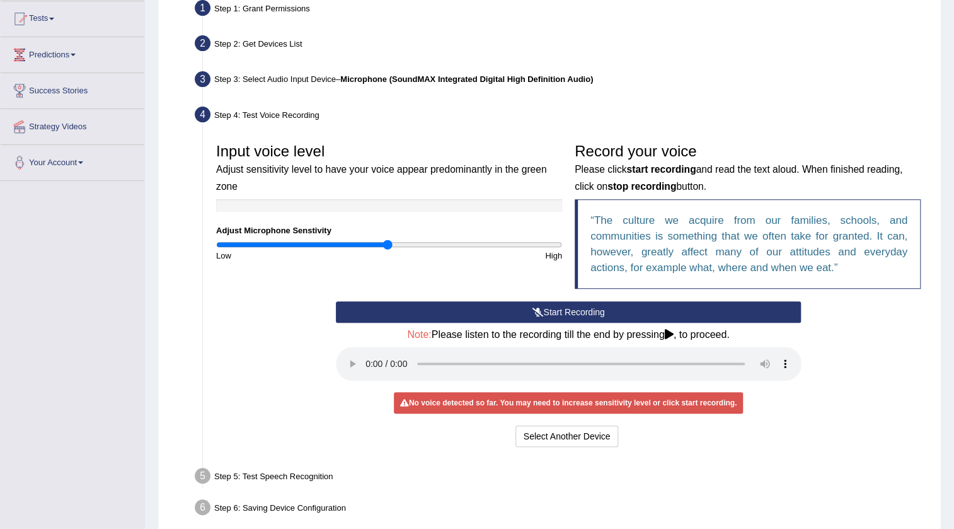
click at [614, 301] on button "Start Recording" at bounding box center [569, 311] width 466 height 21
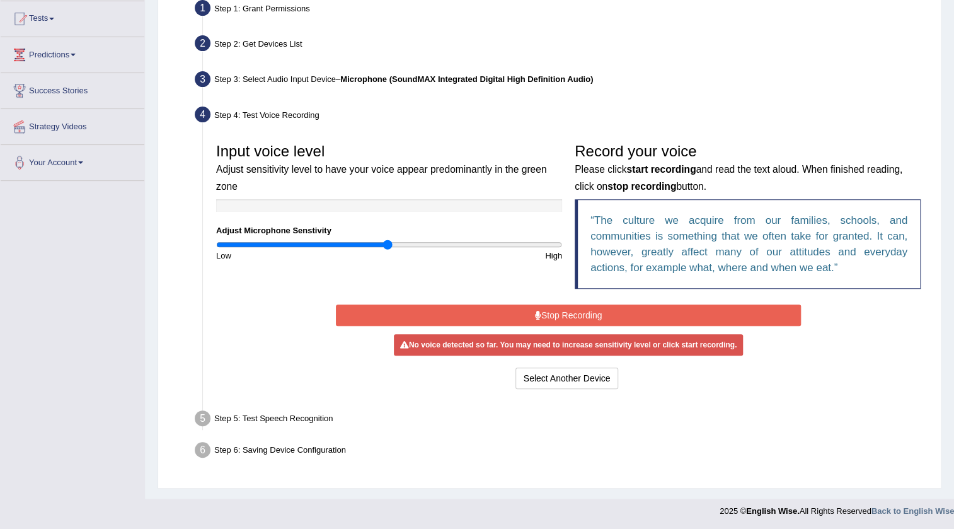
drag, startPoint x: 614, startPoint y: 300, endPoint x: 613, endPoint y: 309, distance: 9.5
click at [614, 301] on div "Start Recording Stop Recording Note: Please listen to the recording till the en…" at bounding box center [568, 346] width 478 height 91
click at [613, 309] on button "Stop Recording" at bounding box center [569, 314] width 466 height 21
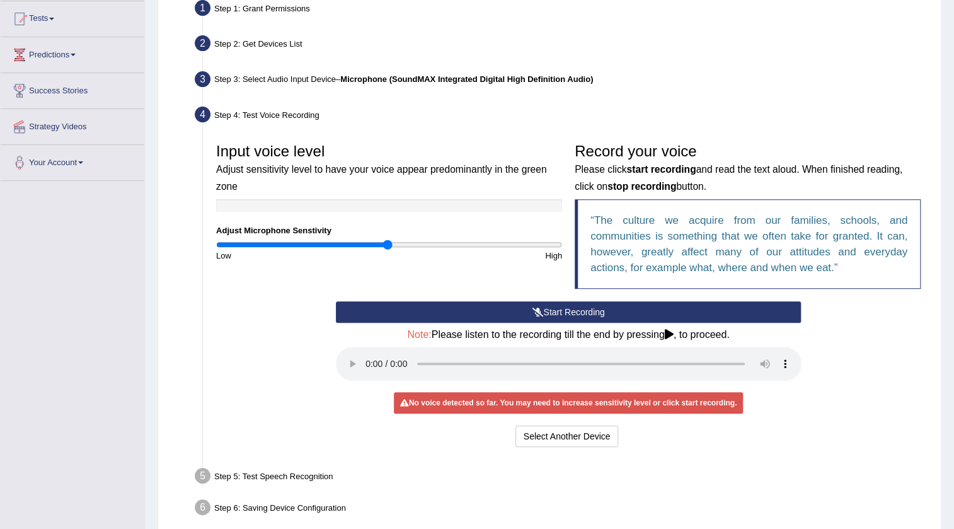
click at [624, 308] on button "Start Recording" at bounding box center [569, 311] width 466 height 21
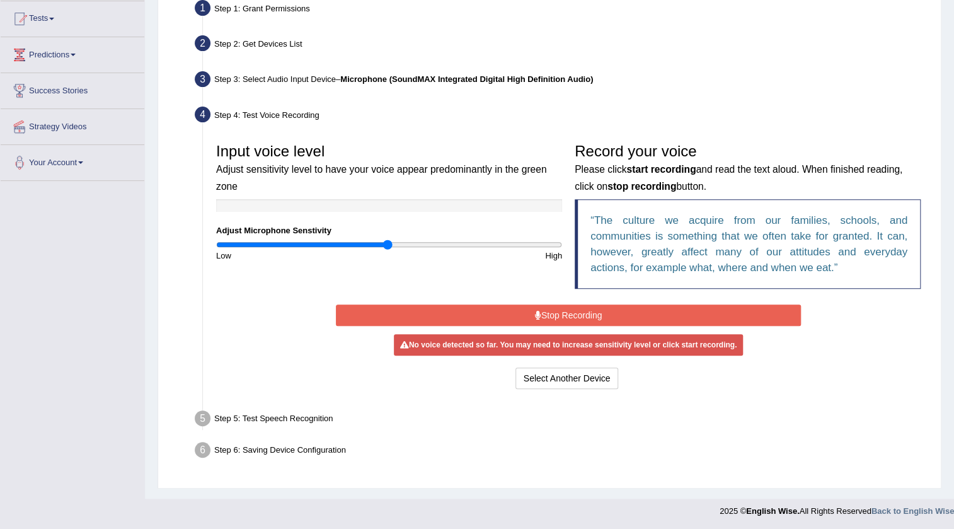
click at [634, 321] on button "Stop Recording" at bounding box center [569, 314] width 466 height 21
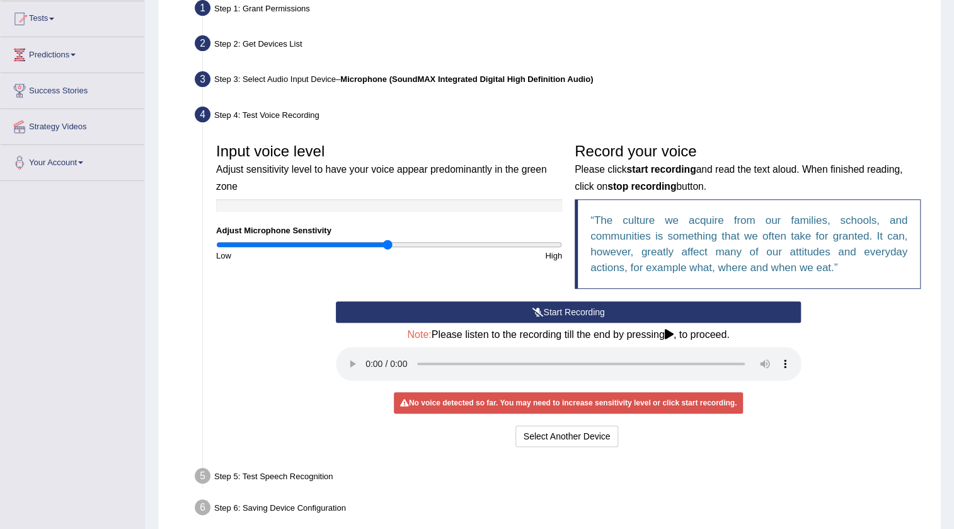
click at [668, 249] on q "The culture we acquire from our families, schools, and communities is something…" at bounding box center [748, 243] width 317 height 59
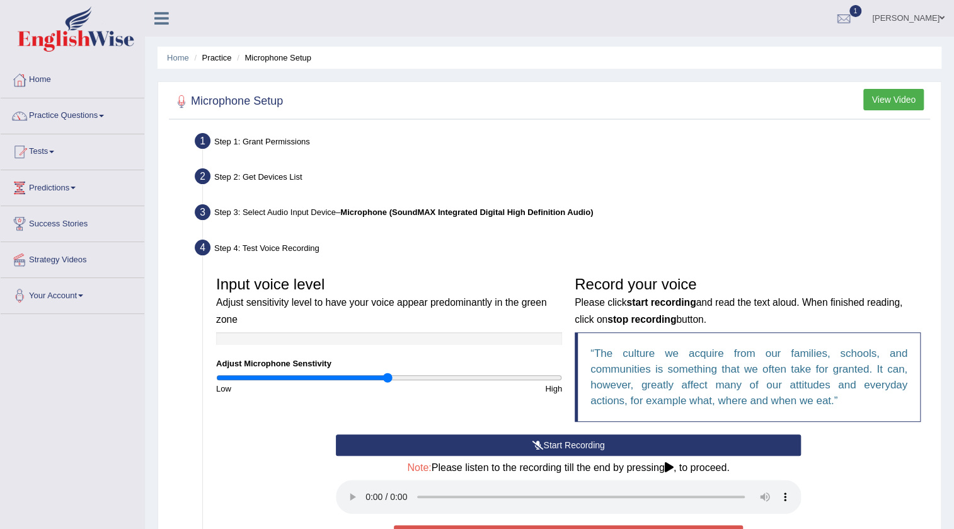
scroll to position [0, 0]
click at [929, 29] on link "Kamlesh Kauroo" at bounding box center [907, 16] width 91 height 33
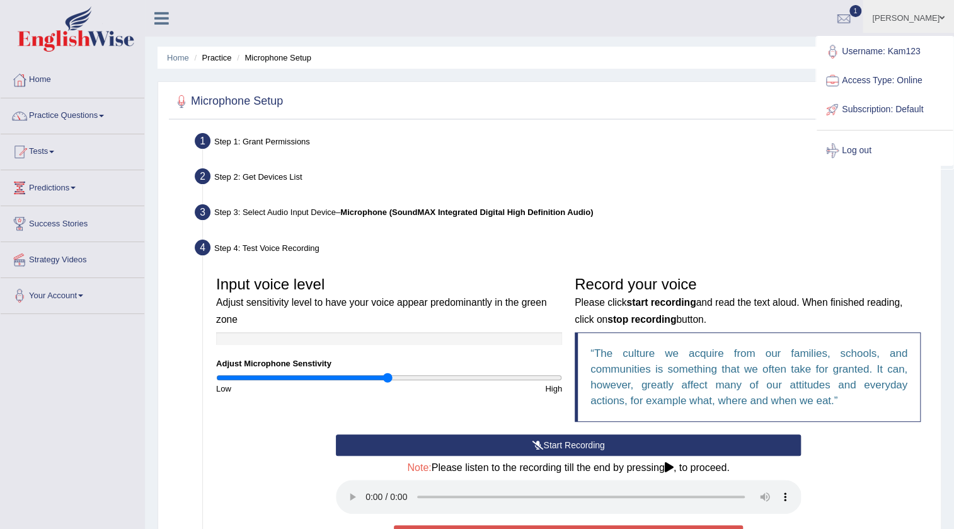
click at [929, 26] on link "Kamlesh Kauroo" at bounding box center [907, 16] width 91 height 33
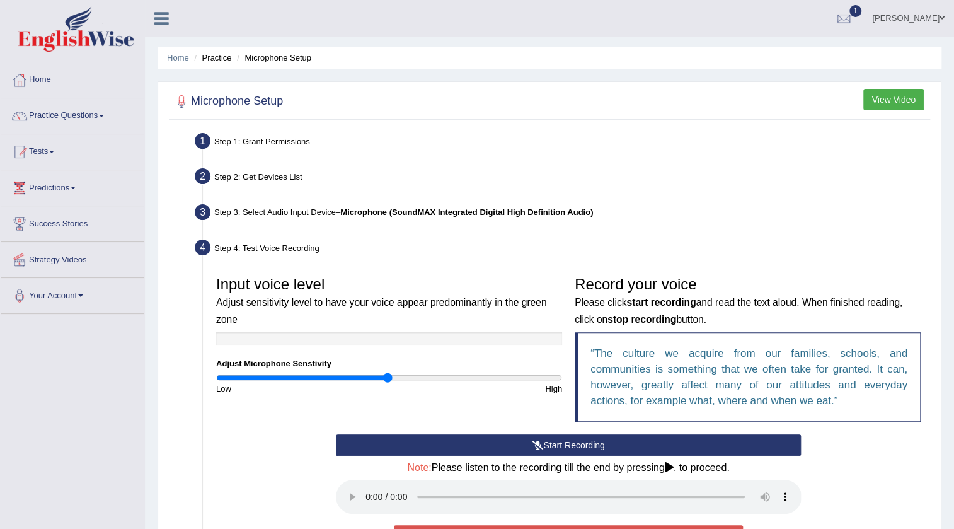
click at [929, 26] on link "Kamlesh Kauroo" at bounding box center [907, 16] width 91 height 33
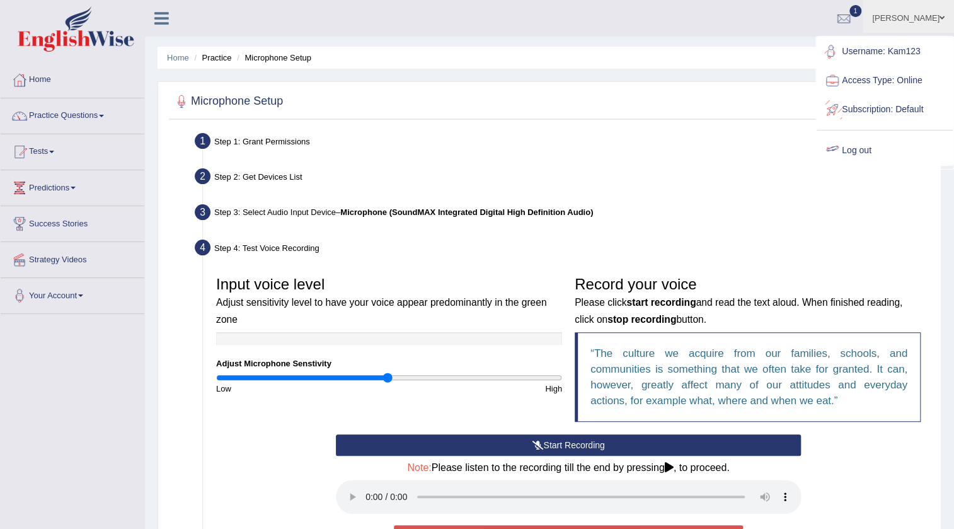
click at [874, 132] on ul "Username: Kam123 Access Type: Online Subscription: Default Log out" at bounding box center [884, 101] width 136 height 128
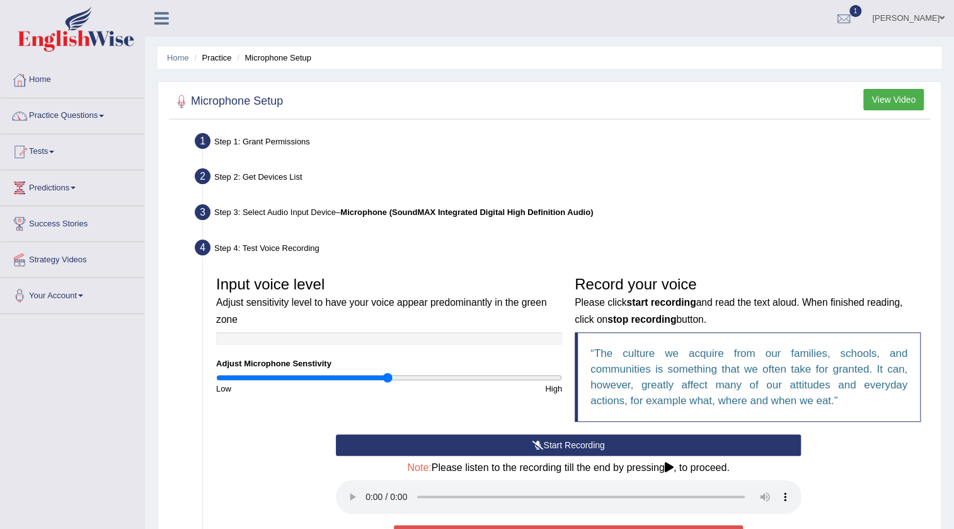
click at [917, 10] on link "Kamlesh Kauroo" at bounding box center [907, 16] width 91 height 33
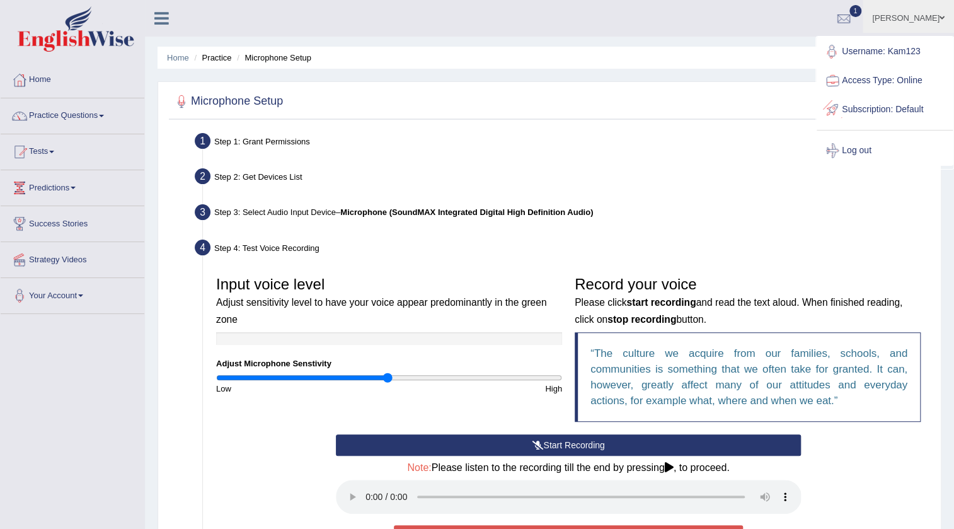
click at [884, 149] on link "Log out" at bounding box center [884, 150] width 136 height 29
